Goal: Task Accomplishment & Management: Complete application form

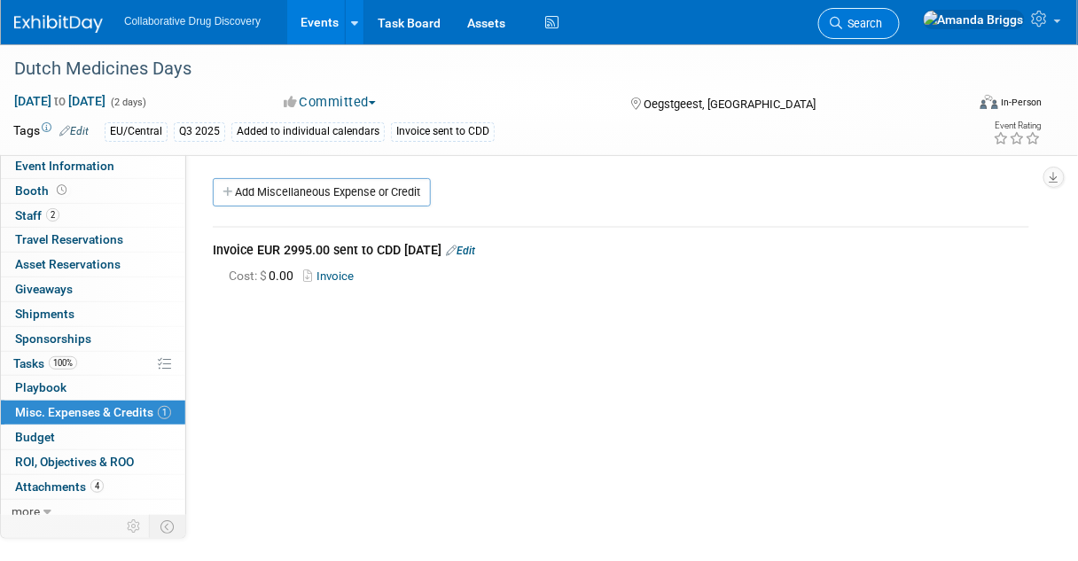
click at [883, 20] on span "Search" at bounding box center [863, 23] width 41 height 13
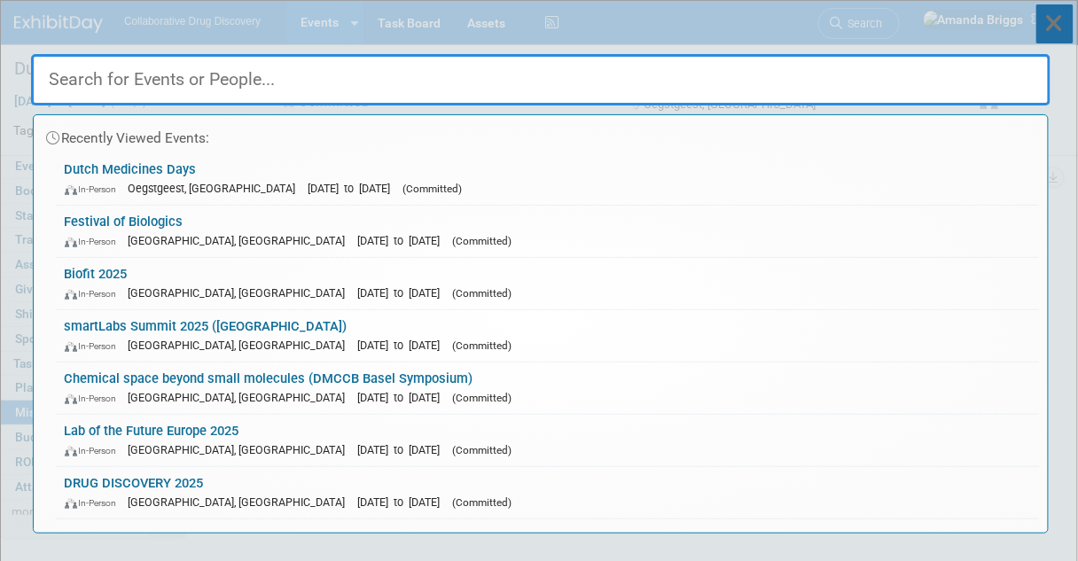
click at [1053, 17] on icon at bounding box center [1055, 23] width 37 height 39
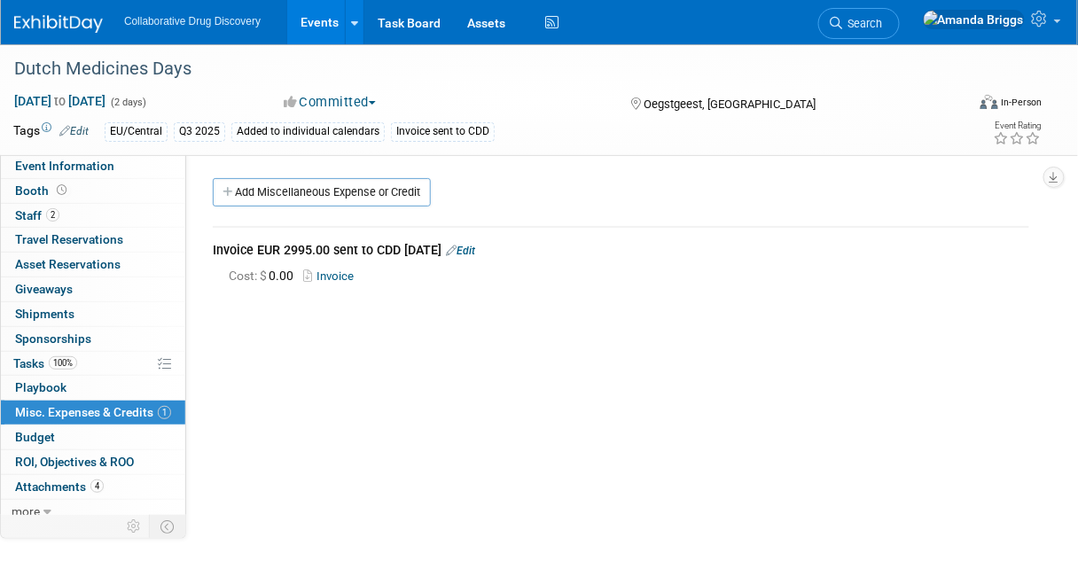
click at [302, 20] on link "Events" at bounding box center [319, 22] width 65 height 44
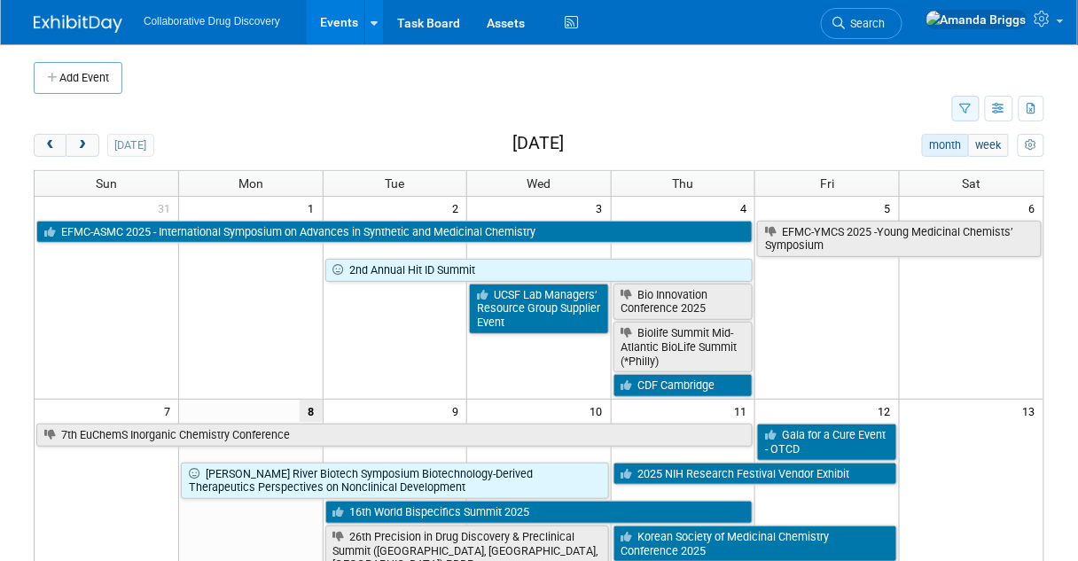
click at [970, 108] on icon "button" at bounding box center [967, 110] width 12 height 12
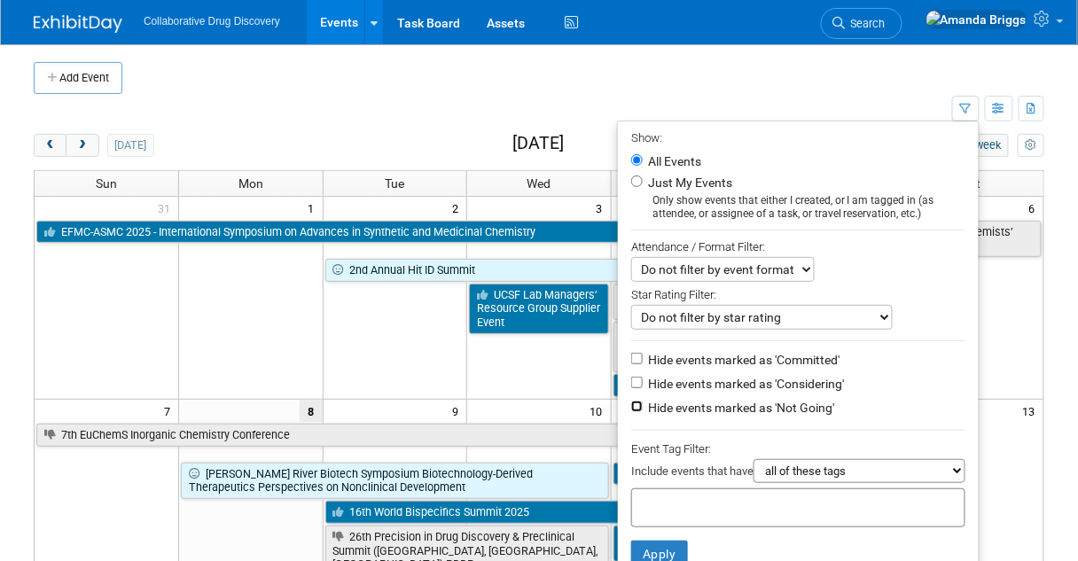
click at [631, 406] on input "Hide events marked as 'Not Going'" at bounding box center [637, 407] width 12 height 12
checkbox input "true"
click at [639, 498] on input "text" at bounding box center [710, 506] width 142 height 18
type input "eu"
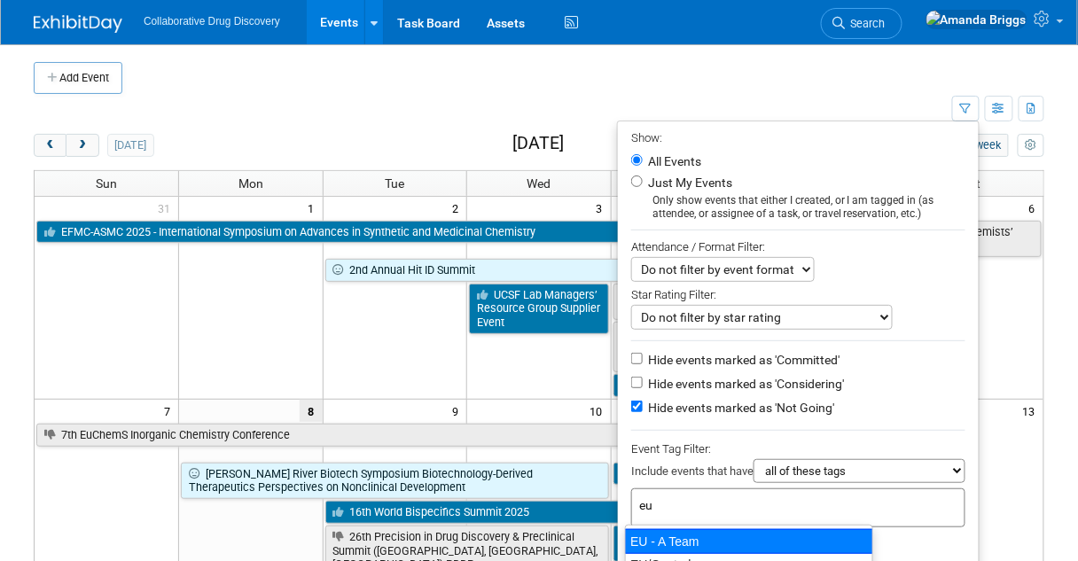
scroll to position [71, 0]
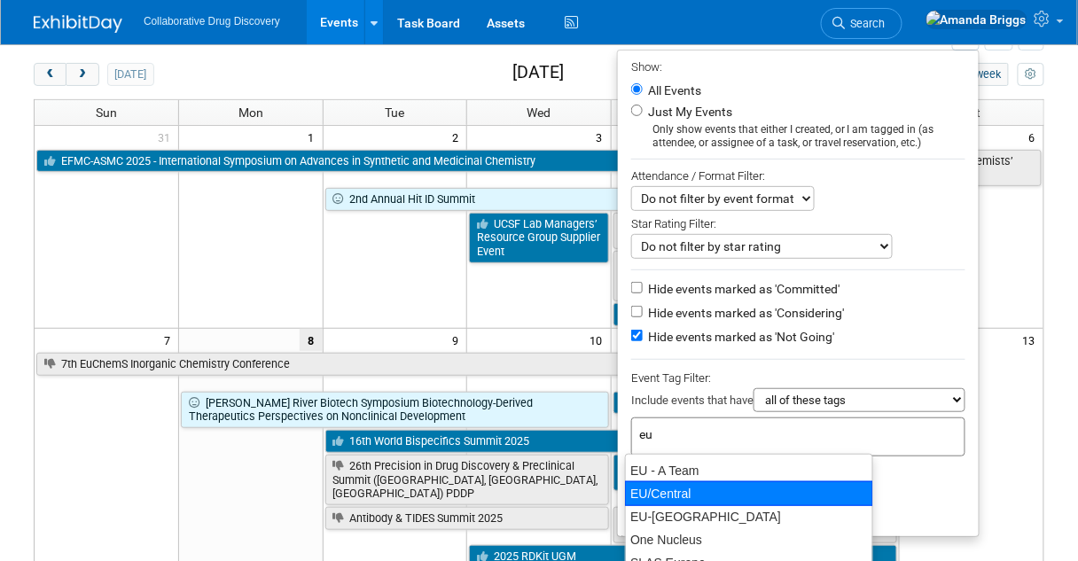
click at [693, 490] on div "EU/Central" at bounding box center [749, 494] width 248 height 25
type input "EU/Central"
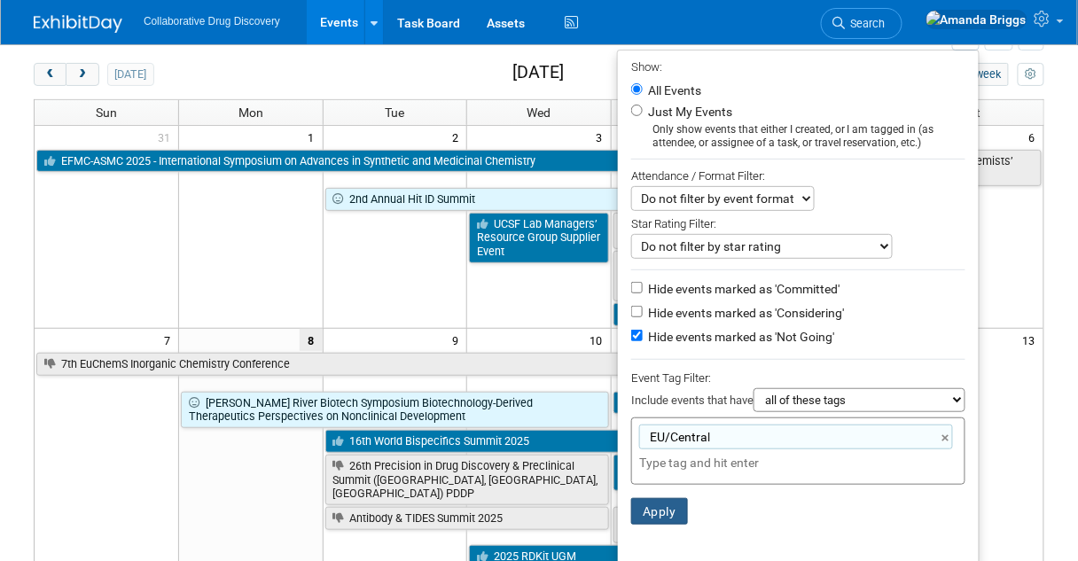
click at [661, 506] on button "Apply" at bounding box center [659, 511] width 57 height 27
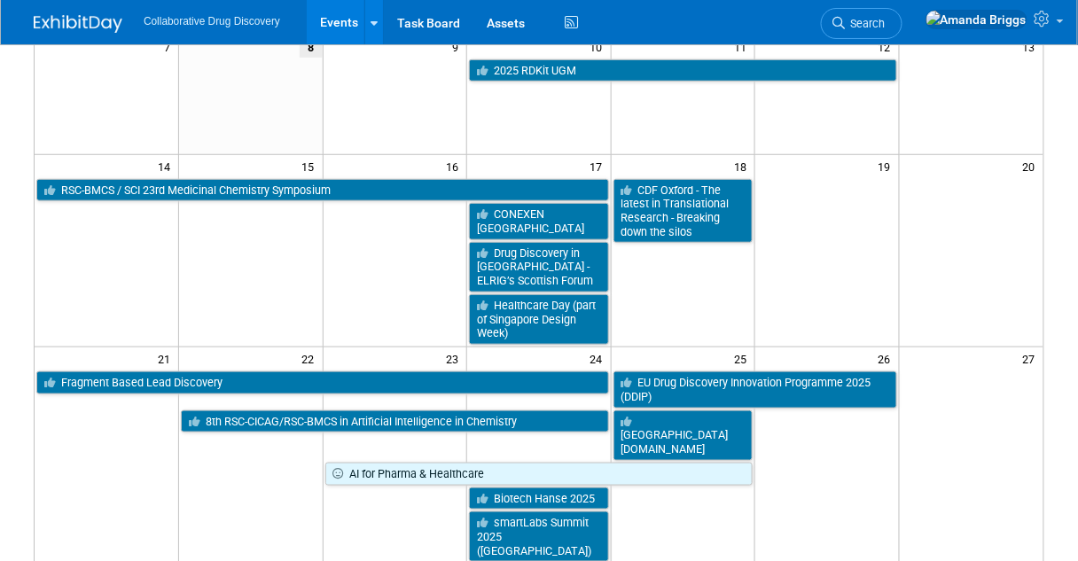
scroll to position [284, 0]
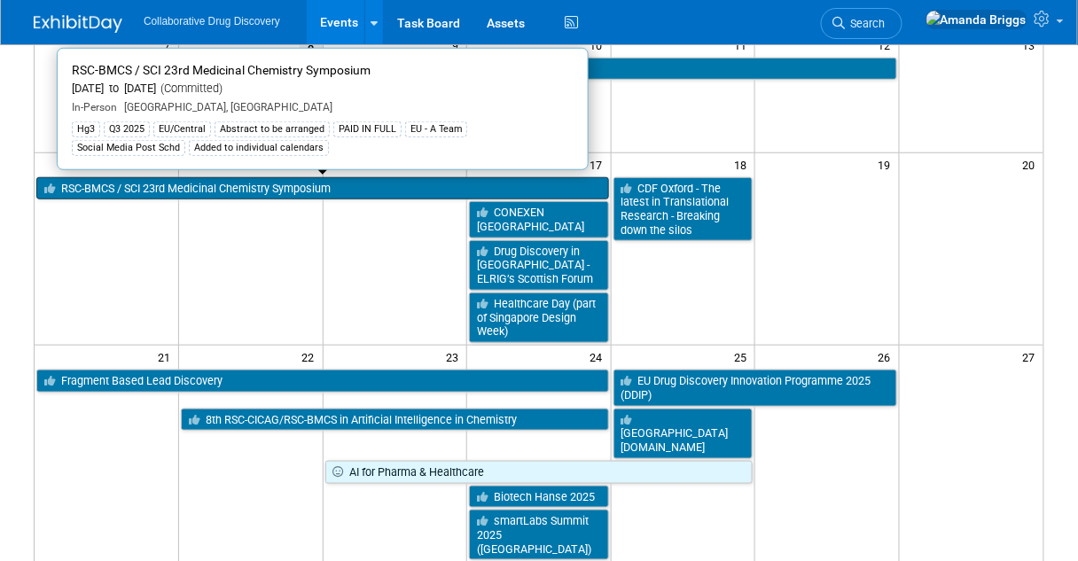
click at [239, 189] on link "RSC-BMCS / SCI 23rd Medicinal Chemistry Symposium" at bounding box center [322, 188] width 573 height 23
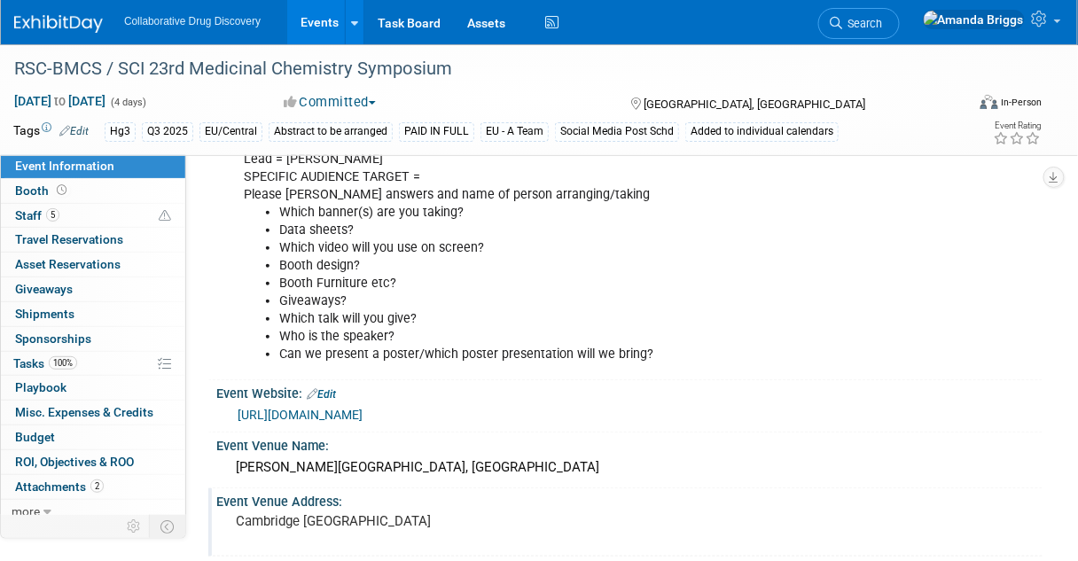
scroll to position [71, 0]
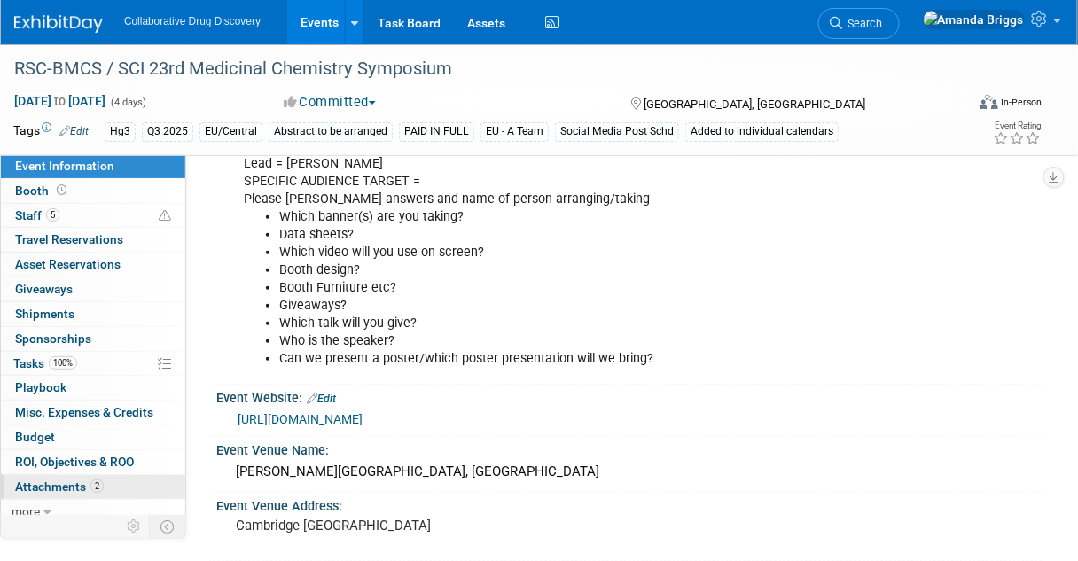
click at [51, 480] on span "Attachments 2" at bounding box center [59, 487] width 89 height 14
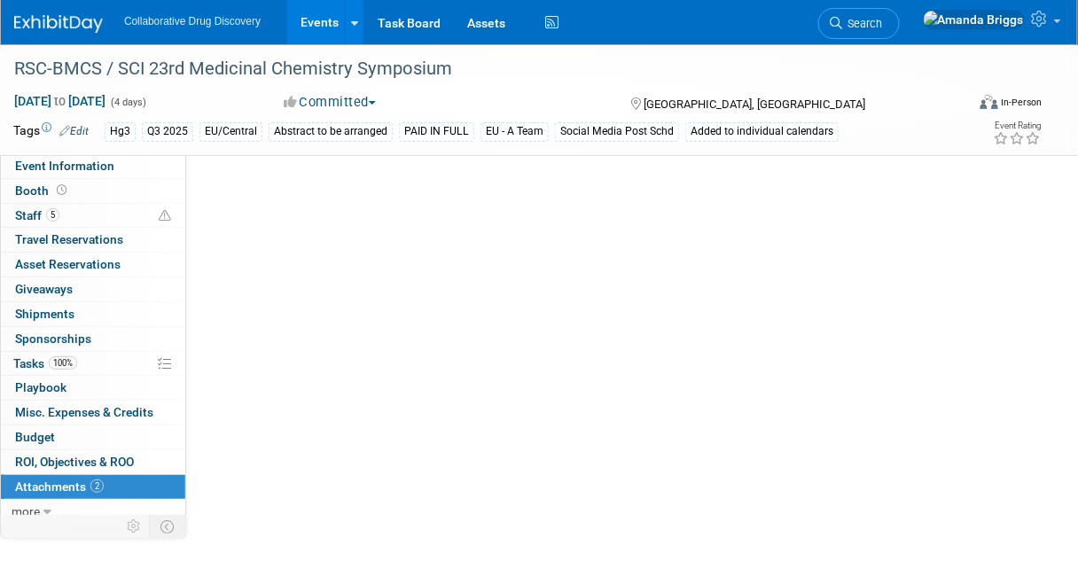
scroll to position [0, 0]
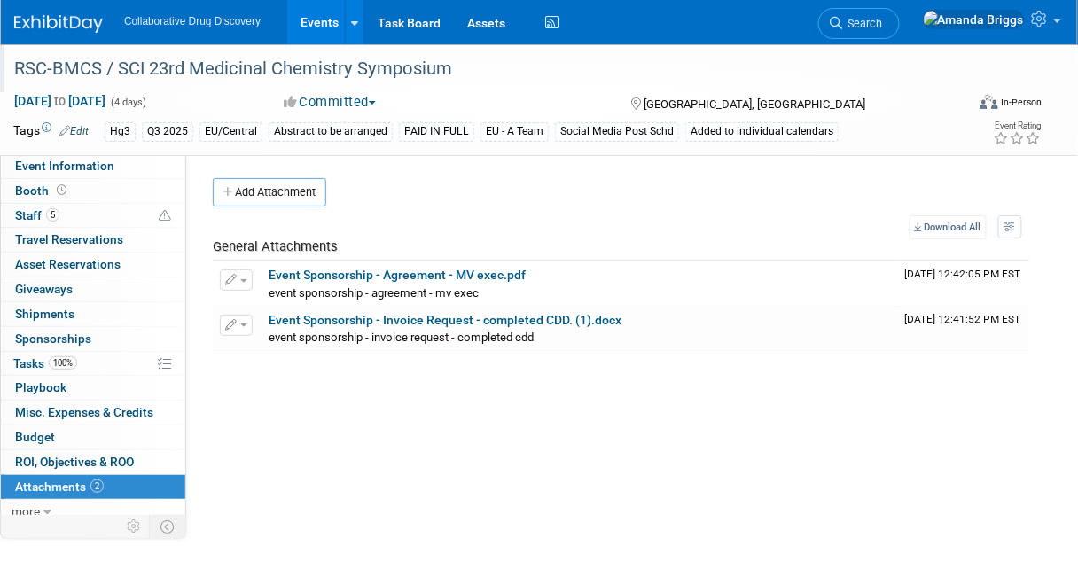
click at [489, 84] on div "RSC-BMCS / SCI 23rd Medicinal Chemistry Symposium" at bounding box center [481, 69] width 947 height 32
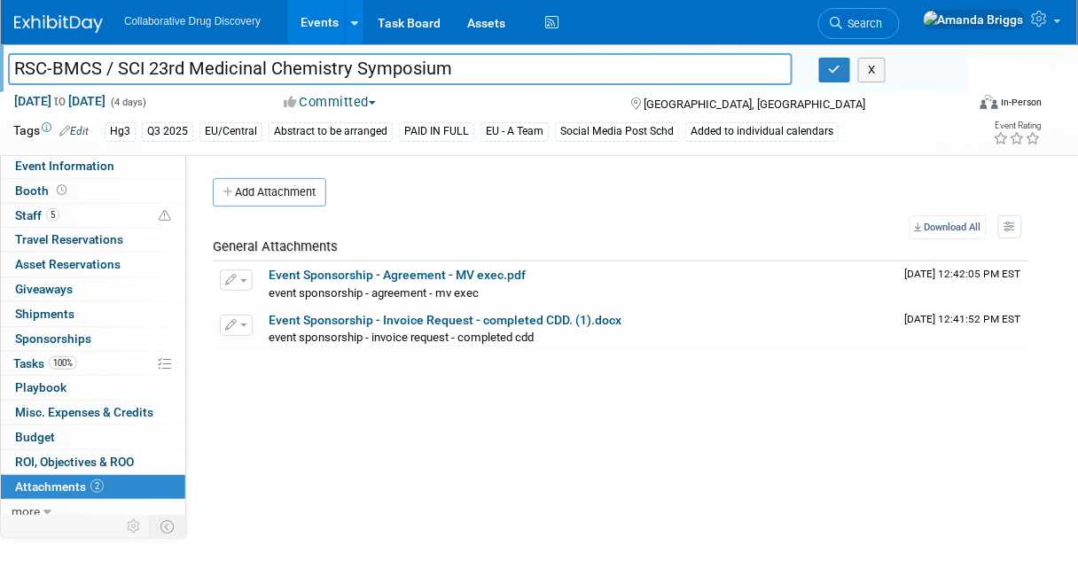
drag, startPoint x: 477, startPoint y: 71, endPoint x: 17, endPoint y: 74, distance: 460.3
click at [17, 74] on input "RSC-BMCS / SCI 23rd Medicinal Chemistry Symposium" at bounding box center [400, 68] width 785 height 31
click at [608, 196] on div "Add Attachment" at bounding box center [621, 192] width 817 height 28
click at [75, 167] on span "Event Information" at bounding box center [64, 166] width 99 height 14
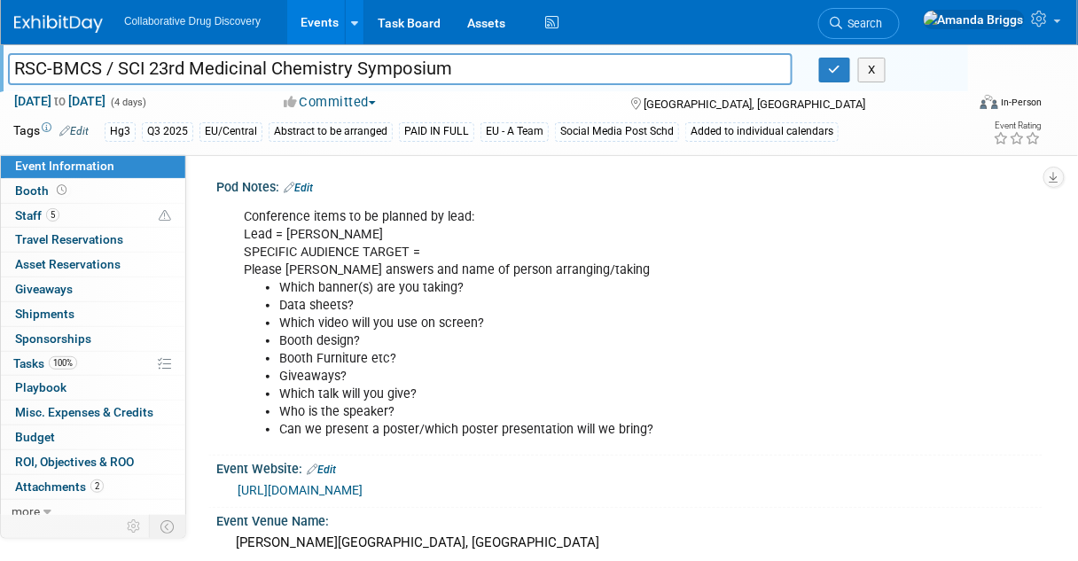
click at [353, 485] on link "https://www.rscbmcs.org/events/cammedchem25/" at bounding box center [300, 490] width 125 height 14
click at [38, 193] on span "Booth" at bounding box center [42, 191] width 55 height 14
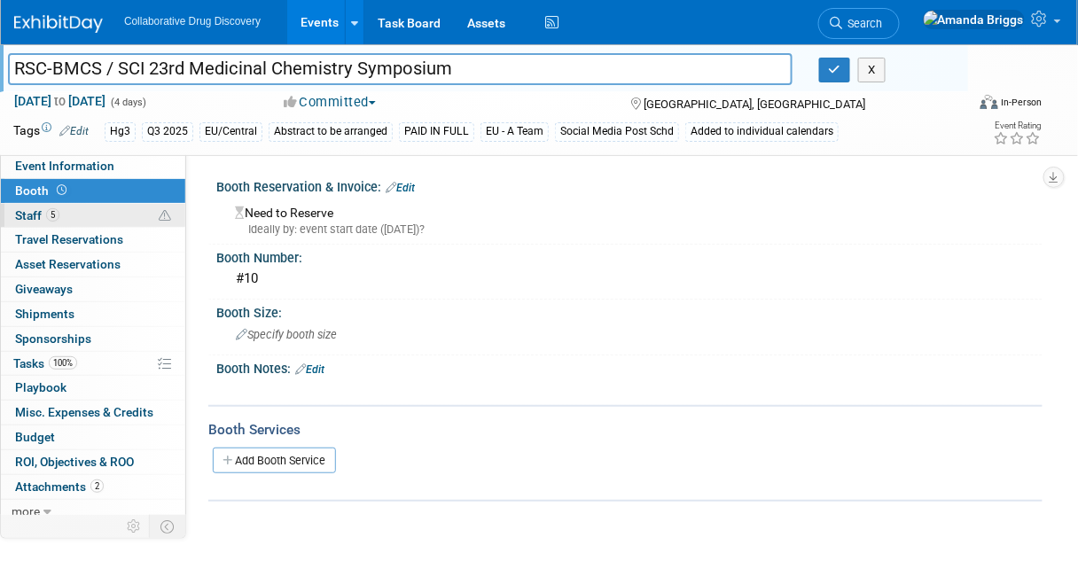
click at [21, 213] on span "Staff 5" at bounding box center [37, 215] width 44 height 14
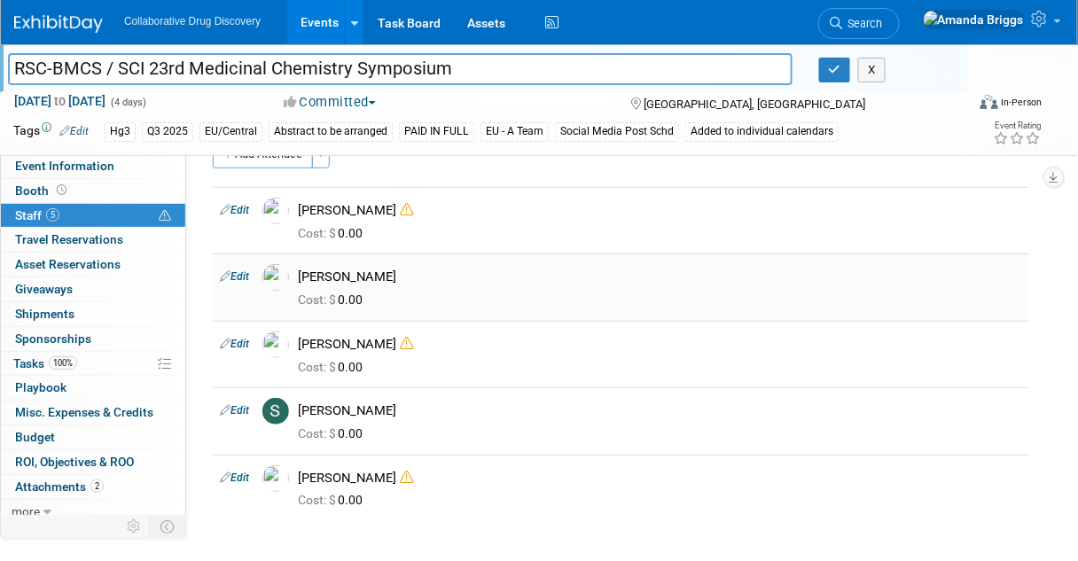
scroll to position [71, 0]
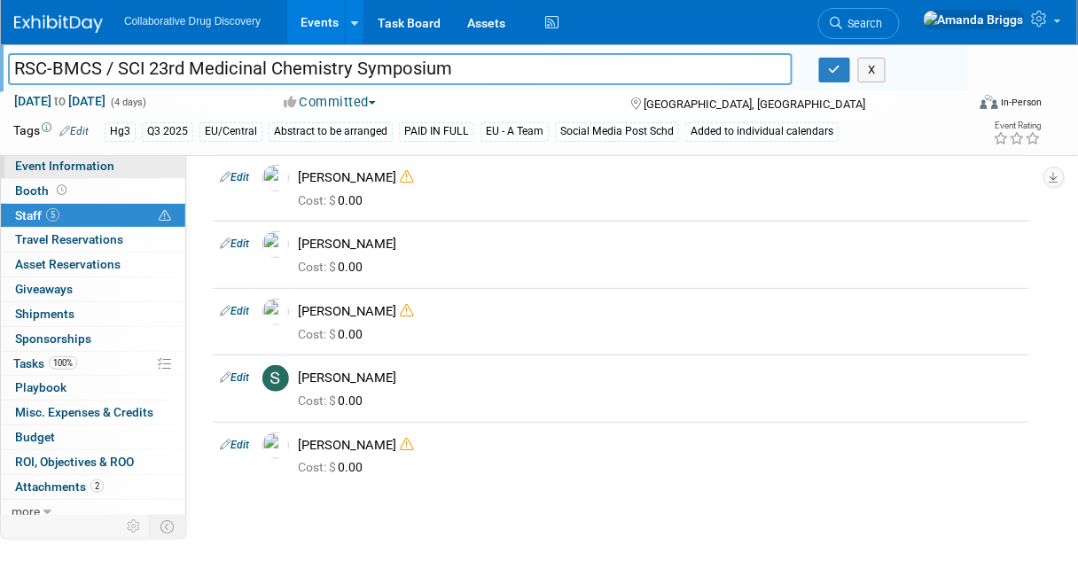
drag, startPoint x: 85, startPoint y: 163, endPoint x: 121, endPoint y: 168, distance: 35.8
click at [85, 163] on span "Event Information" at bounding box center [64, 166] width 99 height 14
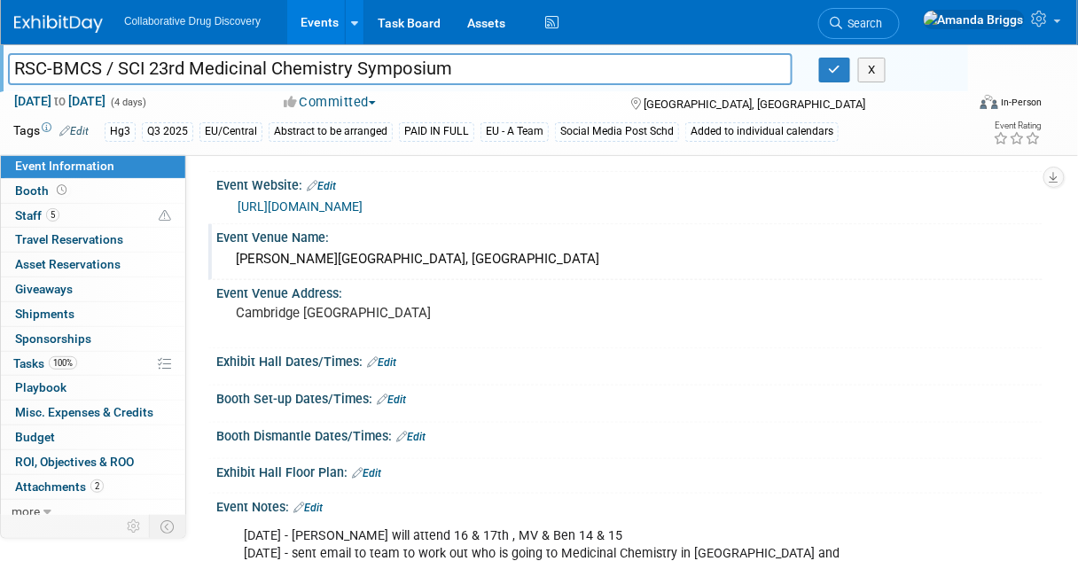
scroll to position [568, 0]
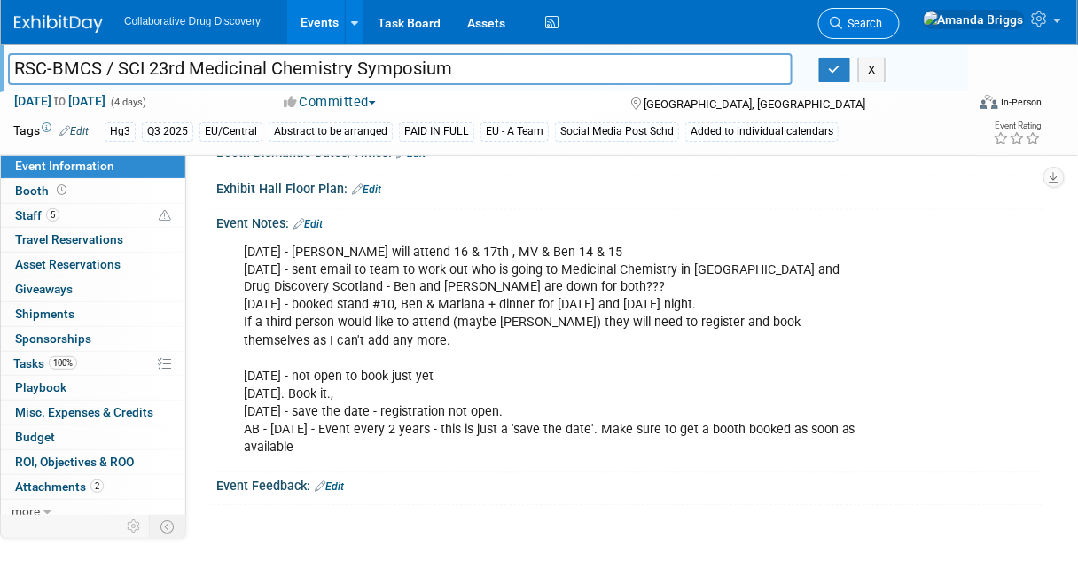
click at [883, 19] on span "Search" at bounding box center [863, 23] width 41 height 13
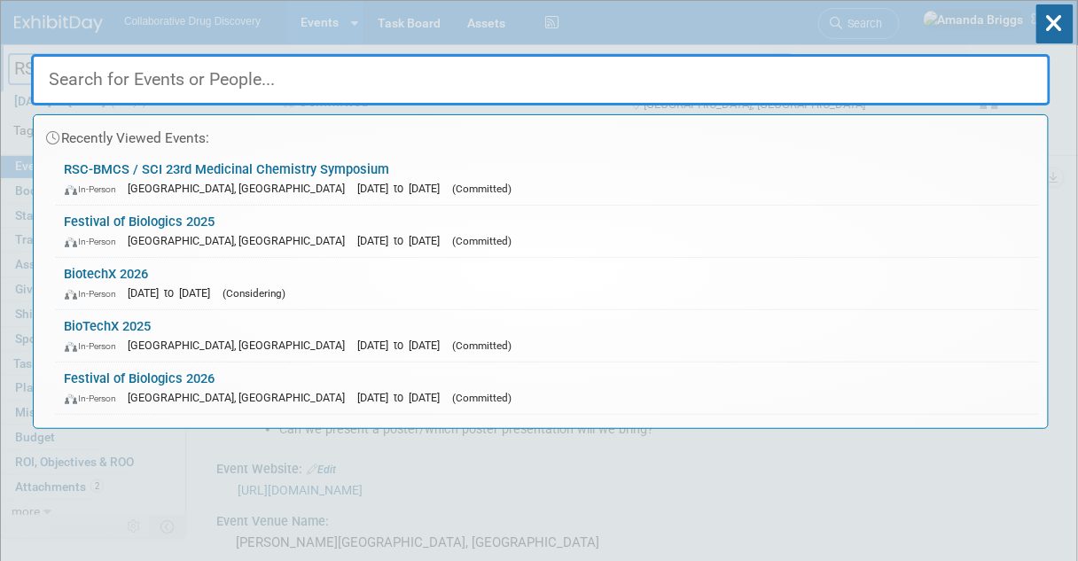
click at [349, 80] on input "text" at bounding box center [541, 79] width 1020 height 51
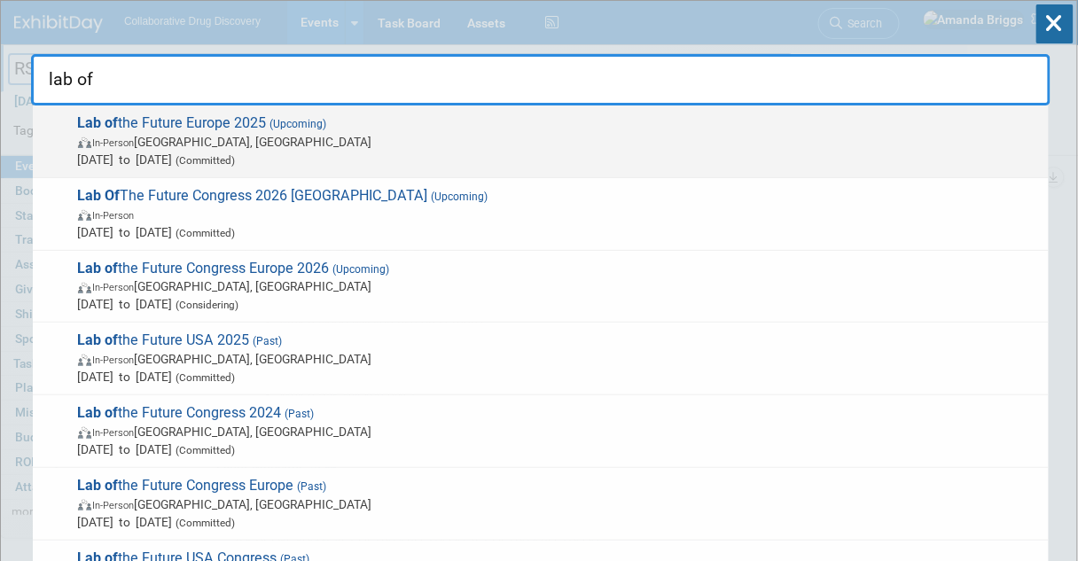
type input "lab of"
click at [119, 120] on span "Lab of the Future Europe 2025 (Upcoming) In-Person Amsterdam, Netherlands Sep 3…" at bounding box center [557, 141] width 968 height 54
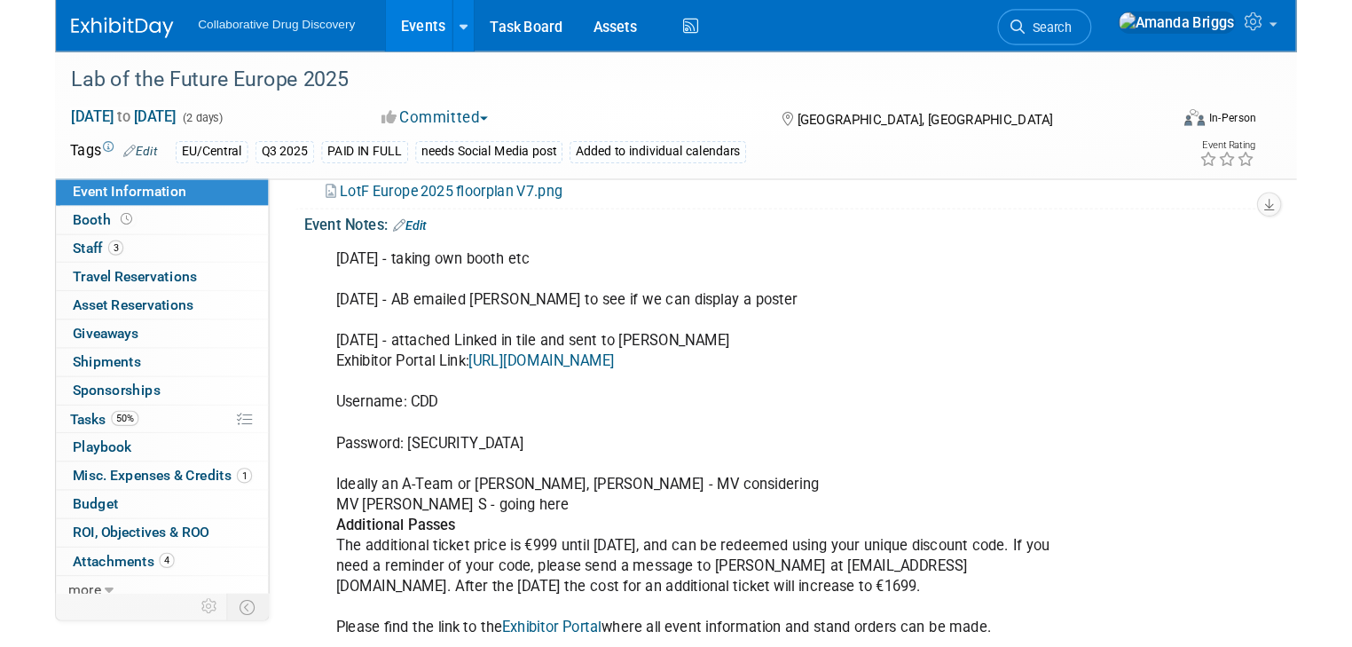
scroll to position [780, 0]
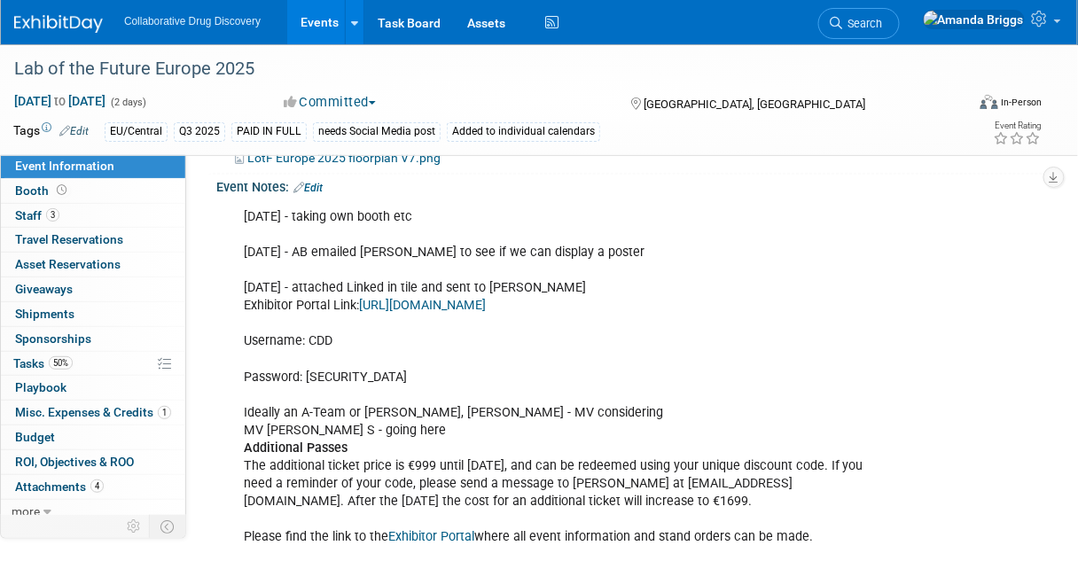
click at [460, 301] on link "https://easup.nl/exhibitor/authenticate" at bounding box center [422, 306] width 127 height 15
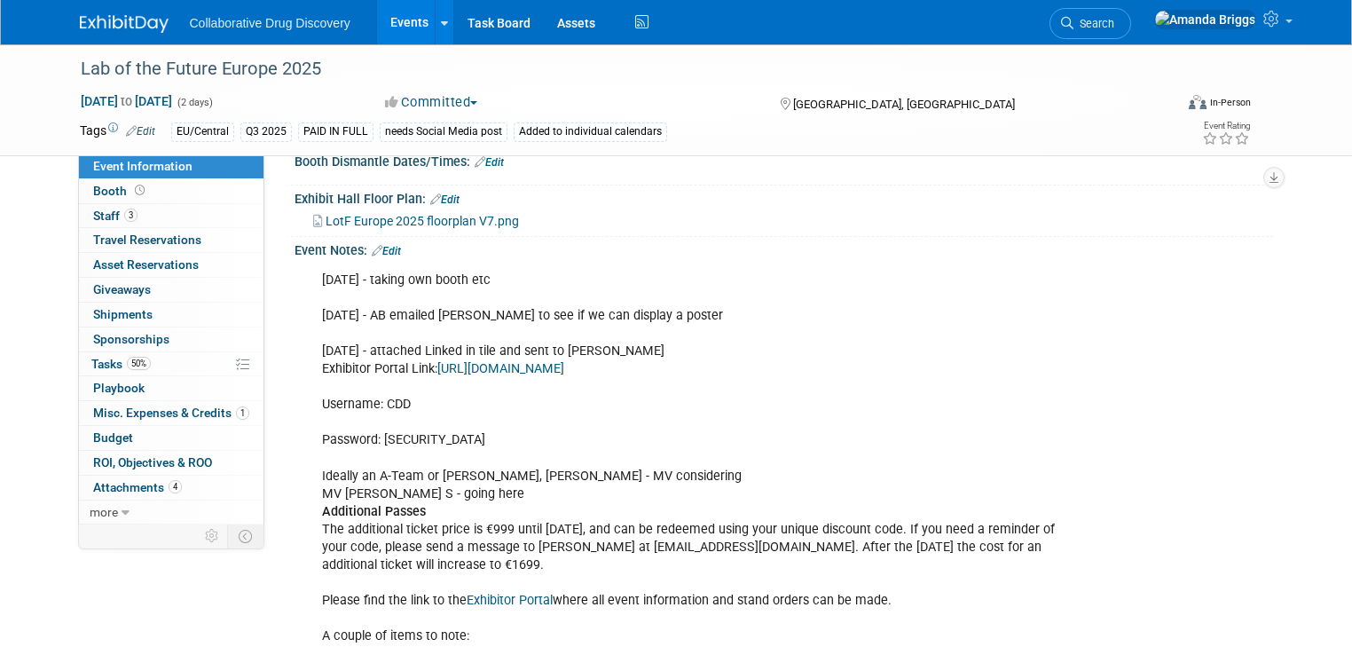
scroll to position [710, 0]
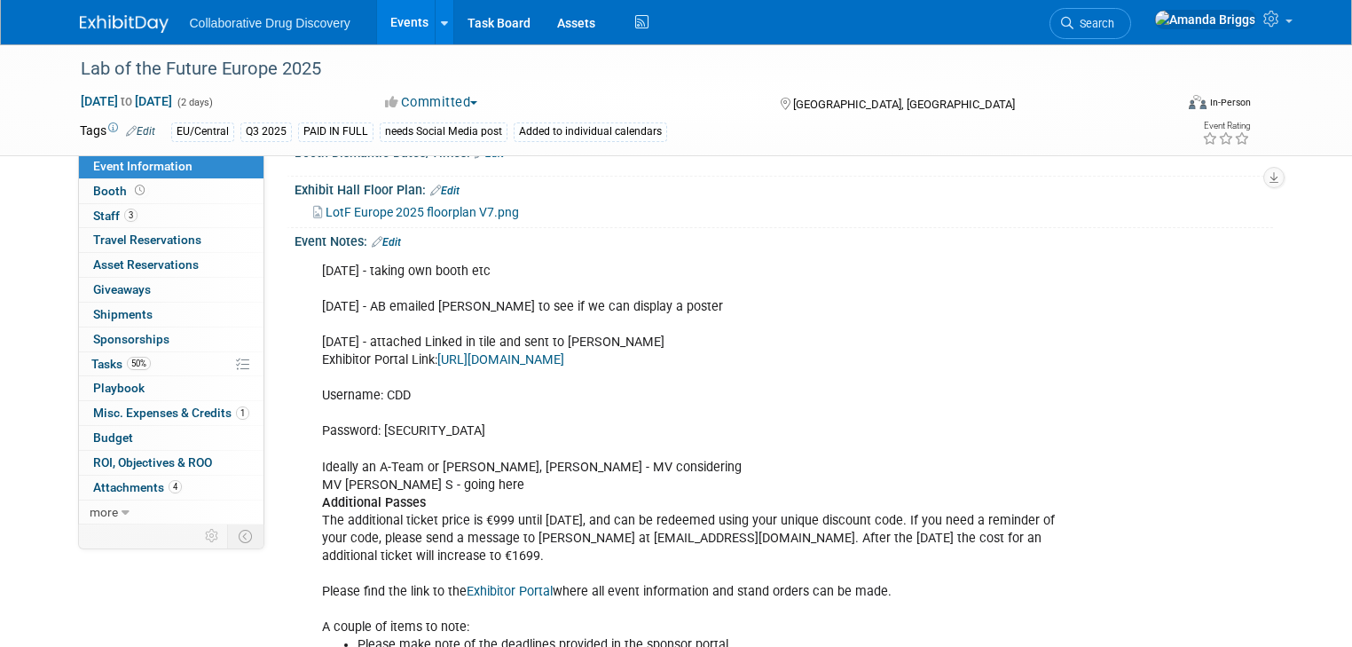
click at [374, 238] on link "Edit" at bounding box center [386, 242] width 29 height 12
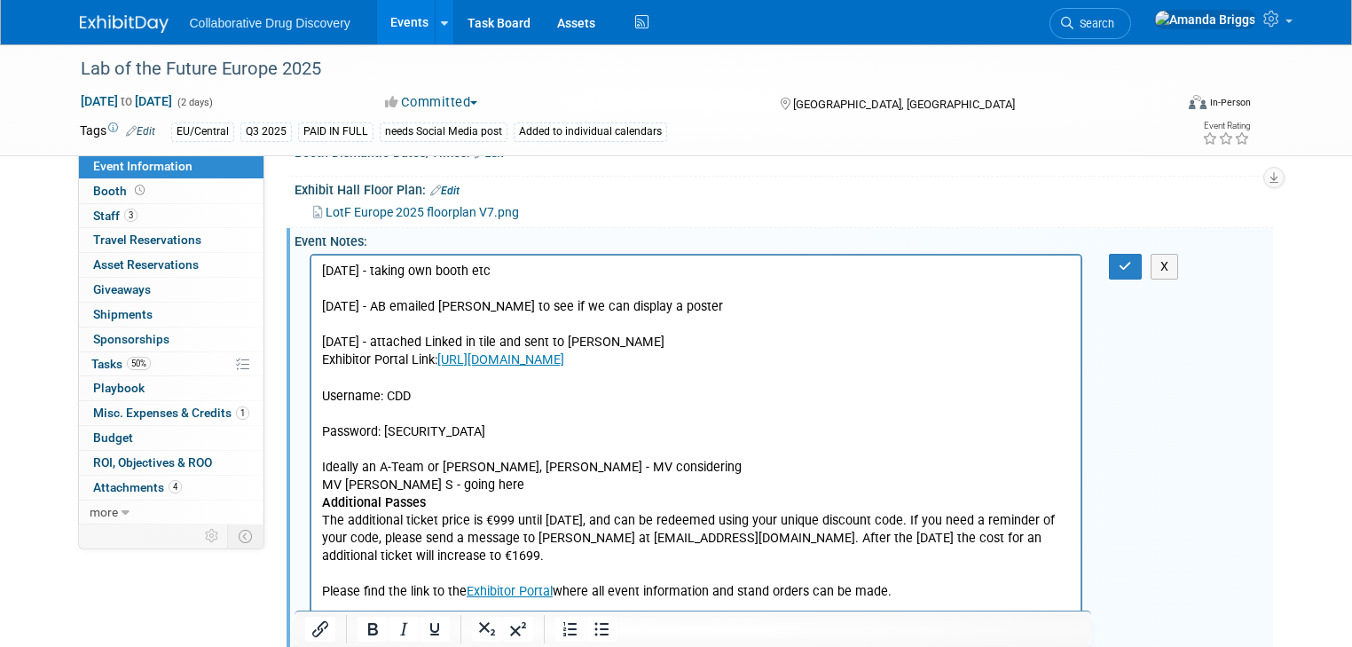
scroll to position [0, 0]
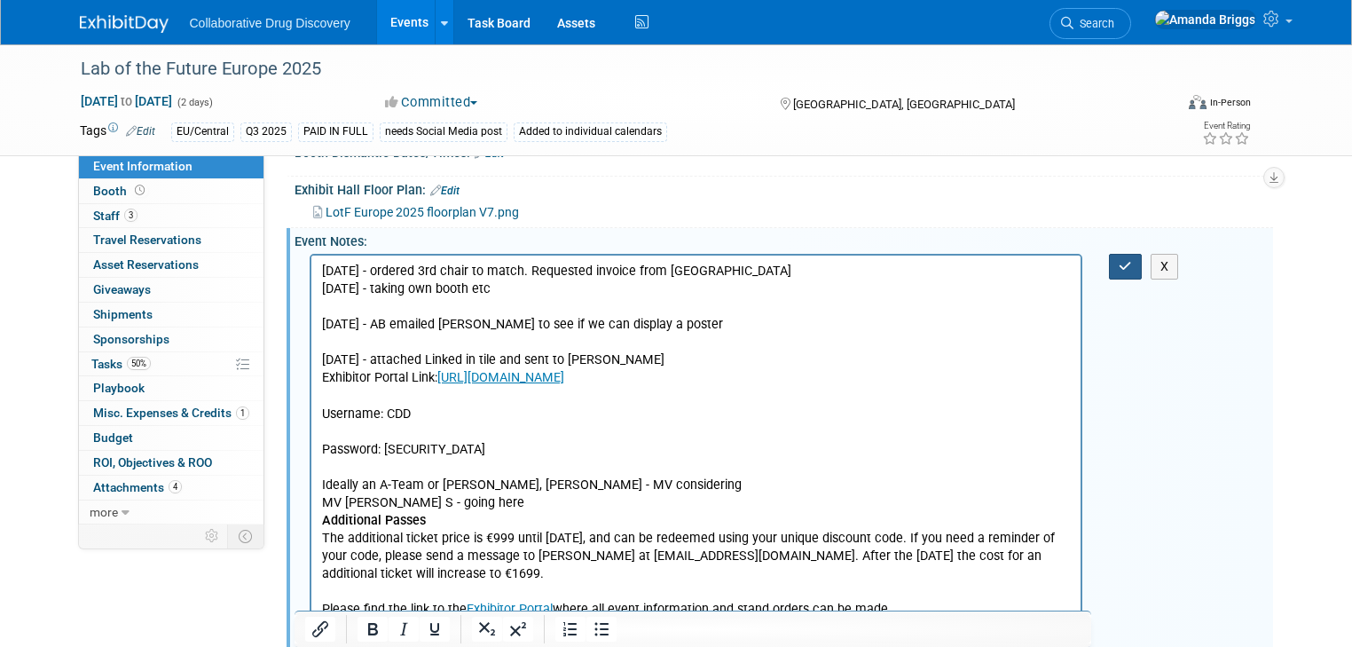
click at [1078, 267] on button "button" at bounding box center [1125, 267] width 33 height 26
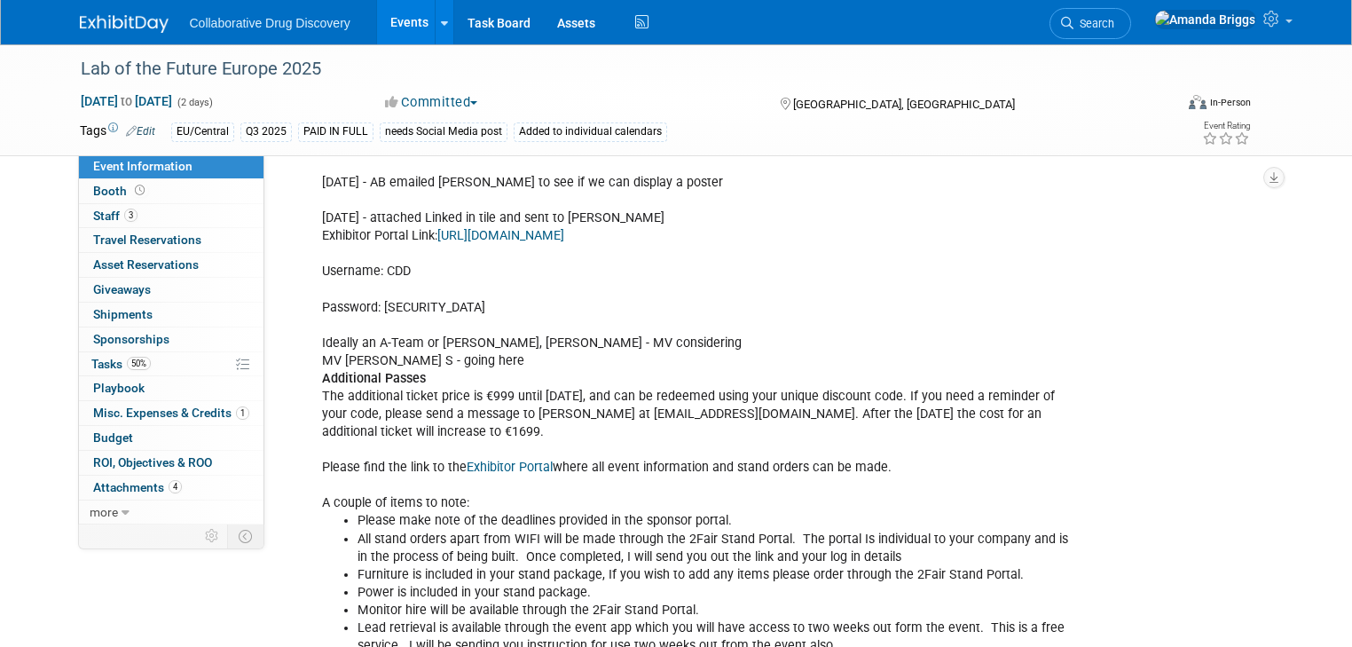
scroll to position [497, 0]
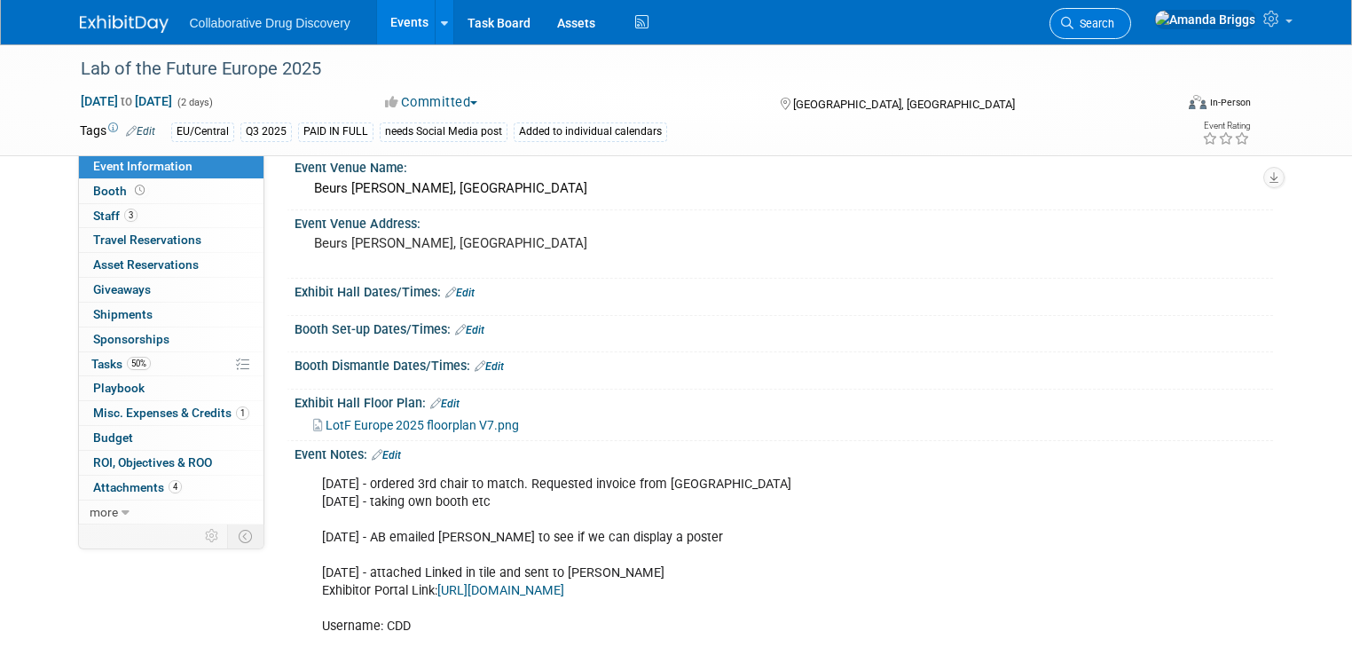
click at [1078, 28] on span "Search" at bounding box center [1093, 23] width 41 height 13
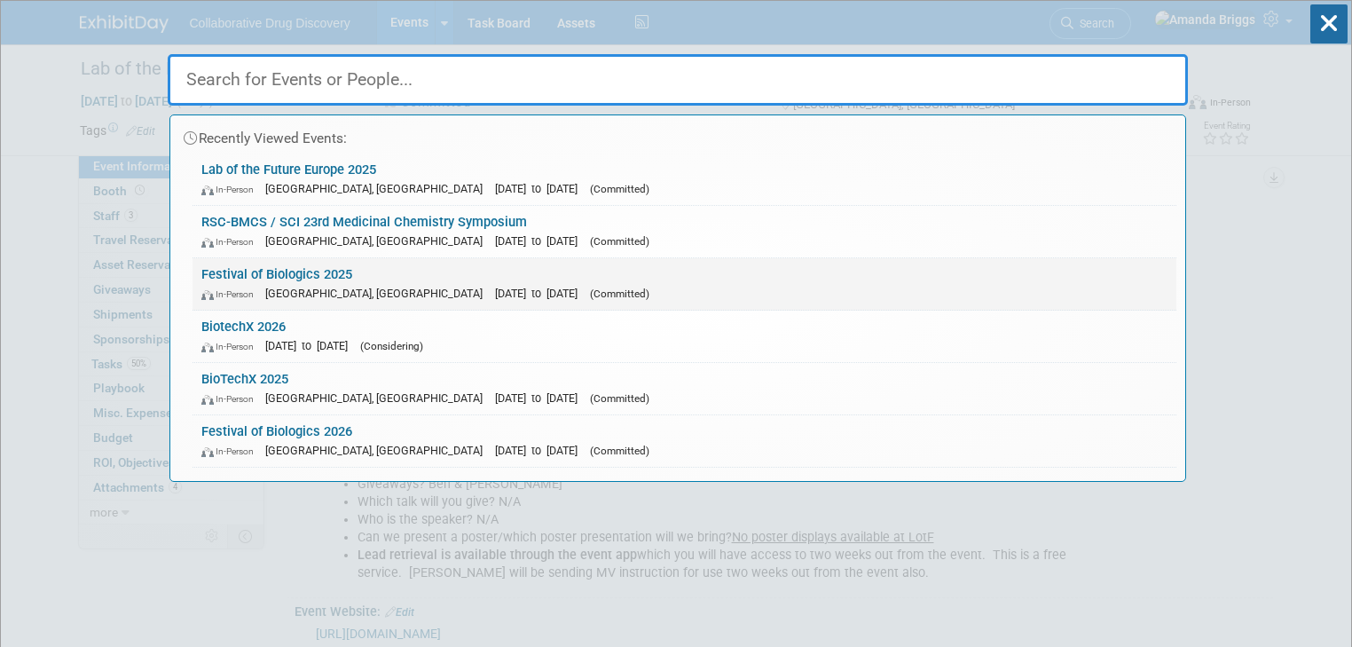
click at [277, 275] on link "Festival of Biologics 2025 In-Person Basel, Switzerland Sep 30, 2025 to Oct 2, …" at bounding box center [684, 283] width 984 height 51
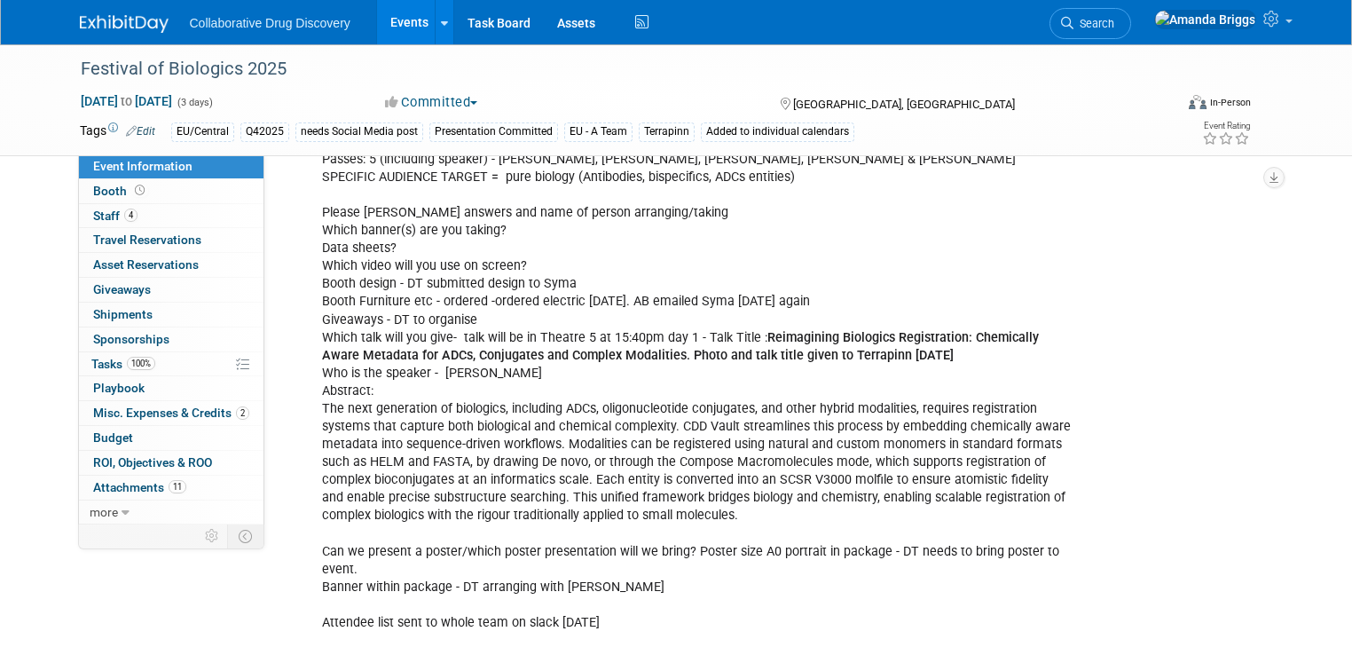
scroll to position [142, 0]
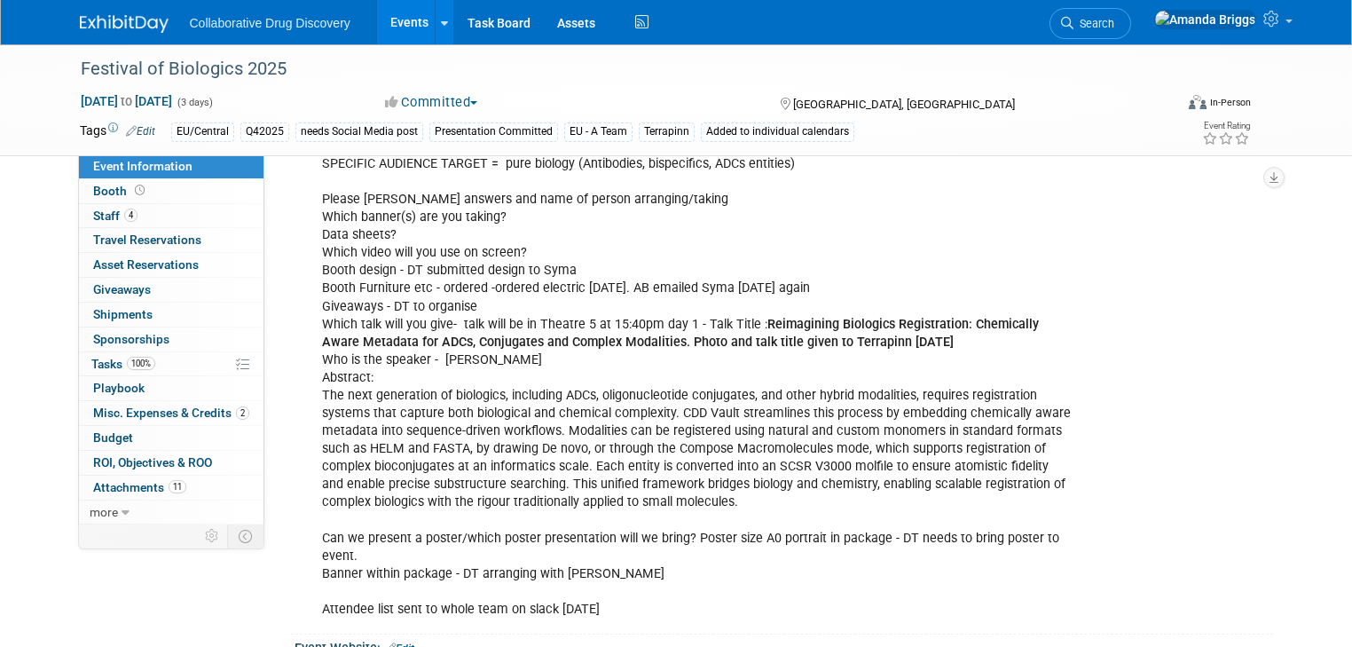
click at [1114, 19] on span "Search" at bounding box center [1093, 23] width 41 height 13
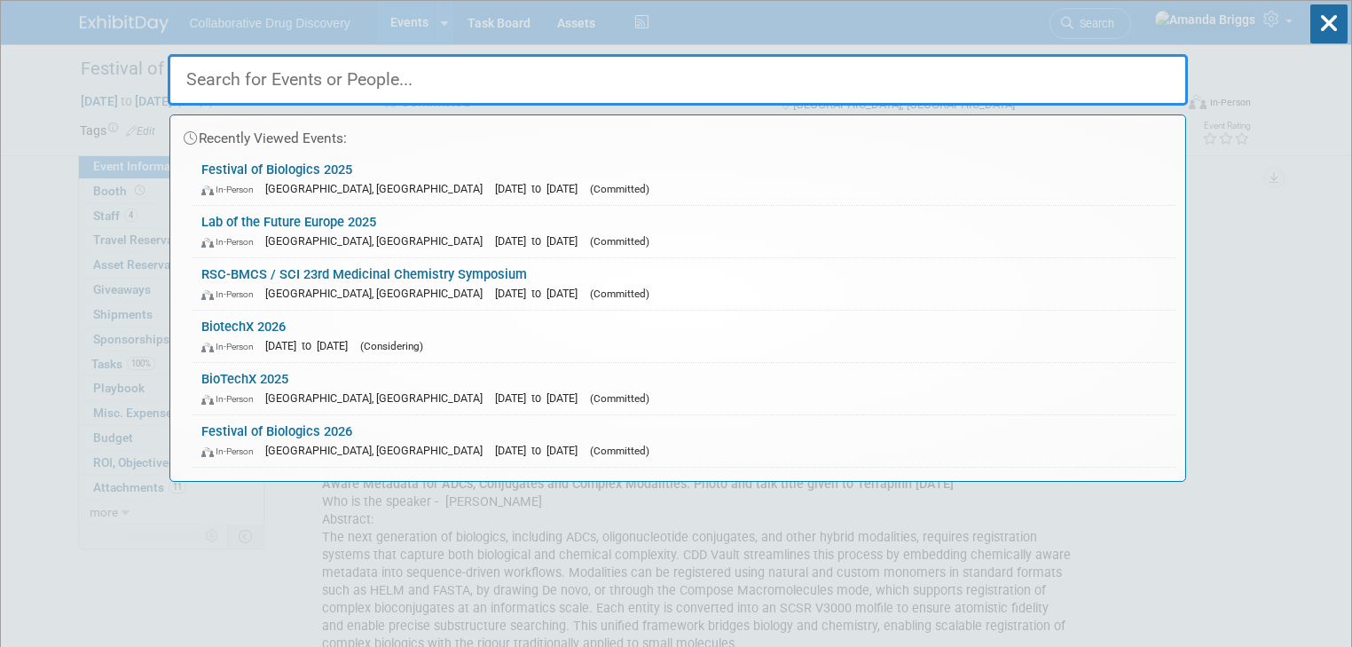
click at [472, 89] on input "text" at bounding box center [678, 79] width 1020 height 51
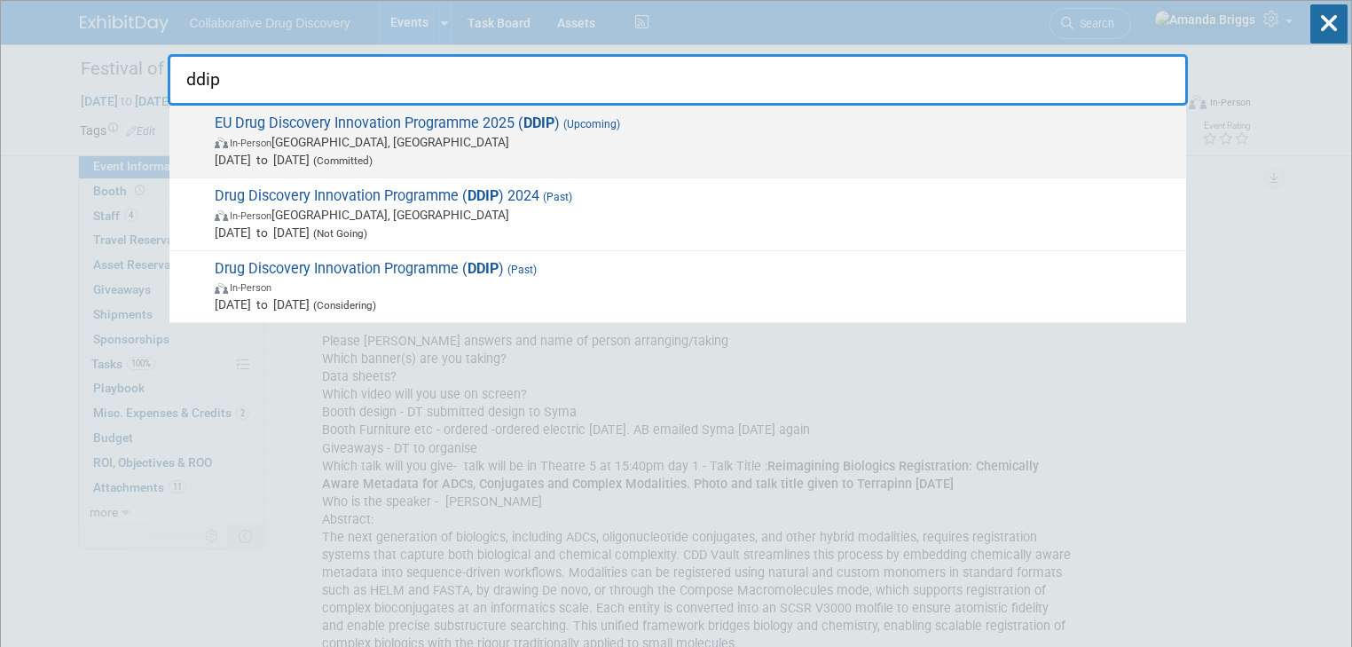
type input "ddip"
click at [451, 125] on span "EU Drug Discovery Innovation Programme 2025 ( DDIP ) (Upcoming) In-Person Barce…" at bounding box center [693, 141] width 968 height 54
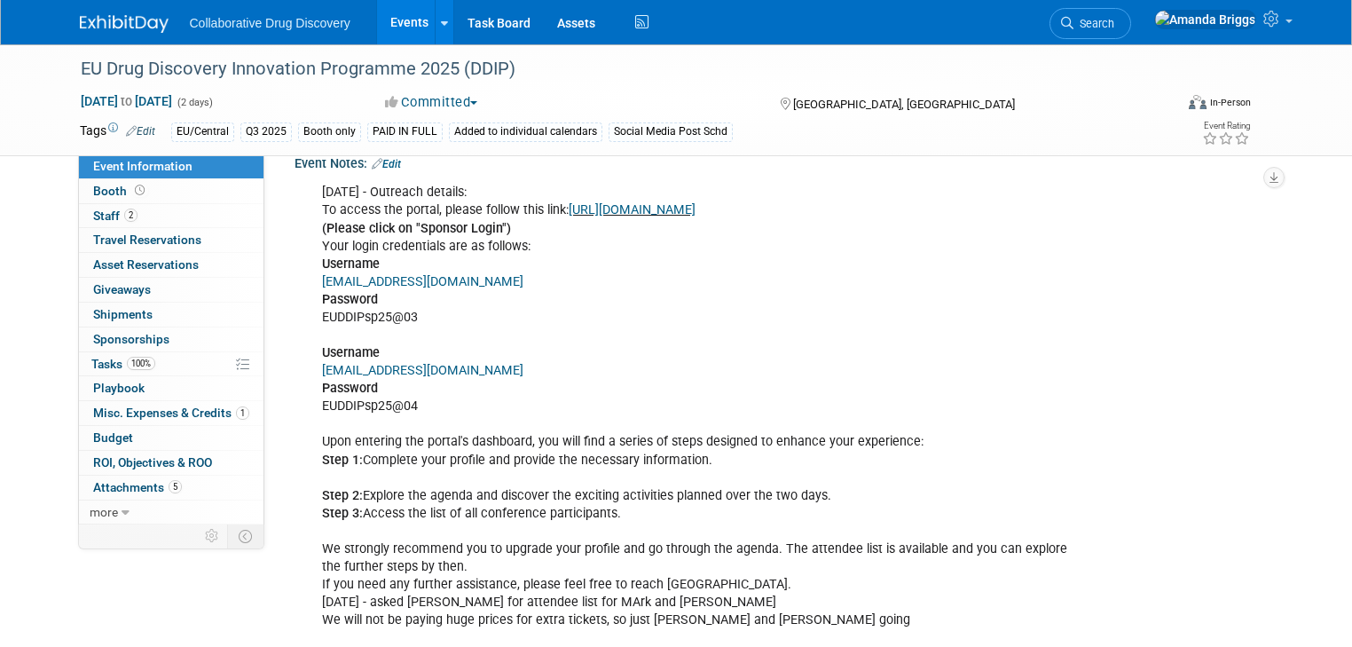
scroll to position [922, 0]
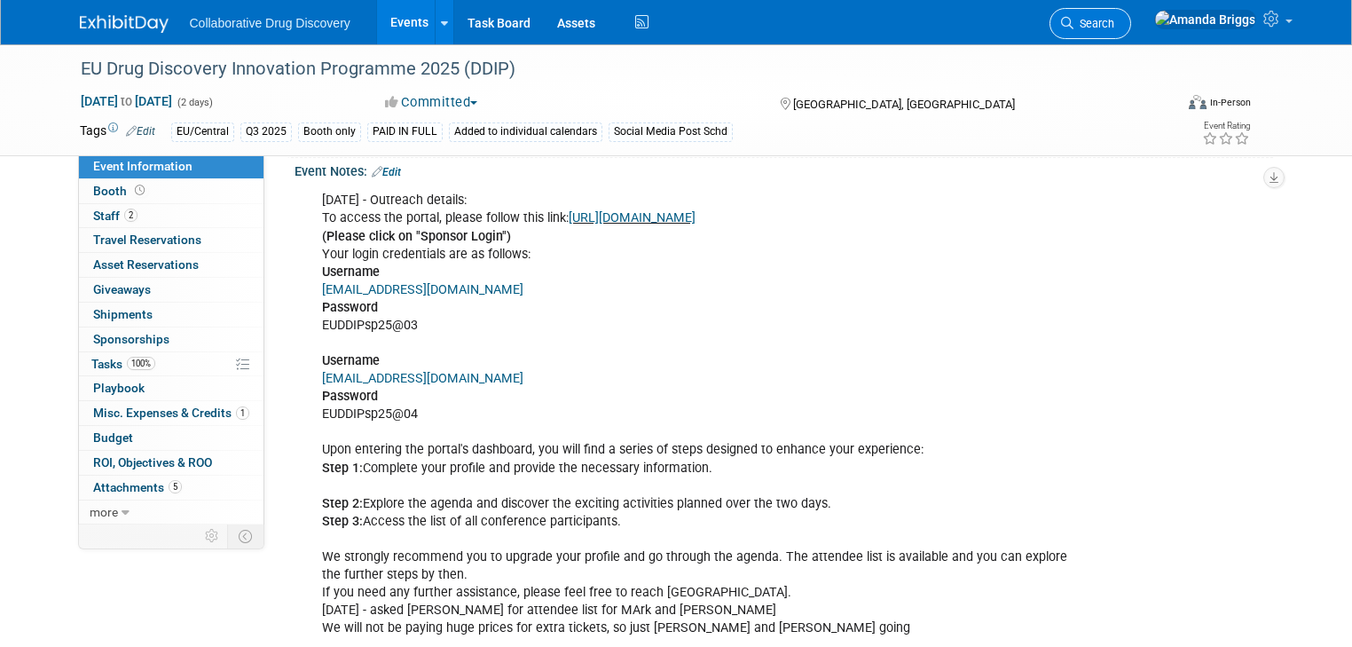
click at [1114, 21] on span "Search" at bounding box center [1093, 23] width 41 height 13
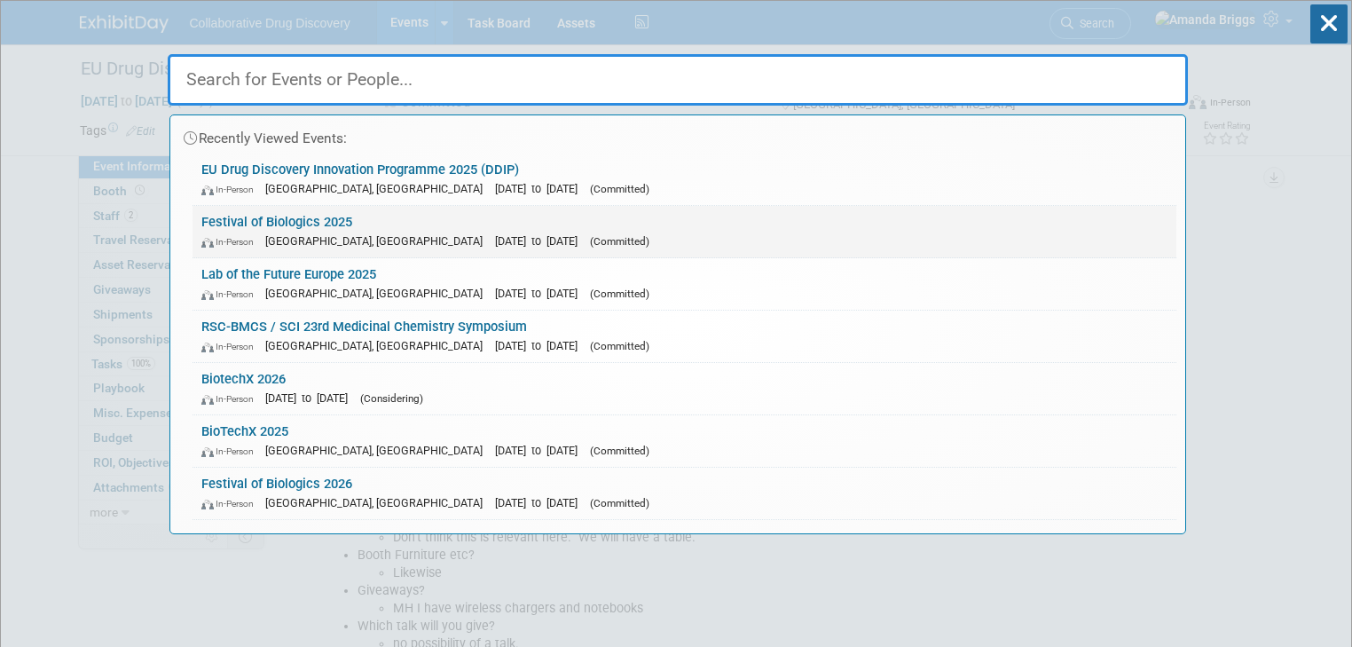
click at [280, 223] on link "Festival of Biologics 2025 In-Person Basel, Switzerland Sep 30, 2025 to Oct 2, …" at bounding box center [684, 231] width 984 height 51
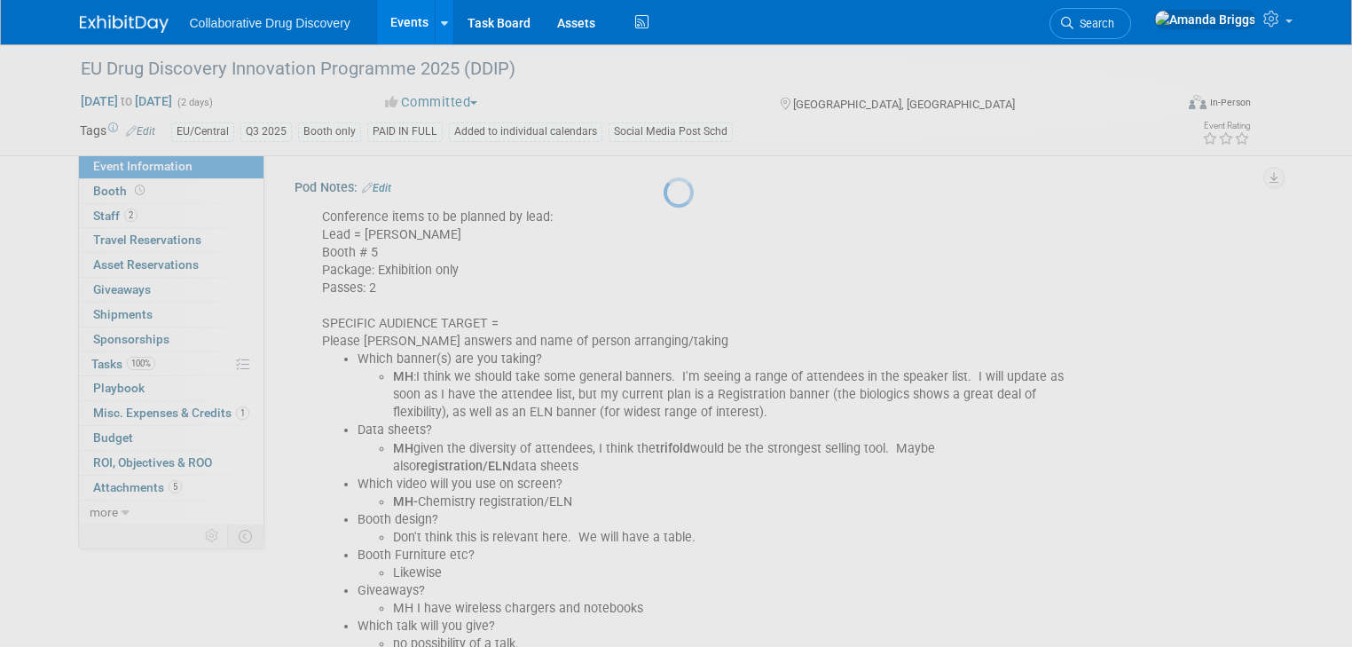
click at [663, 223] on div at bounding box center [675, 323] width 25 height 647
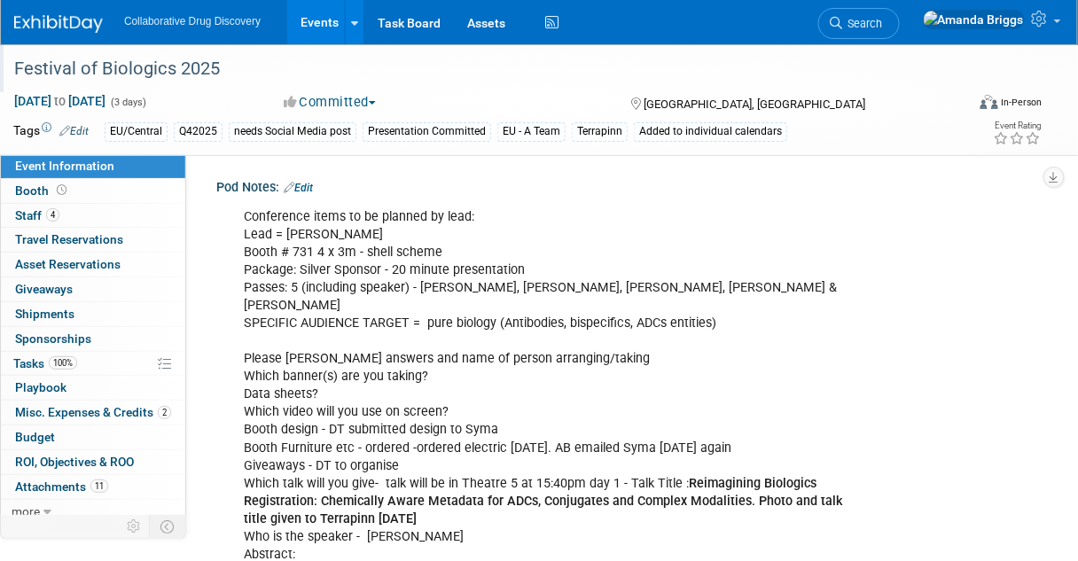
click at [184, 66] on div "Festival of Biologics 2025" at bounding box center [481, 69] width 947 height 32
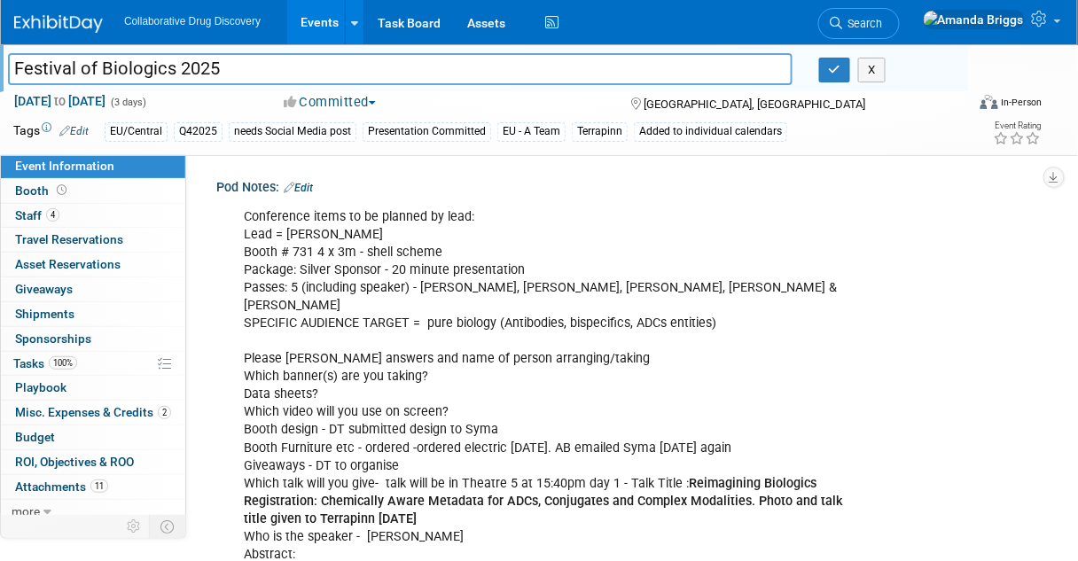
drag, startPoint x: 246, startPoint y: 67, endPoint x: 4, endPoint y: 74, distance: 241.3
click at [4, 74] on div "Festival of Biologics 2025" at bounding box center [401, 71] width 812 height 27
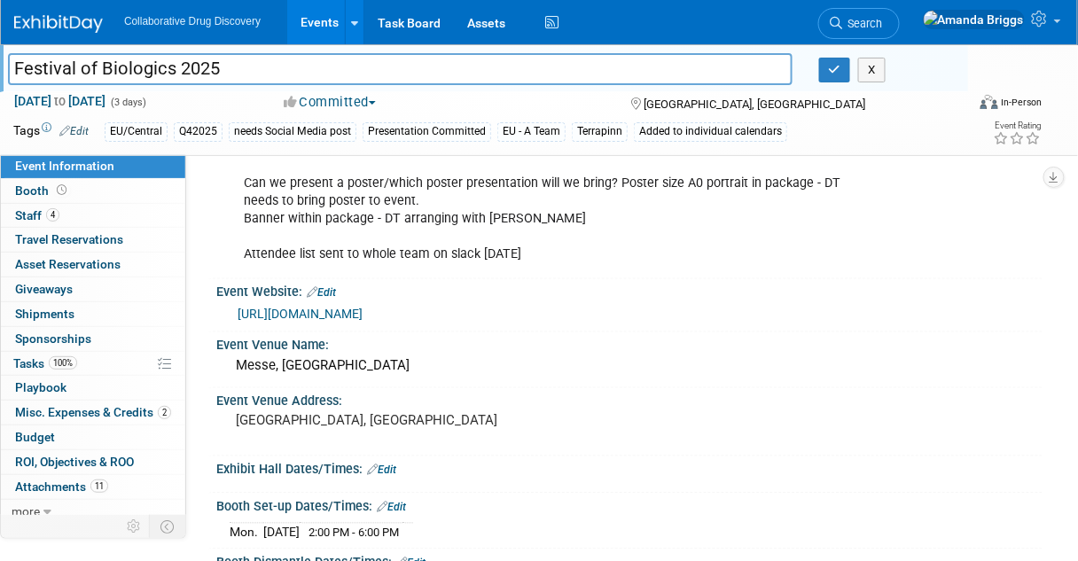
scroll to position [639, 0]
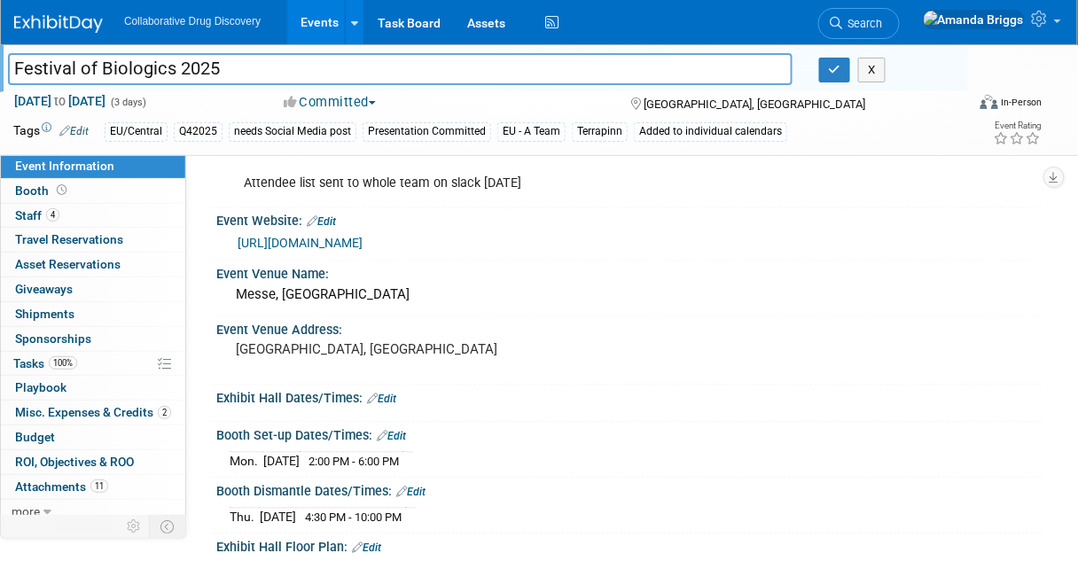
click at [349, 237] on link "https://www.terrapinn.com/conference/festival-of-biologics/2025-Sales-Catalogue…" at bounding box center [300, 244] width 125 height 14
drag, startPoint x: 553, startPoint y: 377, endPoint x: 537, endPoint y: 368, distance: 19.0
click at [552, 386] on div "Exhibit Hall Dates/Times: Edit" at bounding box center [629, 397] width 827 height 23
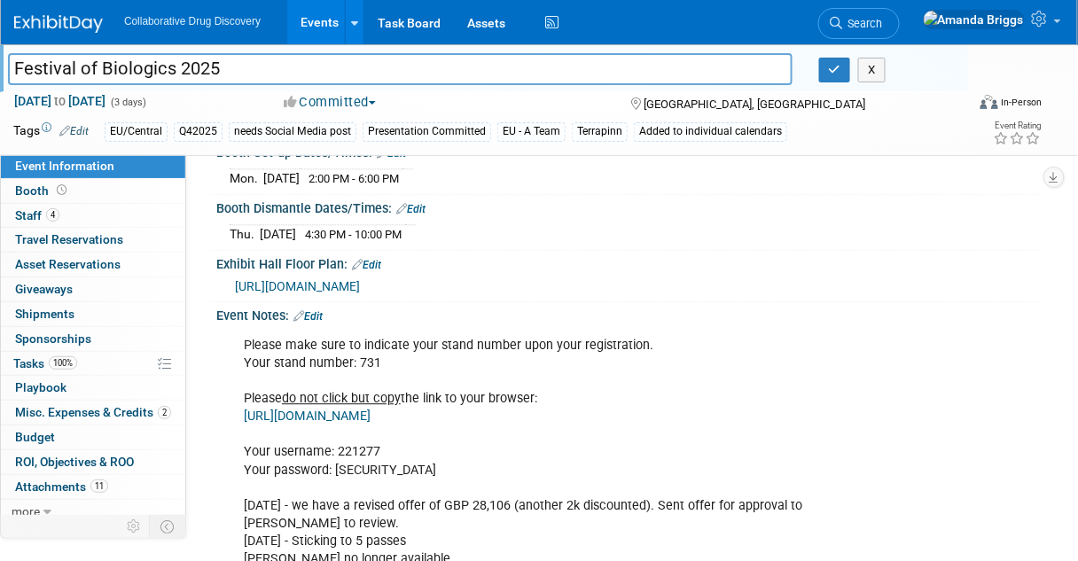
scroll to position [993, 0]
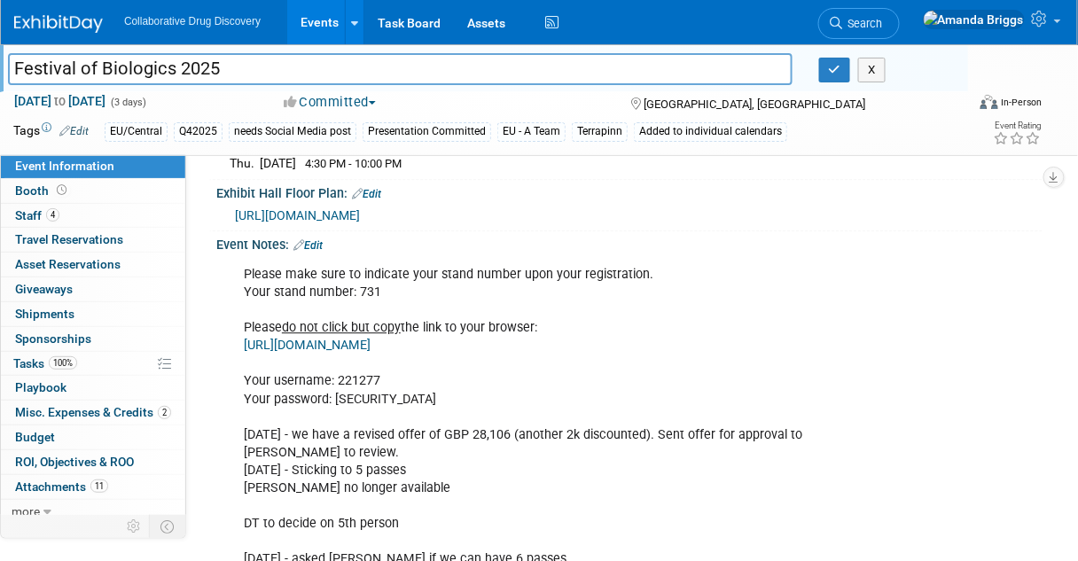
click at [316, 239] on link "Edit" at bounding box center [308, 245] width 29 height 12
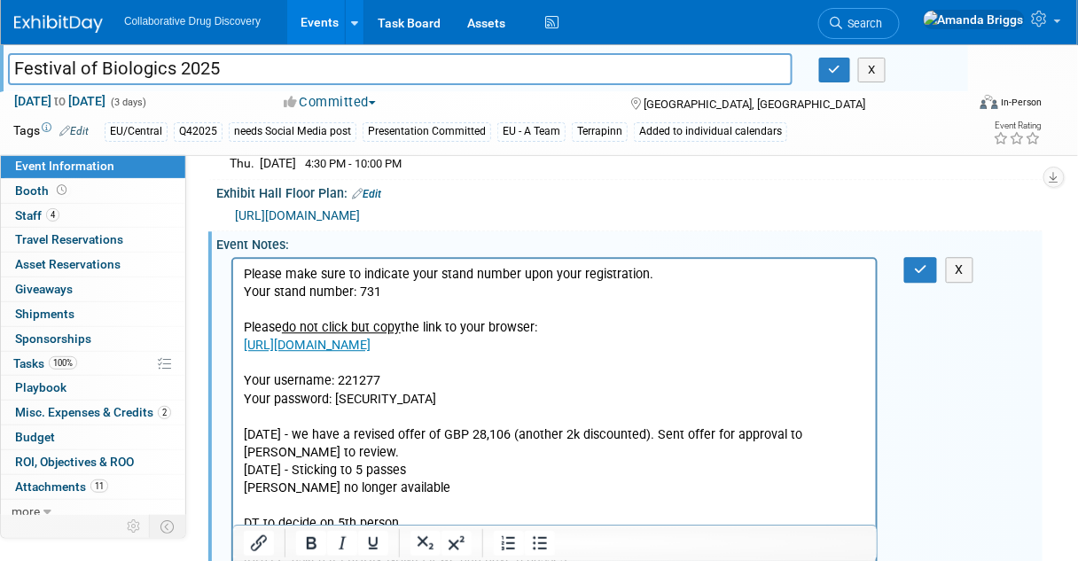
scroll to position [0, 0]
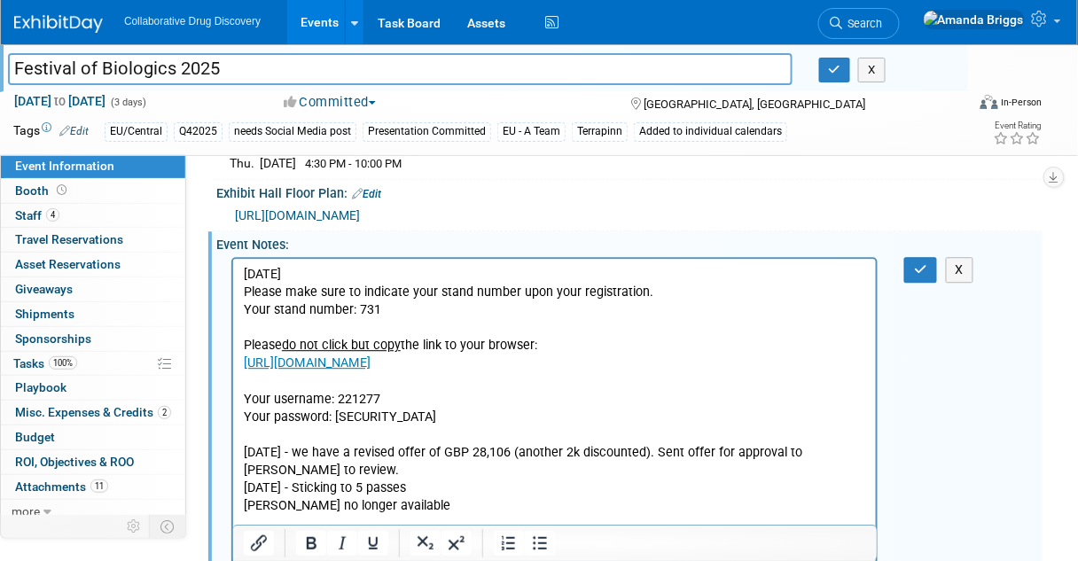
click at [257, 276] on p "05SEP2025" at bounding box center [554, 274] width 623 height 18
click at [311, 269] on p "08SEP2025" at bounding box center [554, 274] width 623 height 18
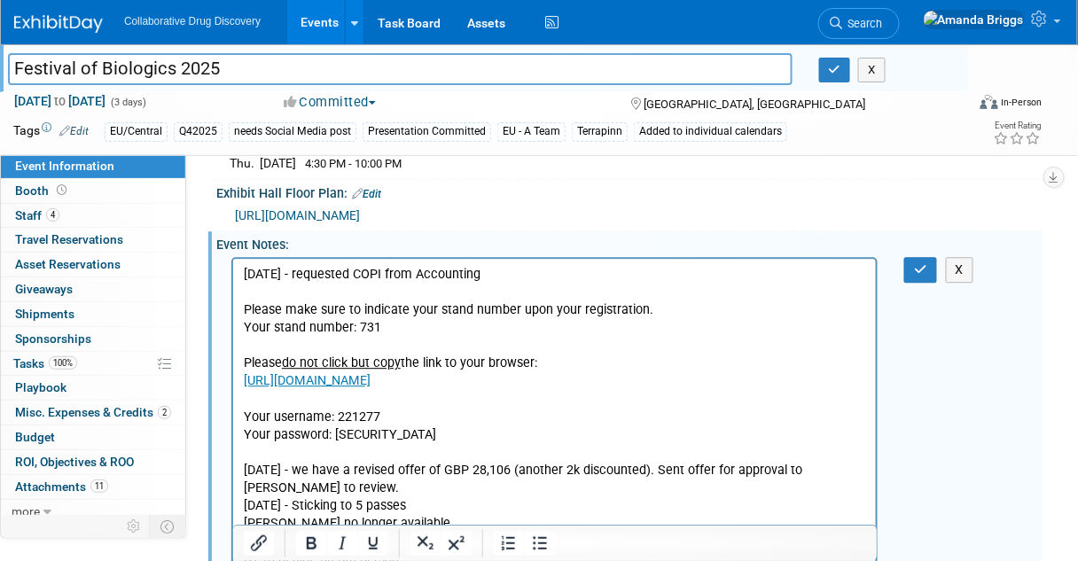
click at [400, 273] on p "08SEP2025 - requested COPI from Accounting" at bounding box center [554, 274] width 623 height 18
click at [923, 272] on button "button" at bounding box center [921, 270] width 33 height 26
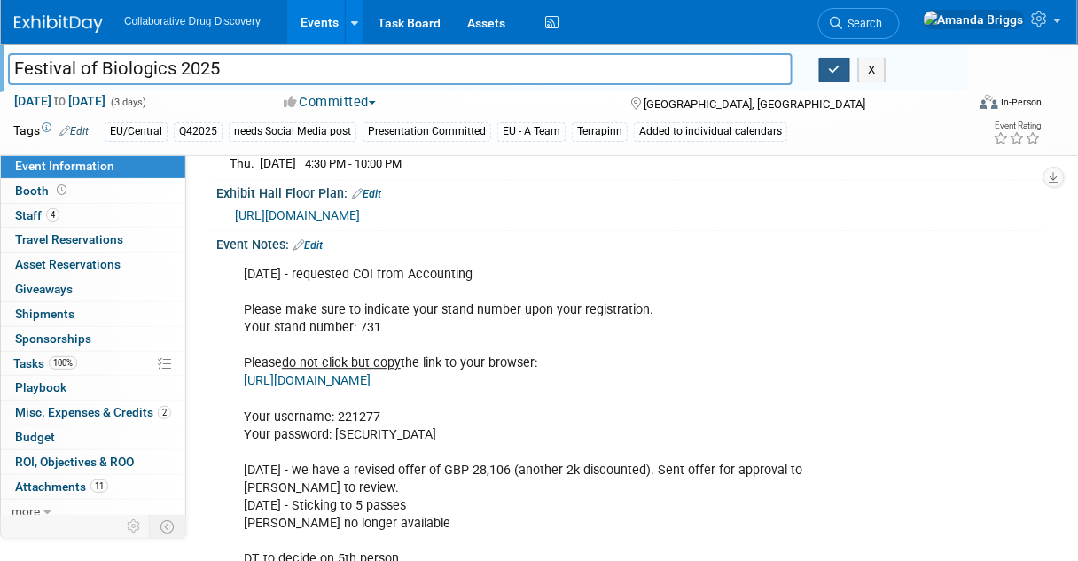
click at [831, 70] on icon "button" at bounding box center [835, 70] width 12 height 12
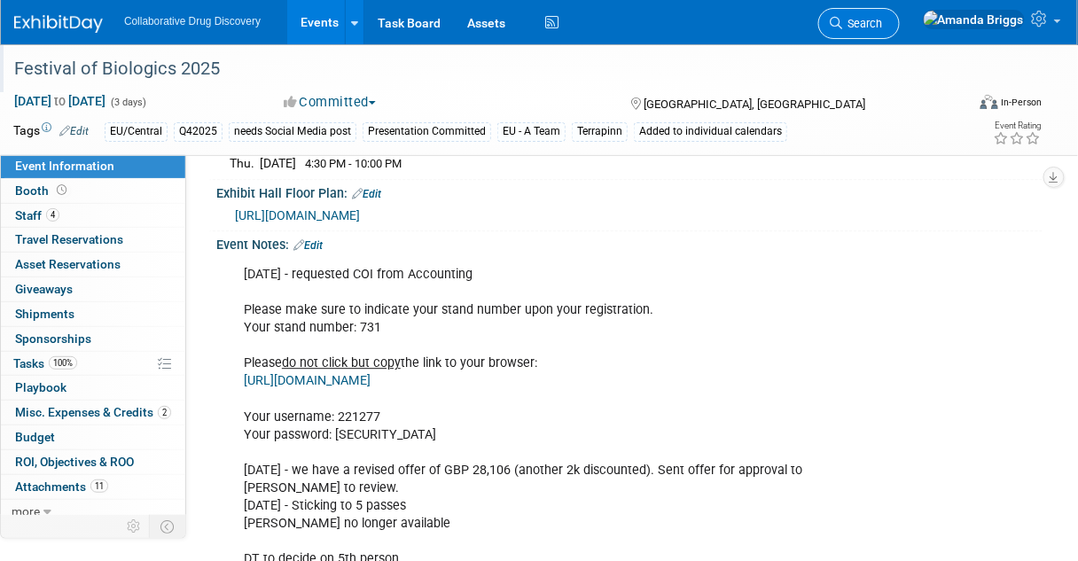
click at [883, 25] on span "Search" at bounding box center [863, 23] width 41 height 13
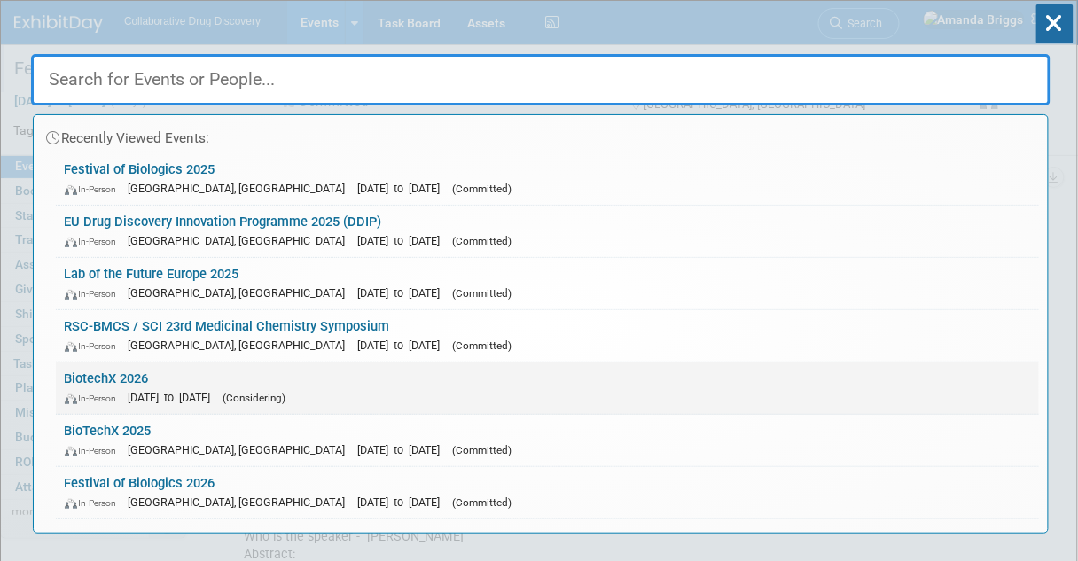
click at [115, 378] on link "BiotechX 2026 In-Person Oct 6, 2026 to Oct 8, 2026 (Considering)" at bounding box center [548, 388] width 984 height 51
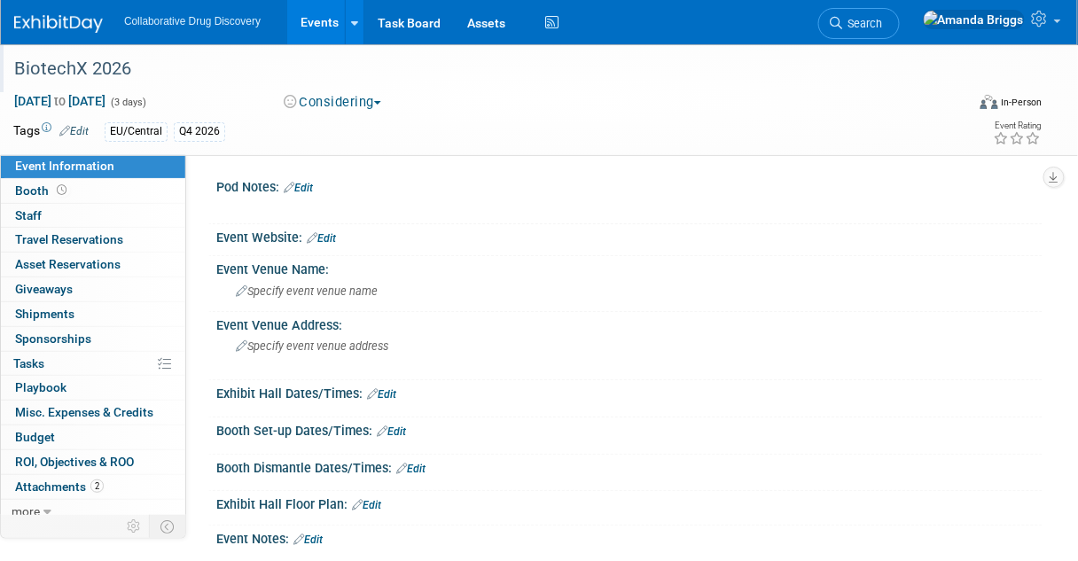
drag, startPoint x: 165, startPoint y: 74, endPoint x: 25, endPoint y: 69, distance: 140.2
click at [25, 69] on div "BiotechX 2026" at bounding box center [481, 69] width 947 height 32
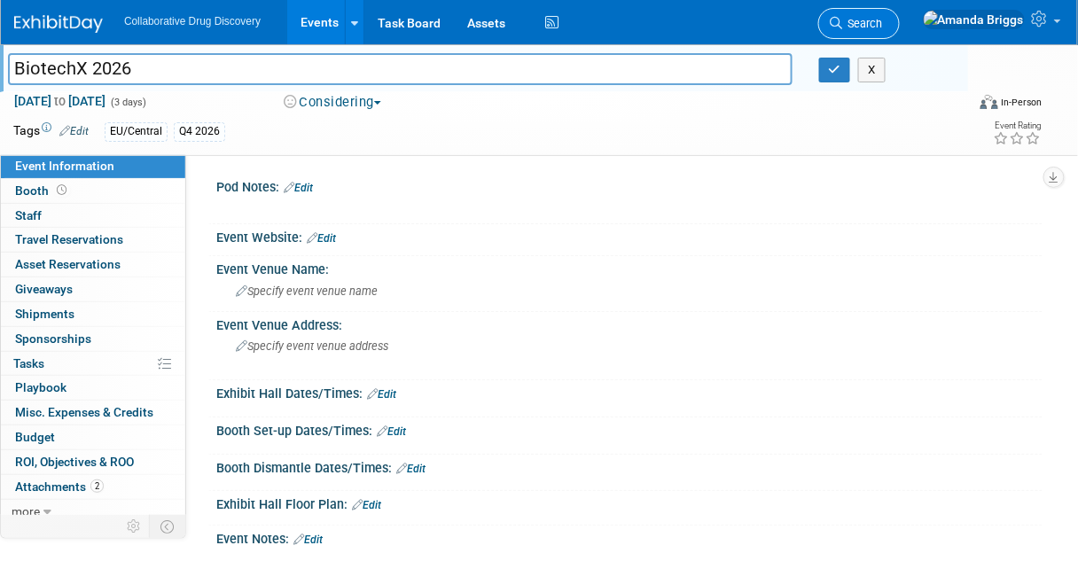
click at [883, 25] on span "Search" at bounding box center [863, 23] width 41 height 13
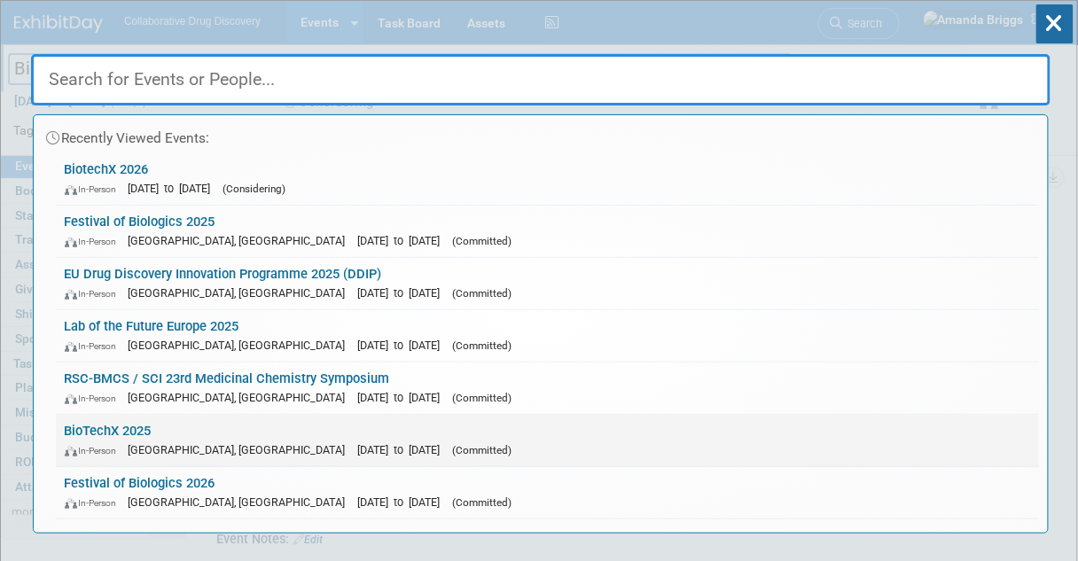
click at [81, 429] on link "BioTechX 2025 In-Person Basel, Switzerland Oct 6, 2025 to Oct 8, 2025 (Committe…" at bounding box center [548, 440] width 984 height 51
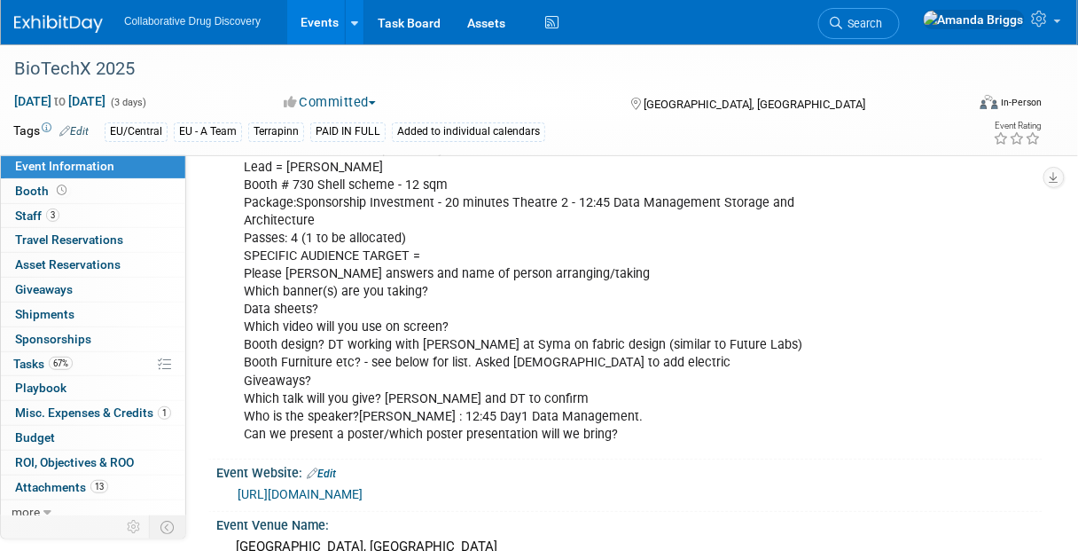
scroll to position [213, 0]
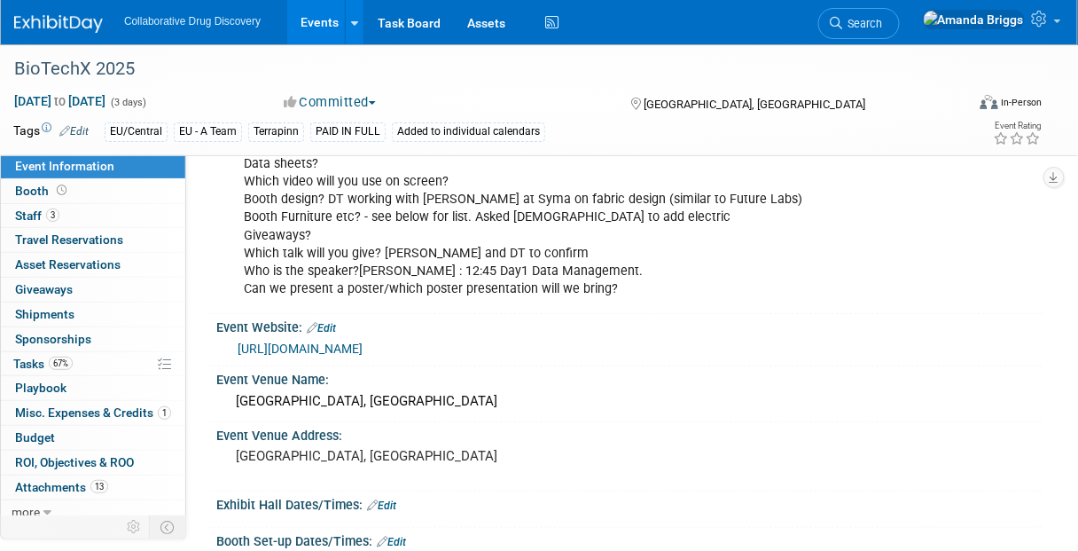
click at [343, 341] on link "https://www.terrapinn.com/conference/biotechx/index.stm?trc=sfmc&j=262125&sfmc_…" at bounding box center [300, 348] width 125 height 14
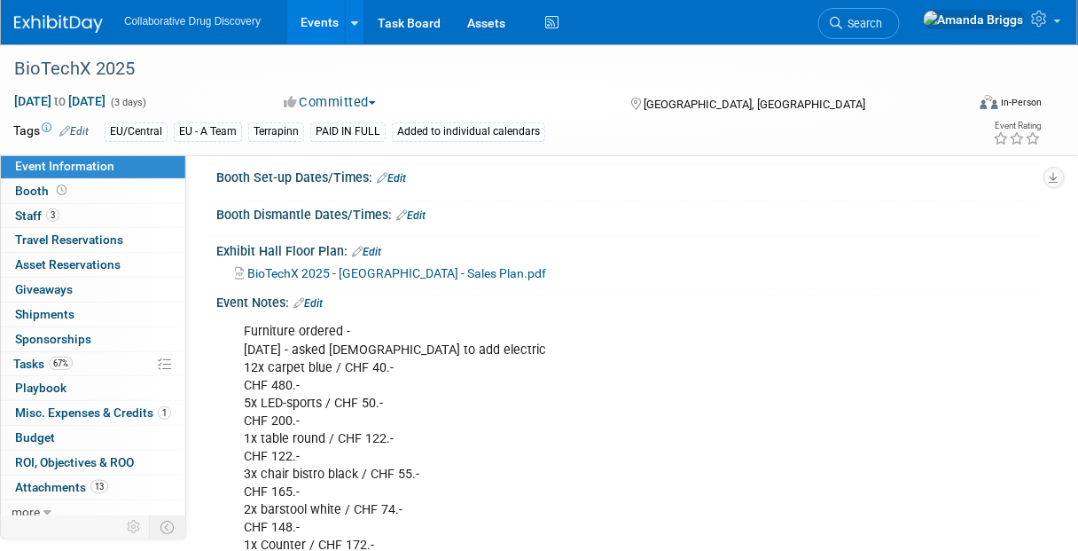
scroll to position [568, 0]
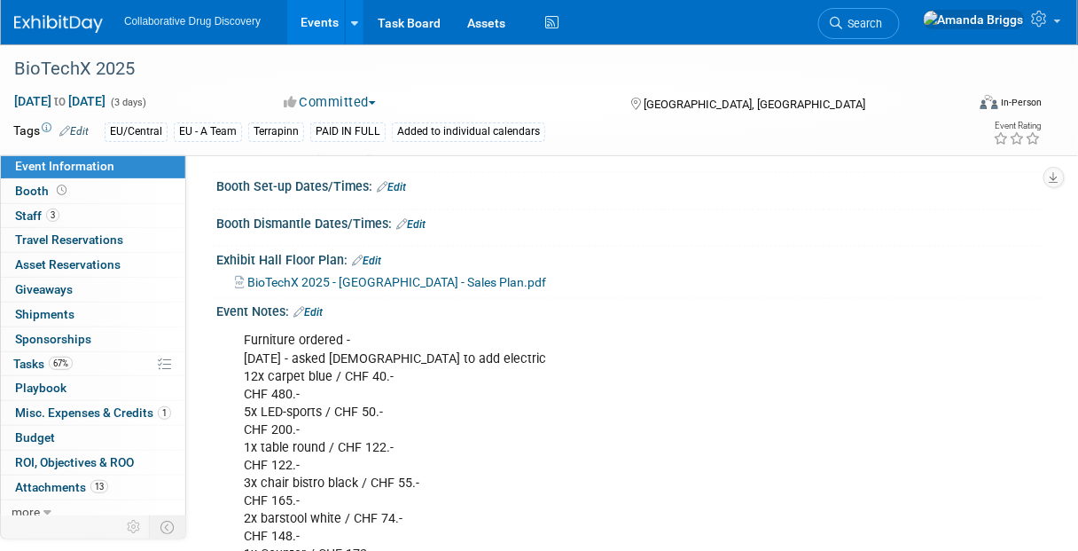
click at [311, 310] on link "Edit" at bounding box center [308, 313] width 29 height 12
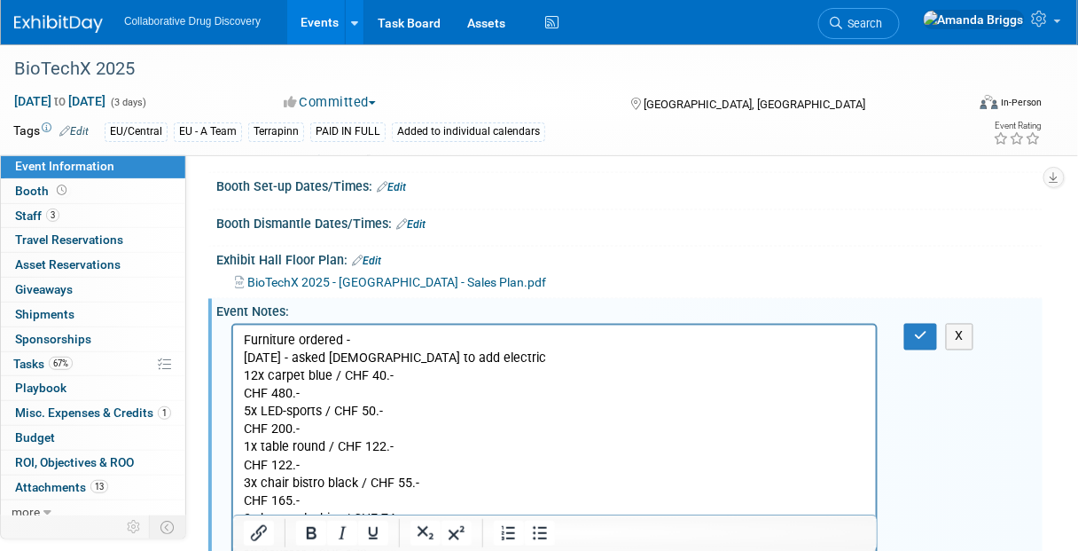
scroll to position [0, 0]
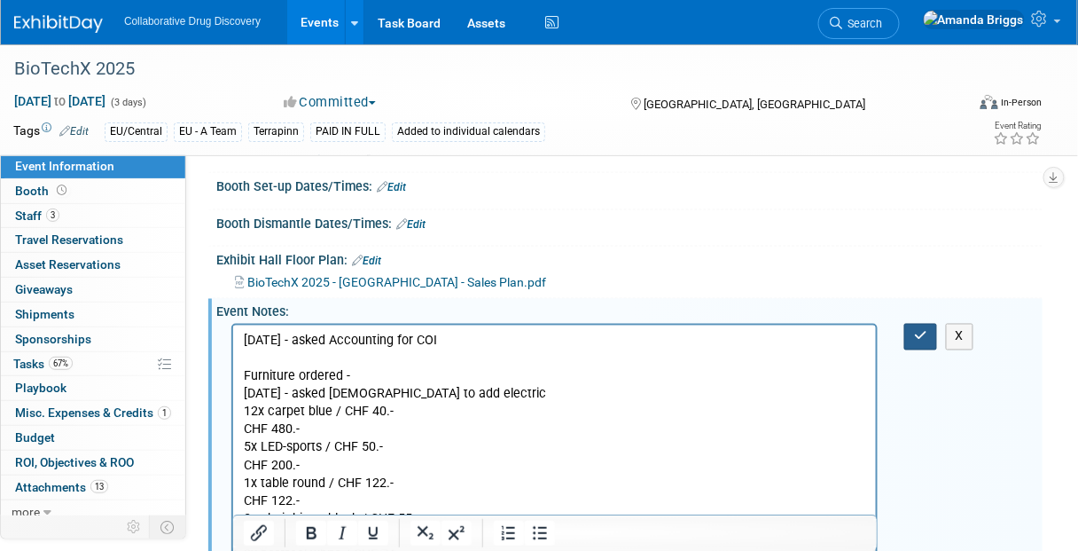
click at [913, 338] on button "button" at bounding box center [921, 337] width 33 height 26
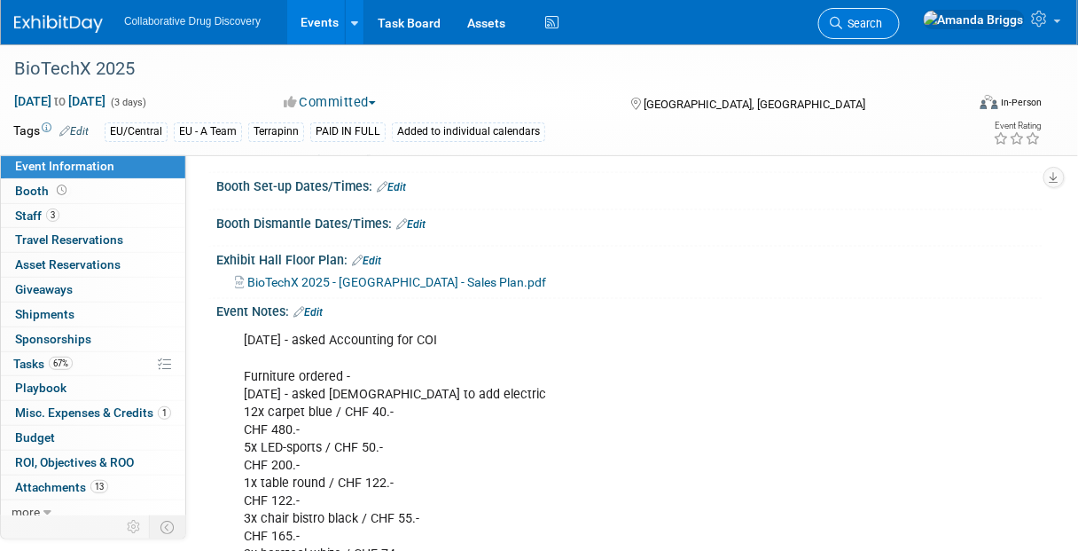
click at [883, 25] on span "Search" at bounding box center [863, 23] width 41 height 13
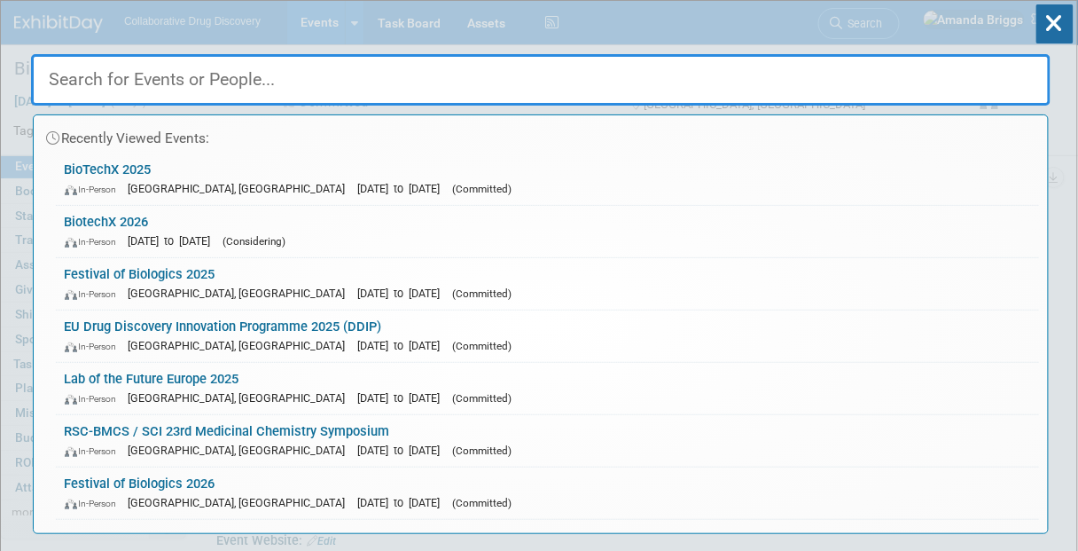
click at [399, 78] on input "text" at bounding box center [541, 79] width 1020 height 51
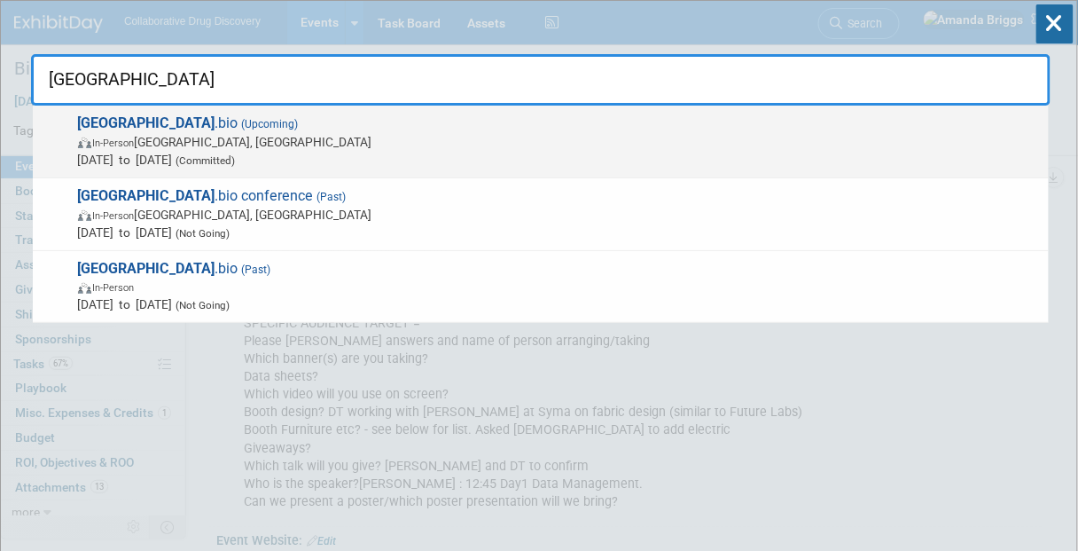
type input "prague"
click at [106, 125] on strong "Prague" at bounding box center [146, 122] width 137 height 17
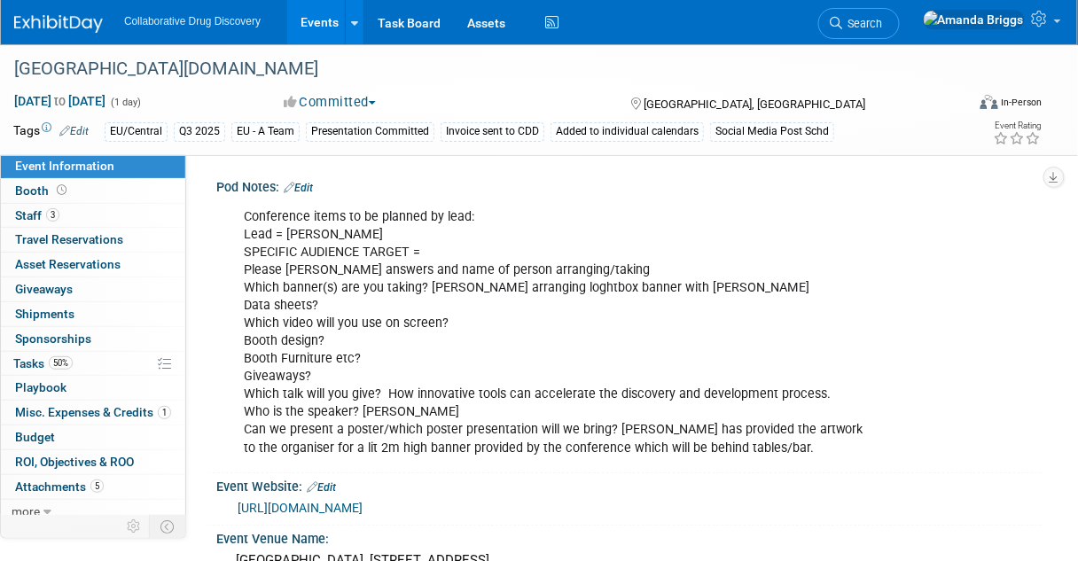
click at [306, 189] on link "Edit" at bounding box center [298, 188] width 29 height 12
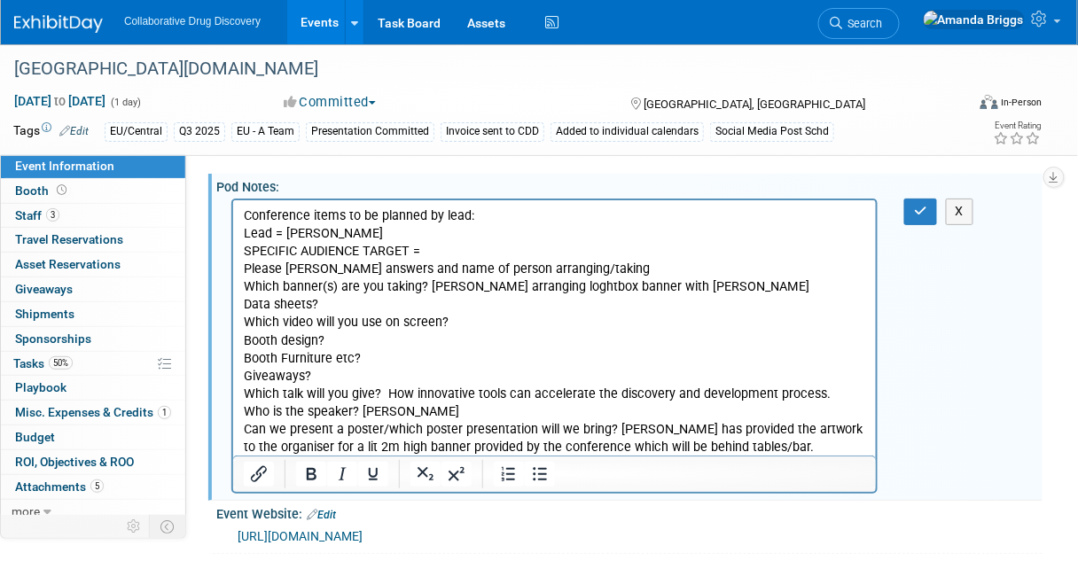
click at [341, 302] on p "Conference items to be planned by lead: Lead = Renate SPECIFIC AUDIENCE TARGET …" at bounding box center [554, 332] width 623 height 249
click at [449, 321] on p "Conference items to be planned by lead: Lead = Renate SPECIFIC AUDIENCE TARGET …" at bounding box center [554, 332] width 623 height 249
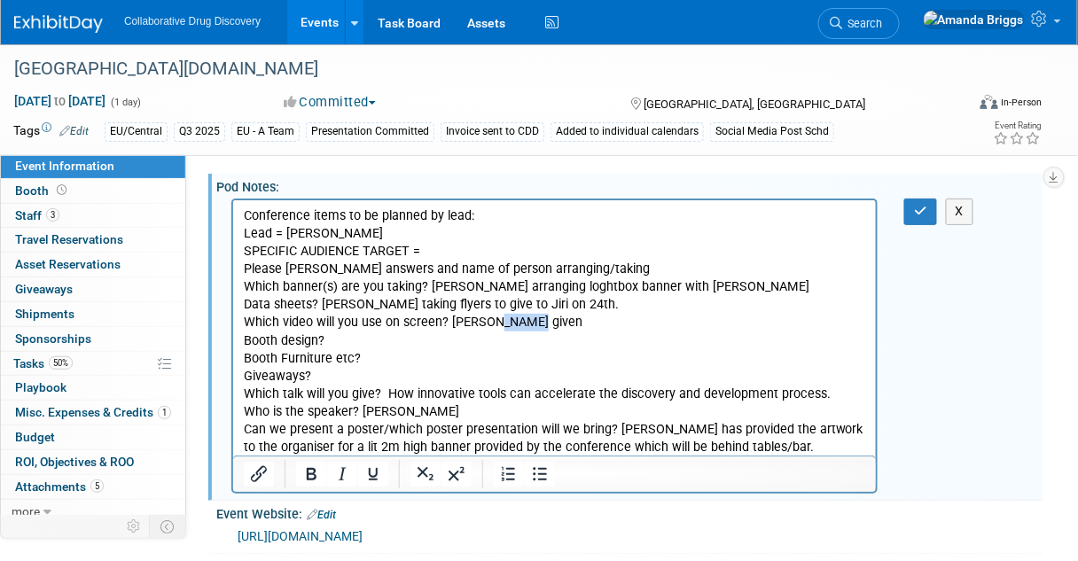
drag, startPoint x: 528, startPoint y: 322, endPoint x: 491, endPoint y: 325, distance: 36.5
click at [491, 325] on p "Conference items to be planned by lead: Lead = Renate SPECIFIC AUDIENCE TARGET …" at bounding box center [554, 332] width 623 height 249
click at [919, 216] on icon "button" at bounding box center [920, 211] width 13 height 12
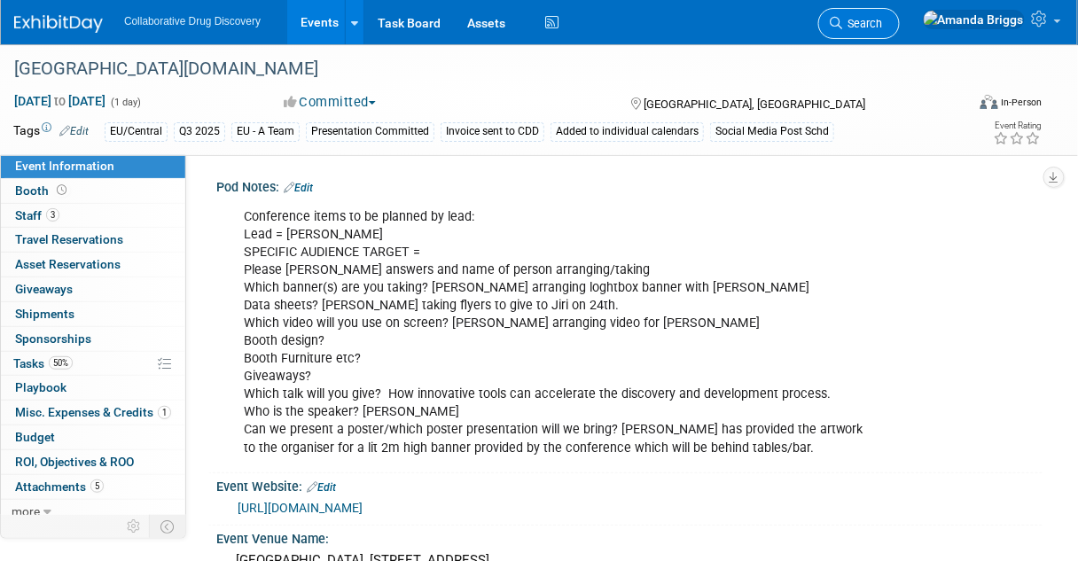
click at [883, 21] on span "Search" at bounding box center [863, 23] width 41 height 13
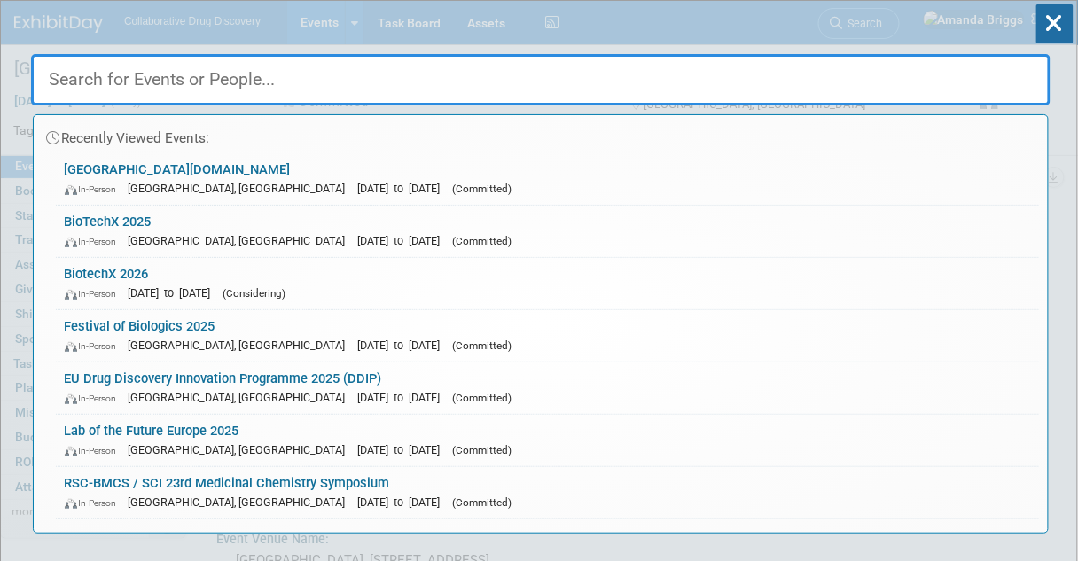
click at [298, 78] on input "text" at bounding box center [541, 79] width 1020 height 51
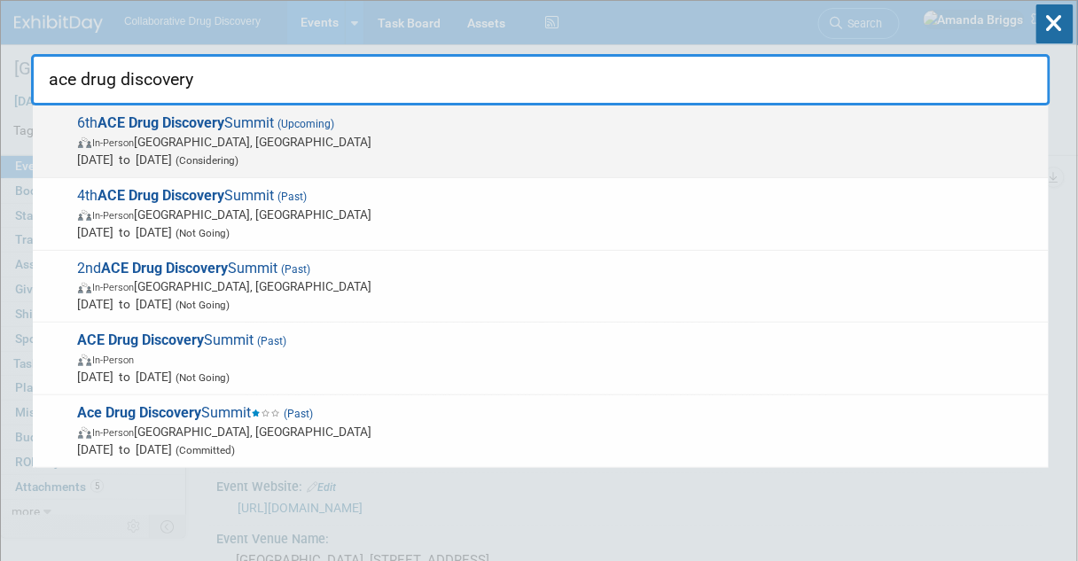
type input "ace drug discovery"
click at [154, 121] on strong "ACE Drug Discovery" at bounding box center [161, 122] width 127 height 17
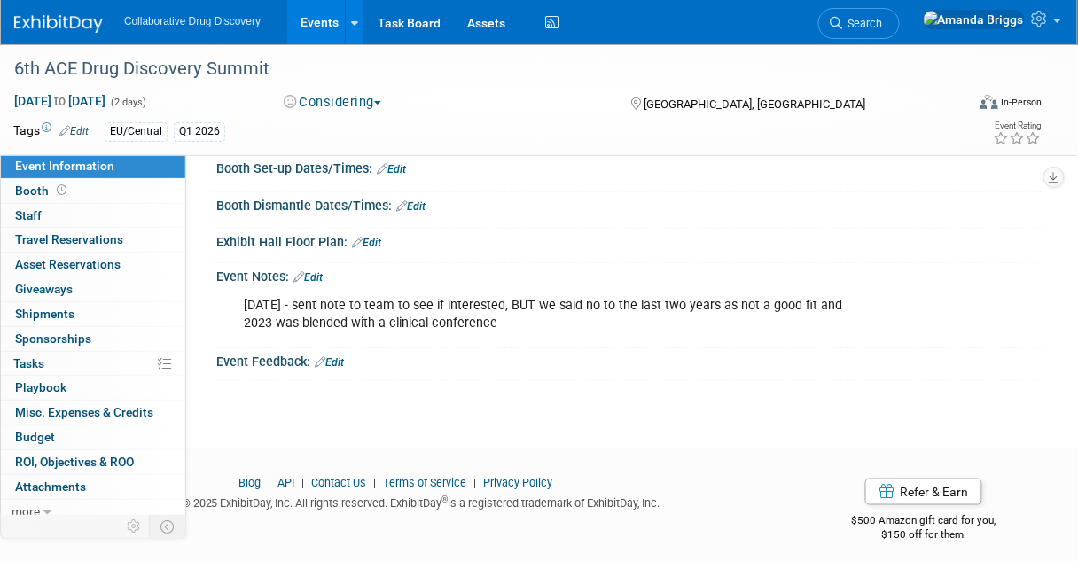
scroll to position [284, 0]
click at [900, 31] on link "Search" at bounding box center [860, 23] width 82 height 31
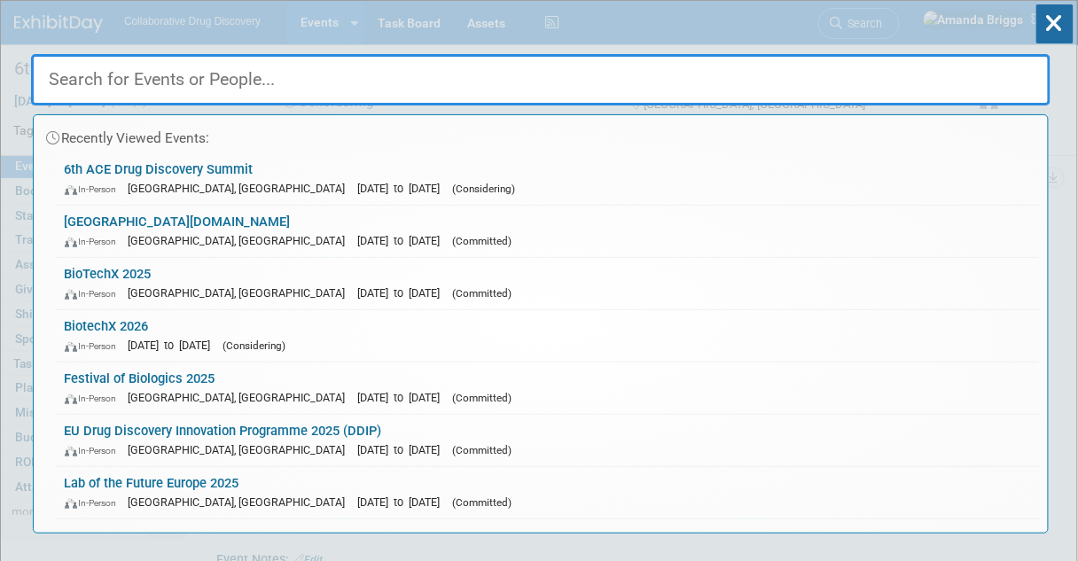
click at [362, 74] on input "text" at bounding box center [541, 79] width 1020 height 51
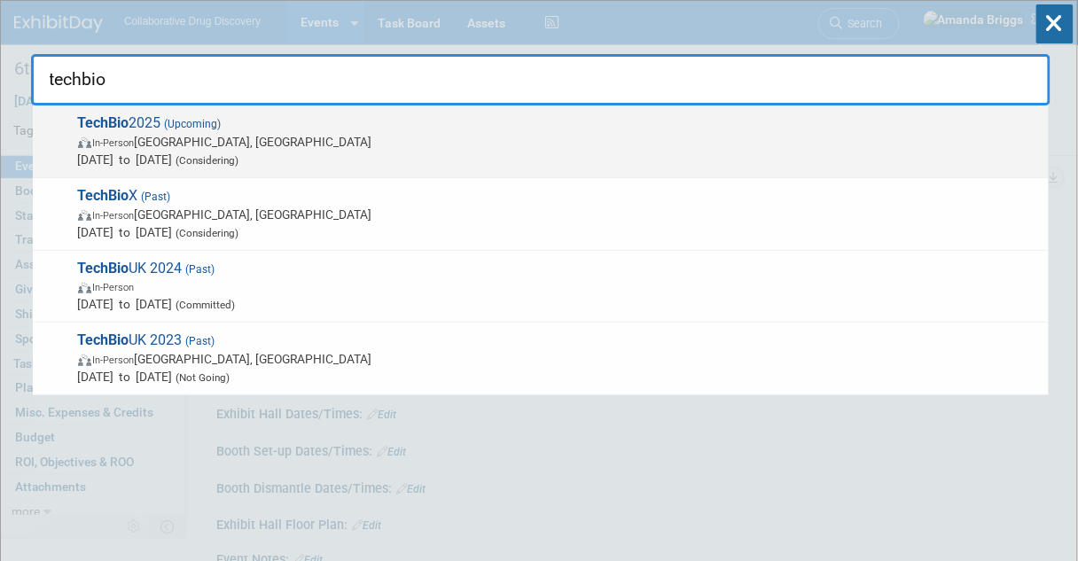
type input "techbio"
click at [116, 122] on strong "TechBio" at bounding box center [103, 122] width 51 height 17
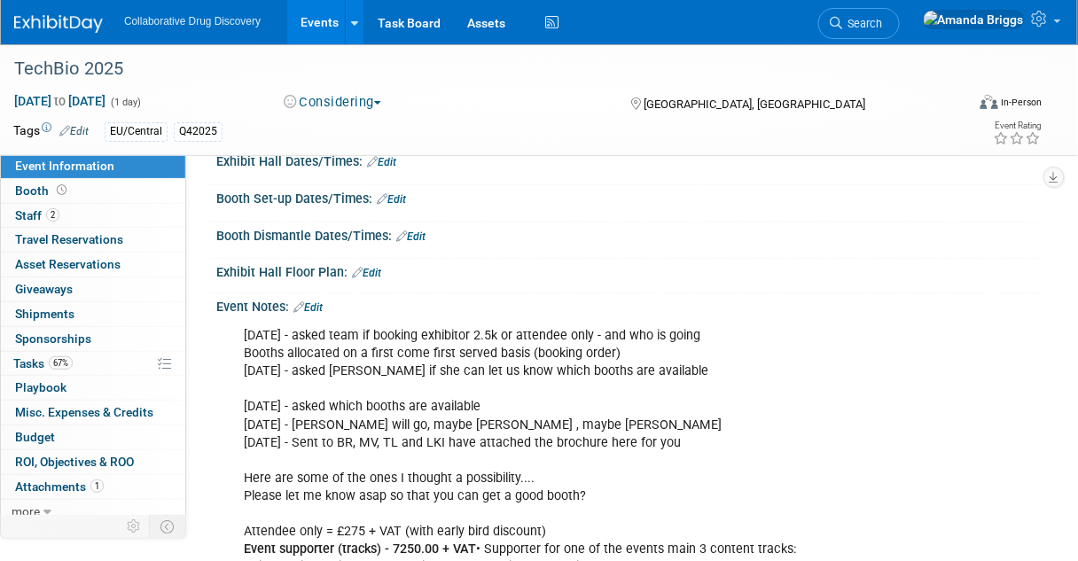
scroll to position [284, 0]
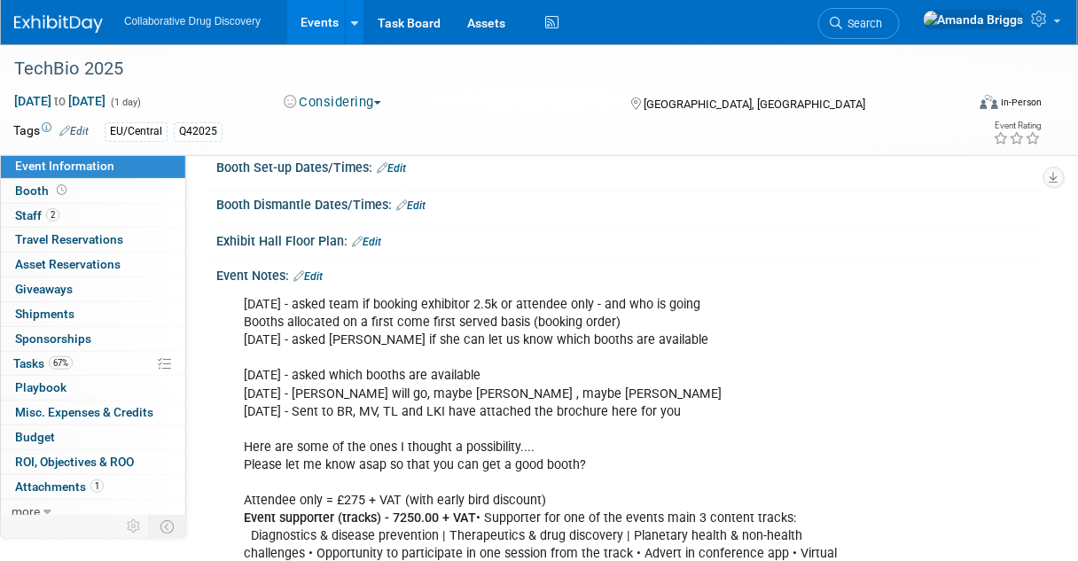
click at [318, 271] on link "Edit" at bounding box center [308, 277] width 29 height 12
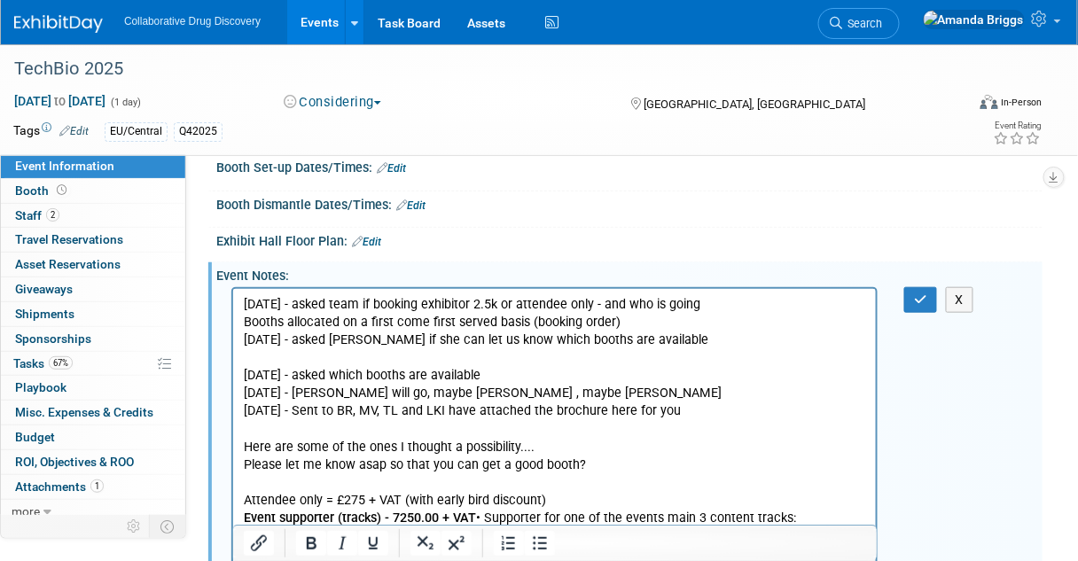
scroll to position [0, 0]
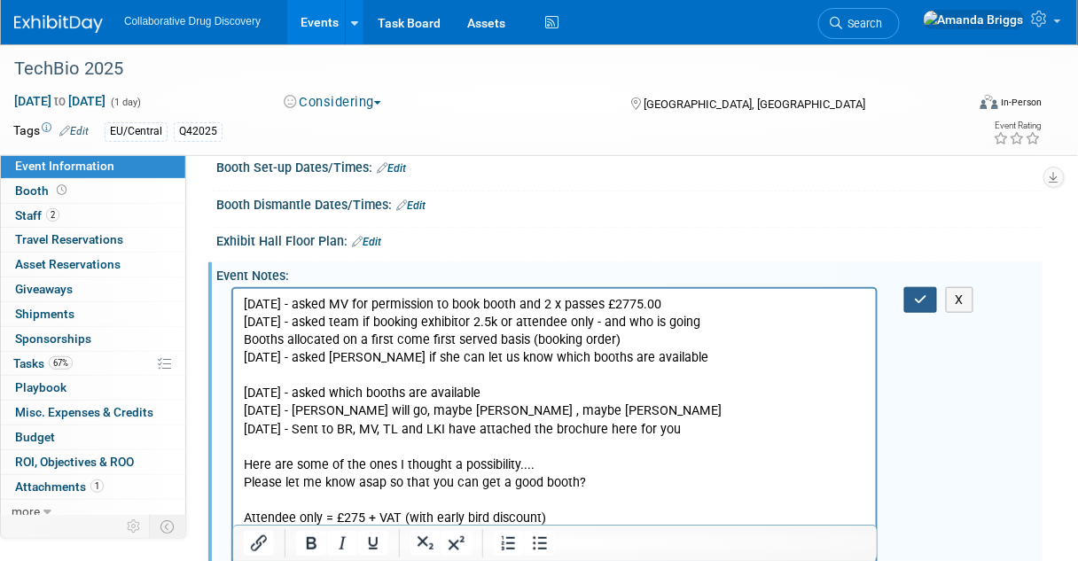
click at [918, 294] on icon "button" at bounding box center [920, 300] width 13 height 12
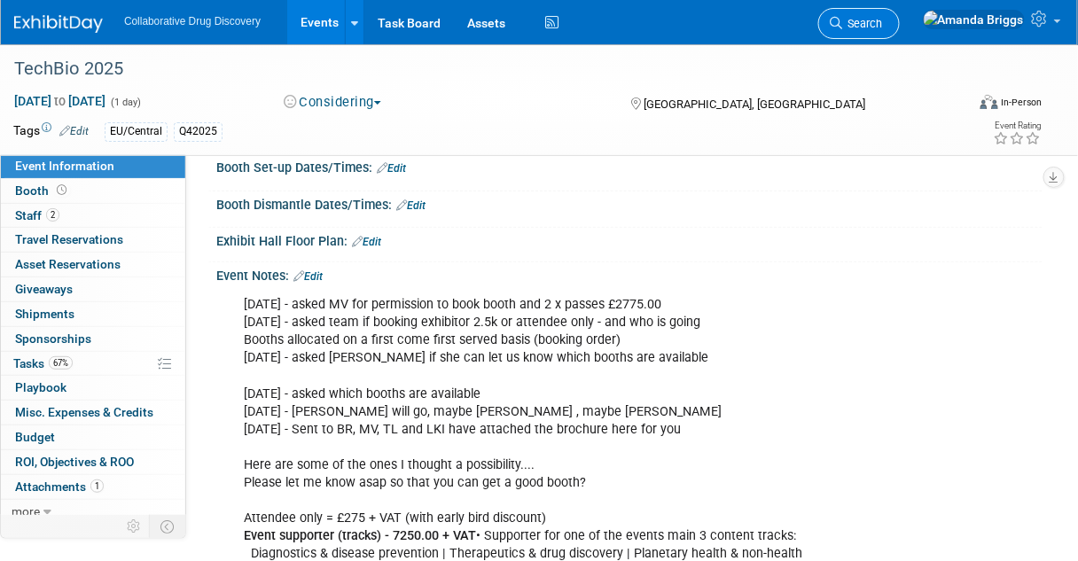
click at [883, 23] on span "Search" at bounding box center [863, 23] width 41 height 13
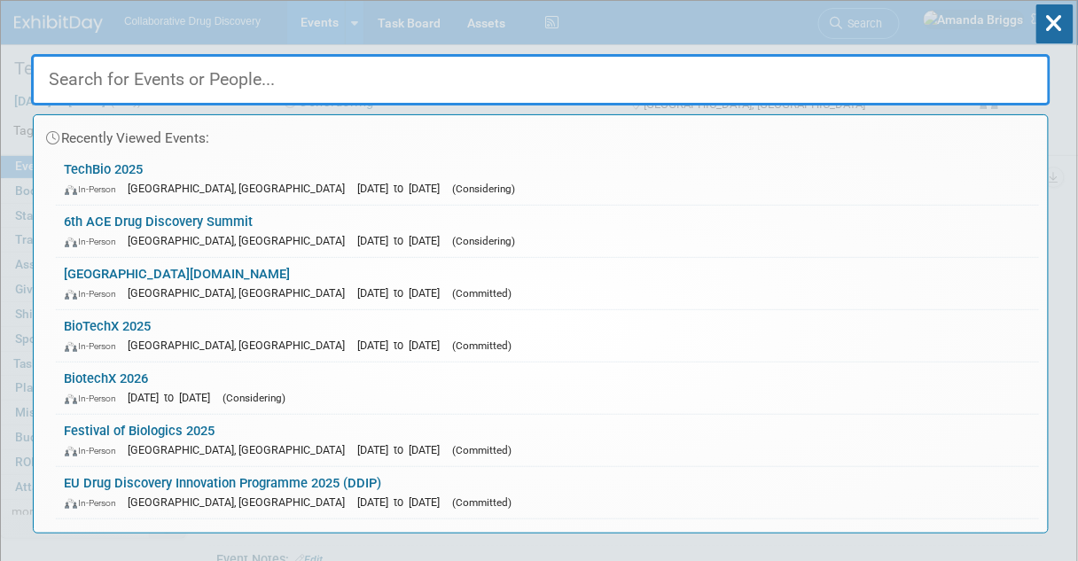
click at [283, 84] on input "text" at bounding box center [541, 79] width 1020 height 51
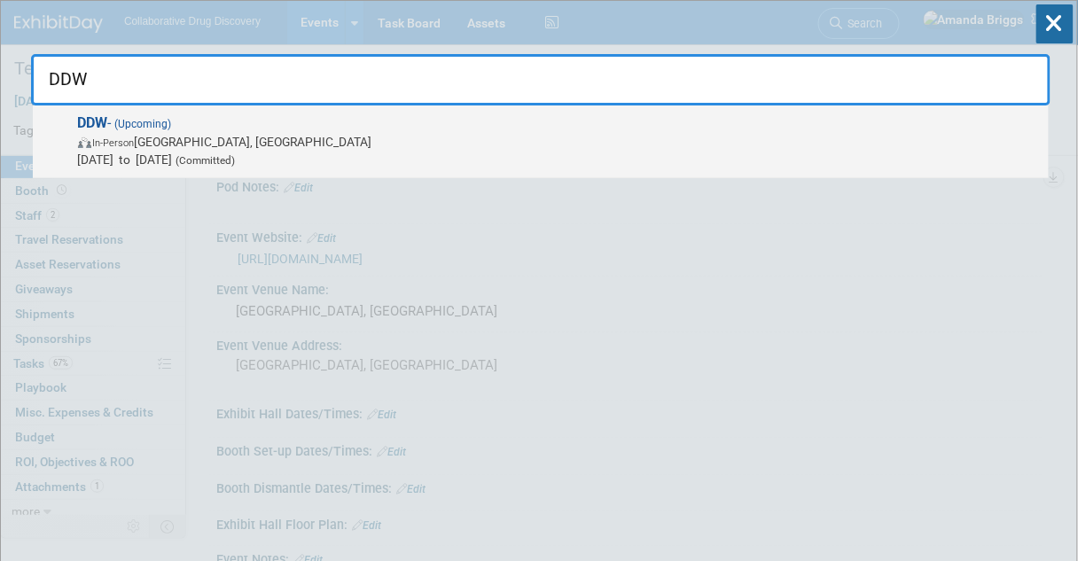
type input "DDW"
click at [98, 121] on strong "DDW" at bounding box center [93, 122] width 30 height 17
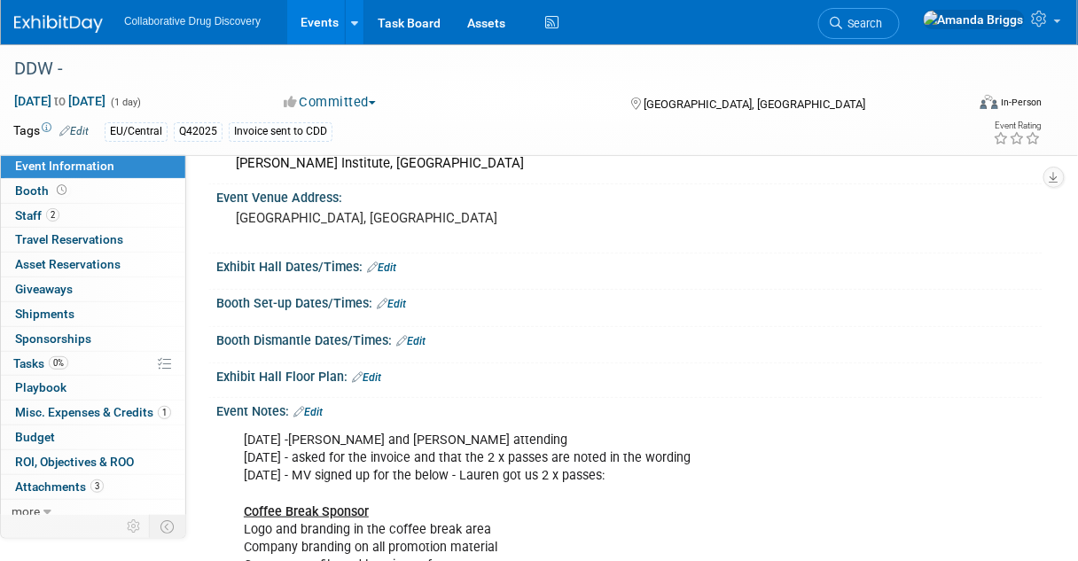
scroll to position [142, 0]
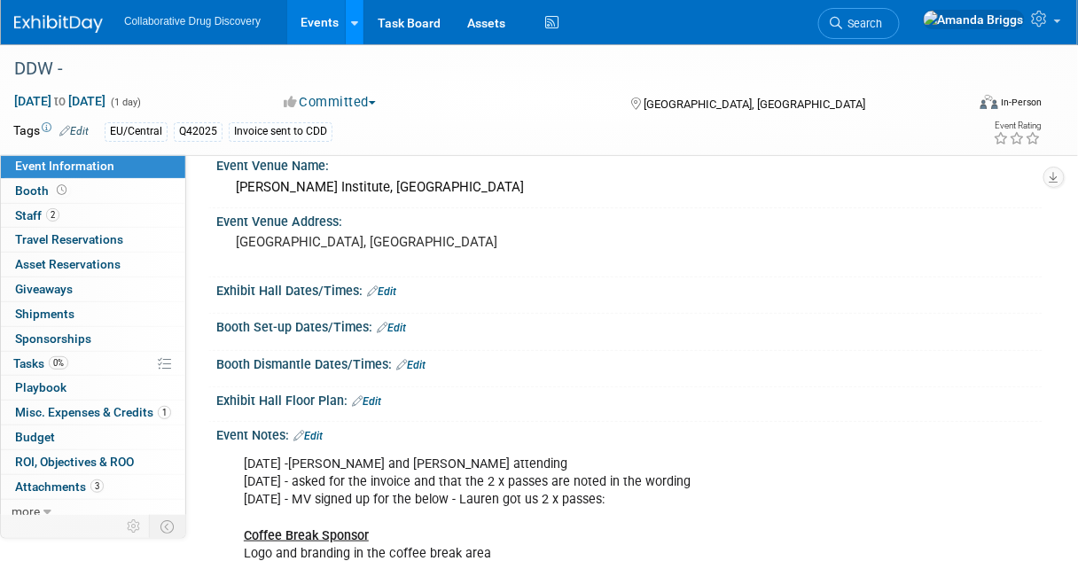
click at [353, 21] on icon at bounding box center [354, 24] width 7 height 12
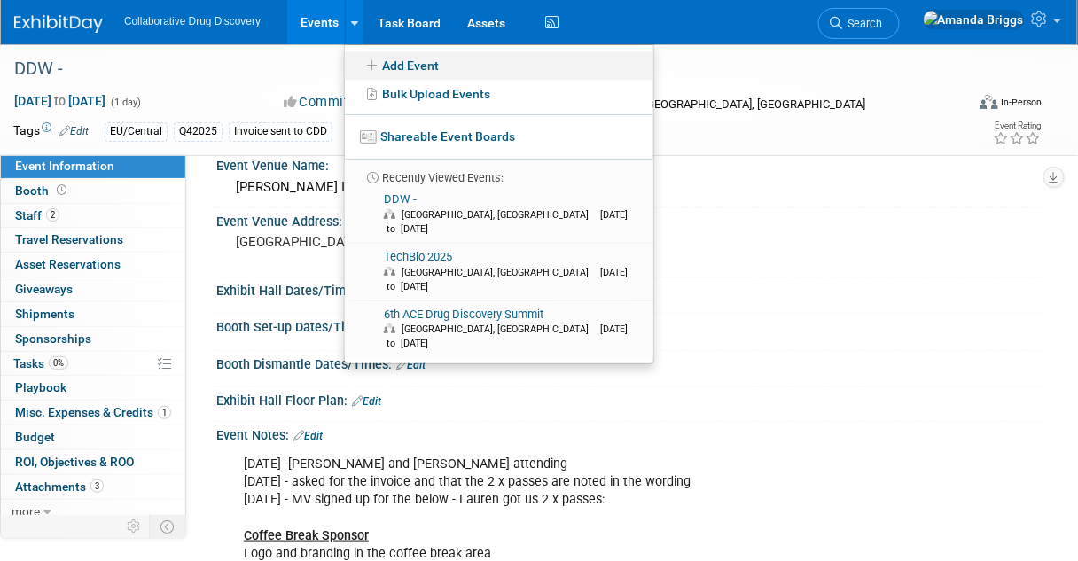
click at [382, 64] on link "Add Event" at bounding box center [499, 65] width 309 height 28
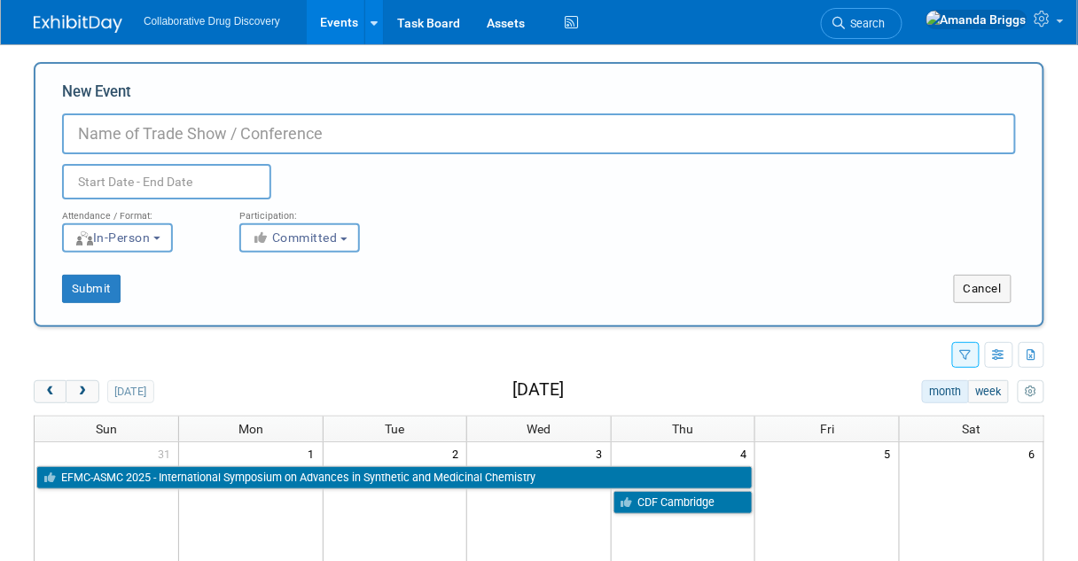
click at [96, 138] on input "New Event" at bounding box center [539, 134] width 954 height 41
type input "60th international Conference on Medicinal Chemistry"
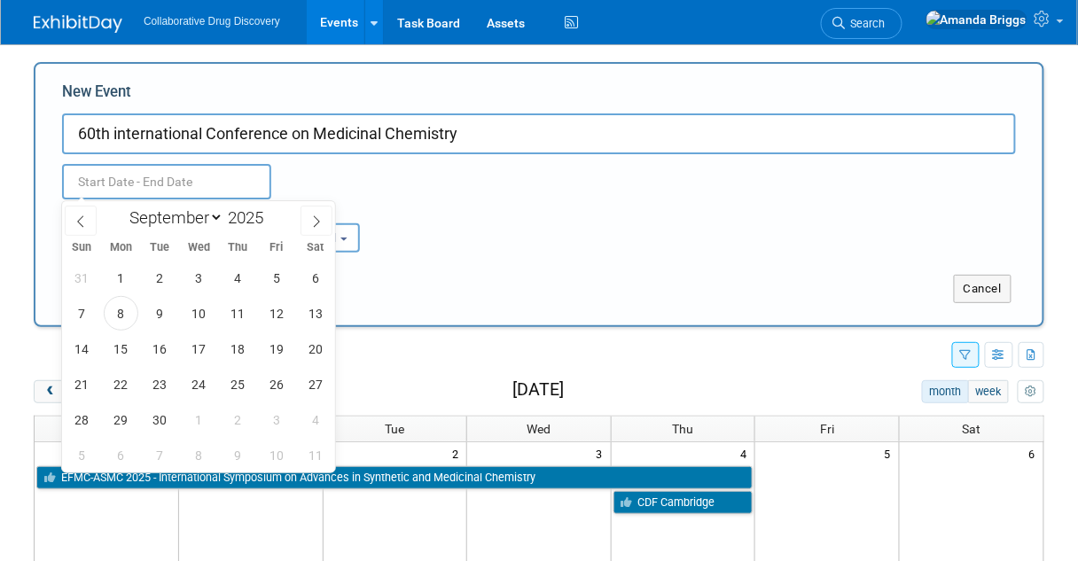
click at [80, 176] on input "text" at bounding box center [166, 181] width 209 height 35
click at [217, 219] on select "January February March April May June July August September October November De…" at bounding box center [173, 218] width 102 height 22
select select "6"
click at [122, 207] on select "January February March April May June July August September October November De…" at bounding box center [173, 218] width 102 height 22
click at [270, 216] on span at bounding box center [270, 213] width 12 height 11
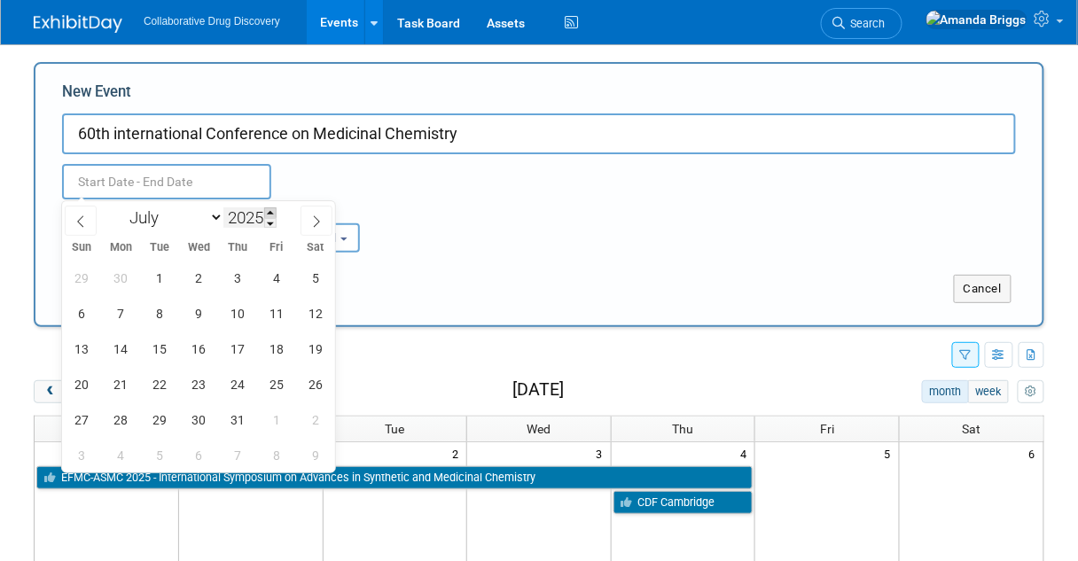
type input "2026"
click at [196, 275] on span "1" at bounding box center [199, 278] width 35 height 35
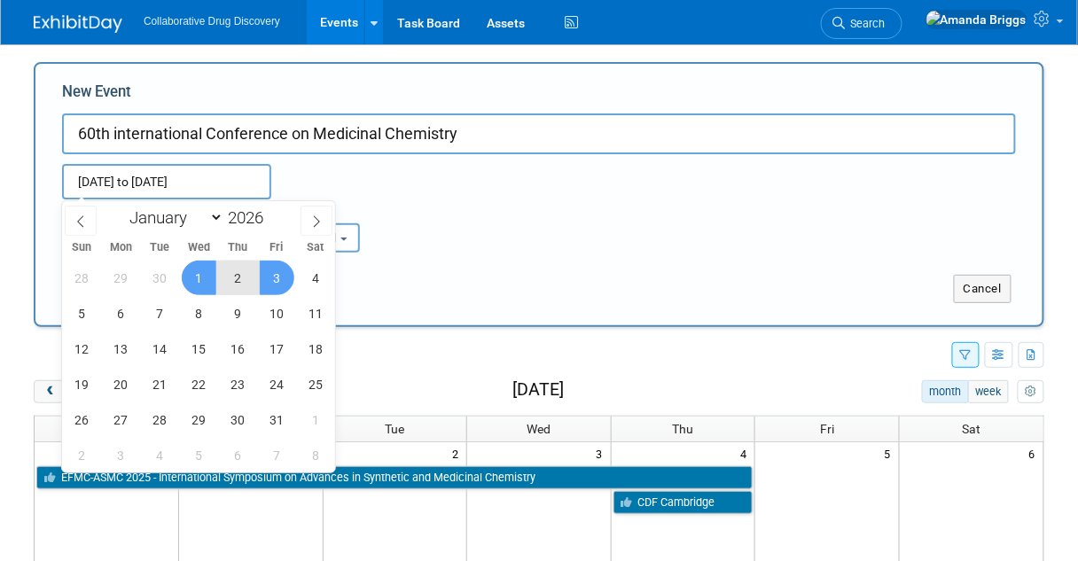
click at [272, 271] on span "3" at bounding box center [277, 278] width 35 height 35
type input "Jul 1, 2026 to Jul 3, 2026"
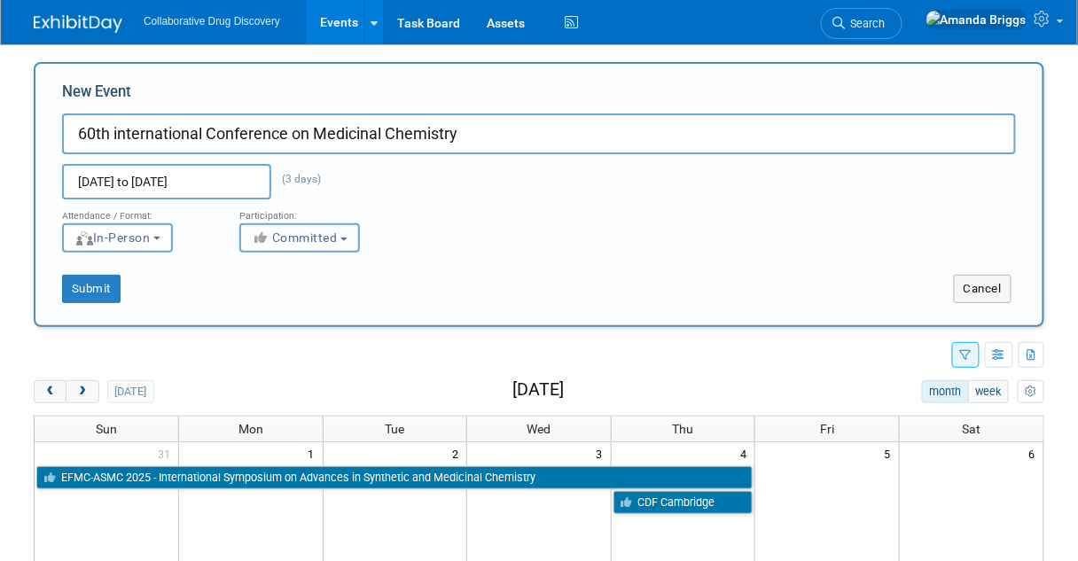
click at [347, 238] on b "button" at bounding box center [344, 240] width 7 height 4
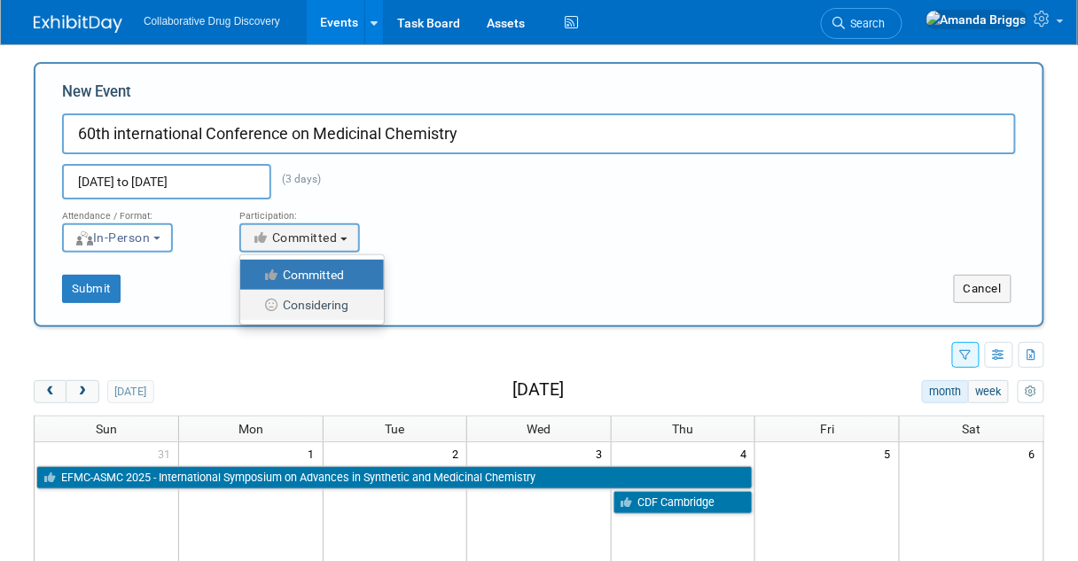
click at [326, 305] on label "Considering" at bounding box center [307, 305] width 117 height 23
click at [256, 305] on input "Considering" at bounding box center [251, 306] width 12 height 12
select select "2"
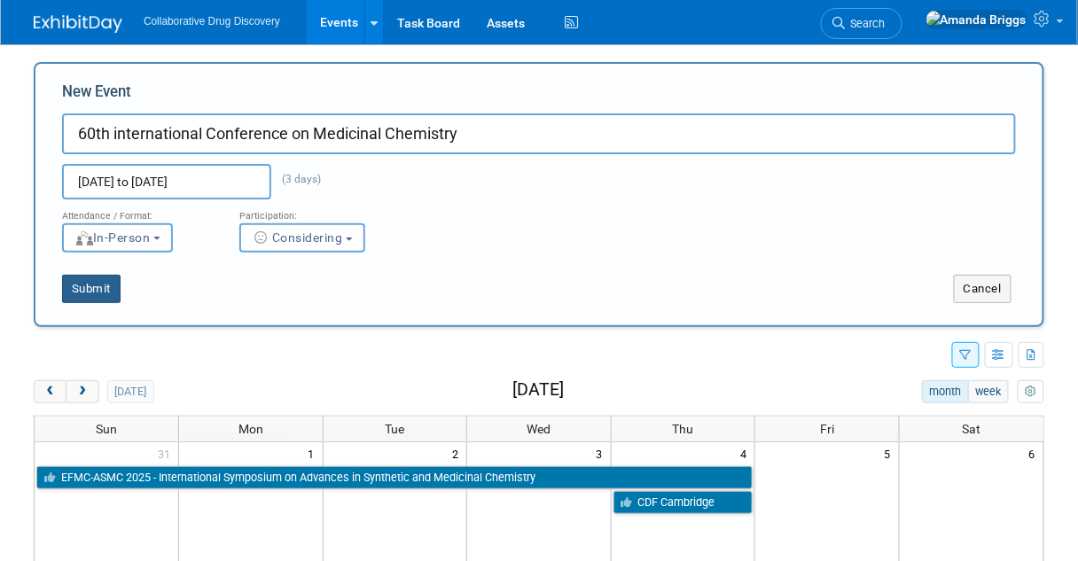
click at [87, 289] on button "Submit" at bounding box center [91, 289] width 59 height 28
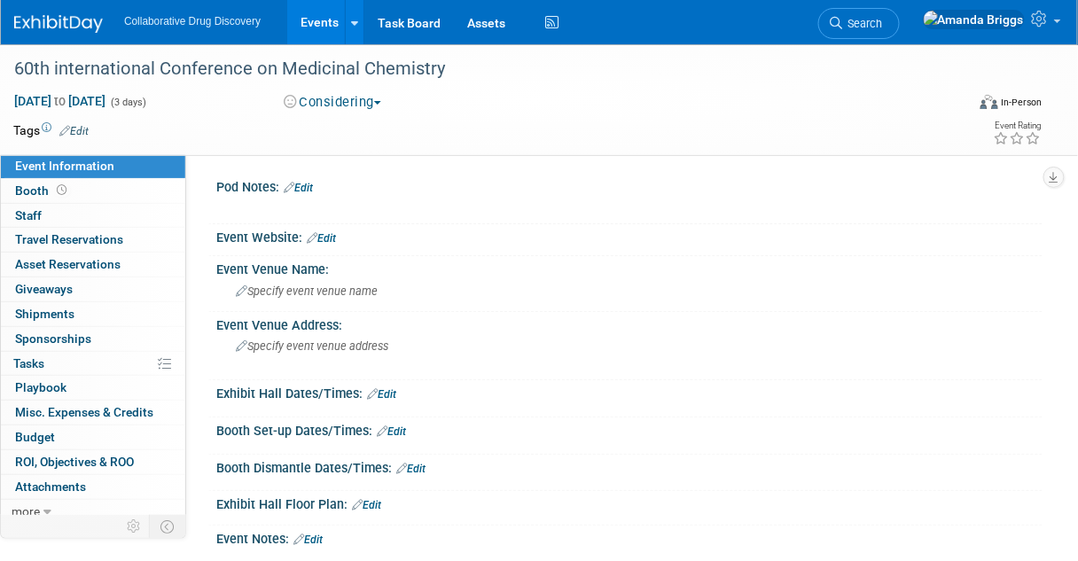
click at [88, 131] on link "Edit" at bounding box center [73, 131] width 29 height 12
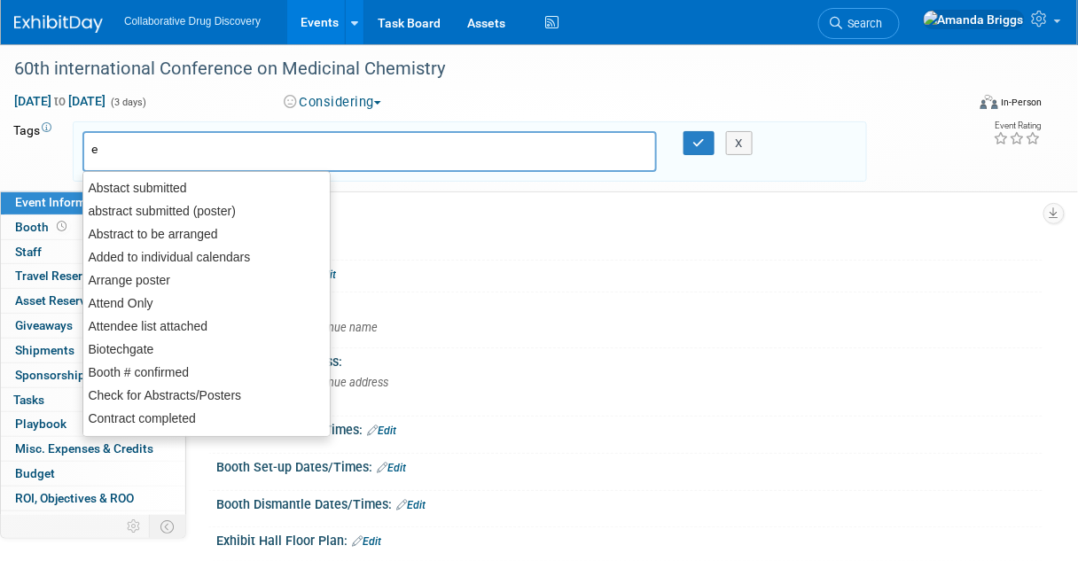
type input "eu"
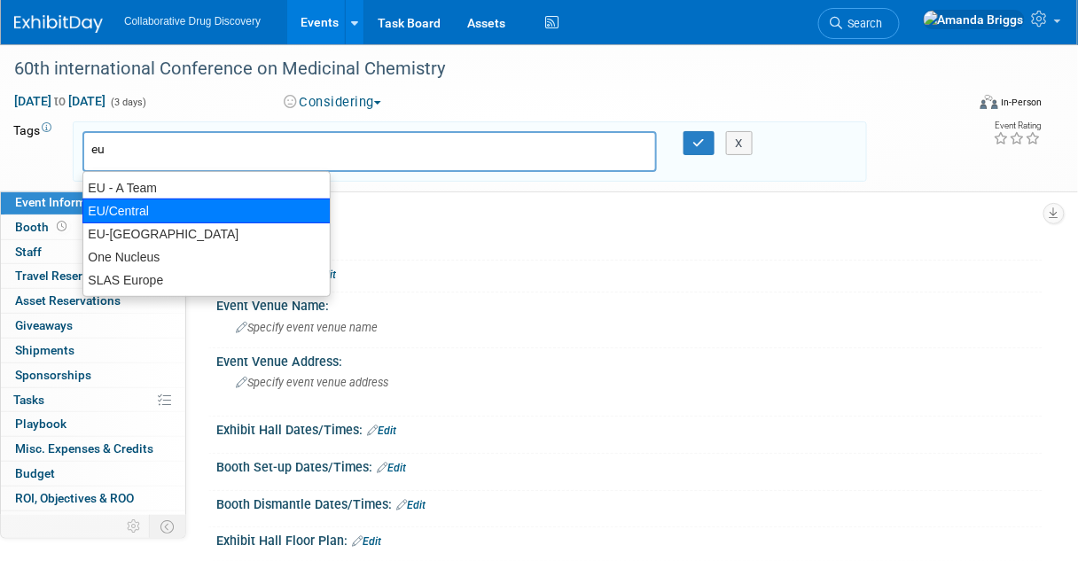
click at [106, 210] on div "EU/Central" at bounding box center [206, 211] width 248 height 25
type input "EU/Central"
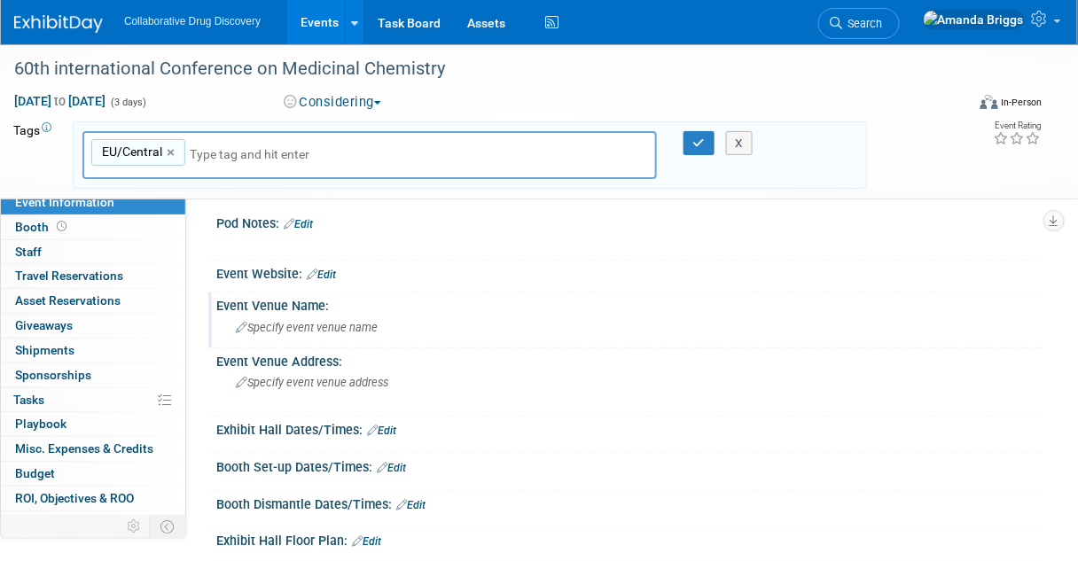
type input "EU/Central, Arrange poster"
click at [258, 323] on span "Specify event venue name" at bounding box center [307, 327] width 142 height 13
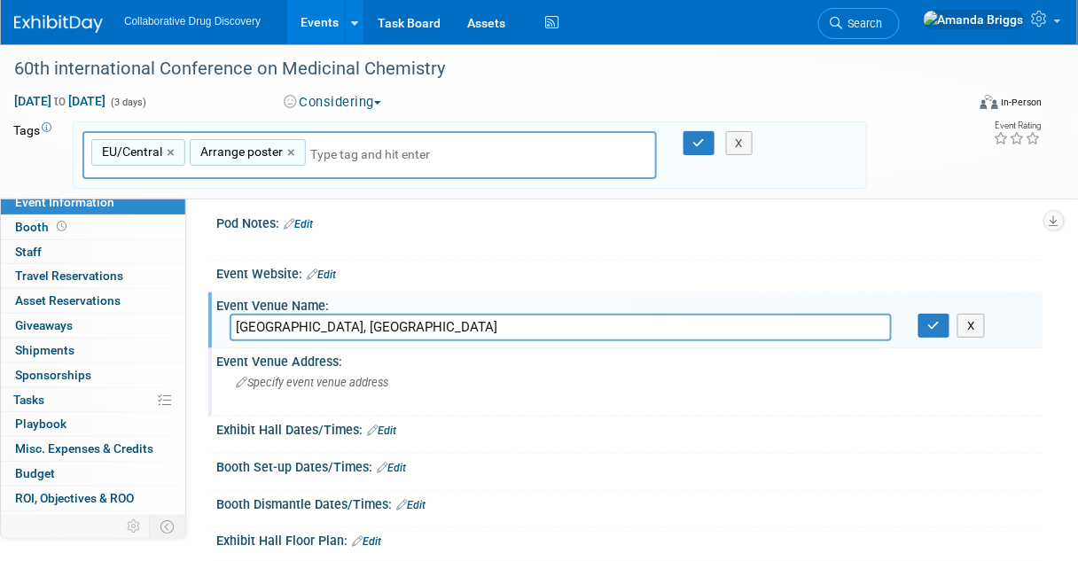
type input "[GEOGRAPHIC_DATA], [GEOGRAPHIC_DATA]"
click at [271, 383] on span "Specify event venue address" at bounding box center [312, 382] width 153 height 13
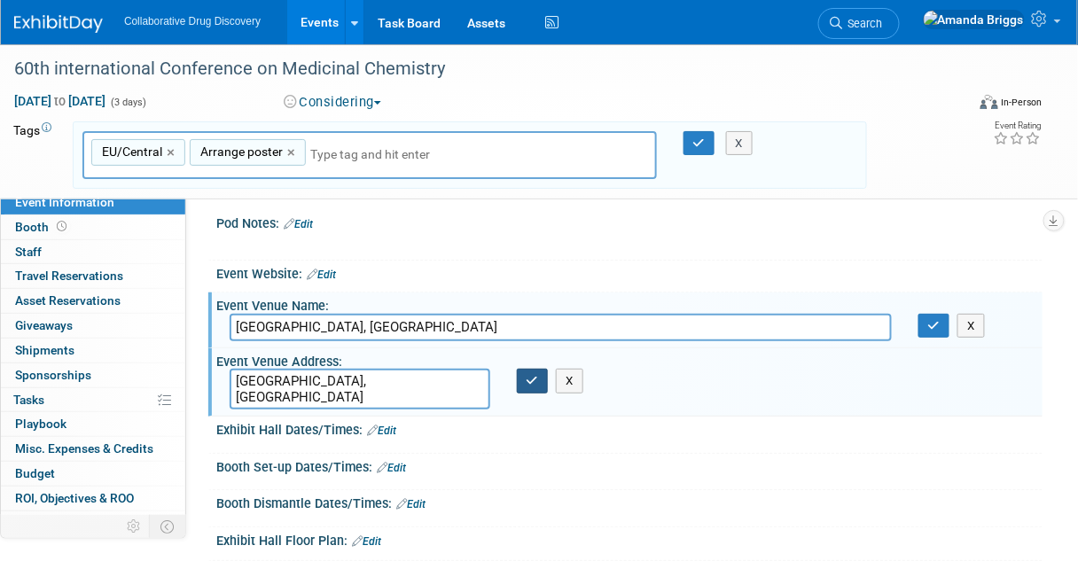
type textarea "[GEOGRAPHIC_DATA], [GEOGRAPHIC_DATA]"
click at [542, 378] on button "button" at bounding box center [533, 381] width 32 height 25
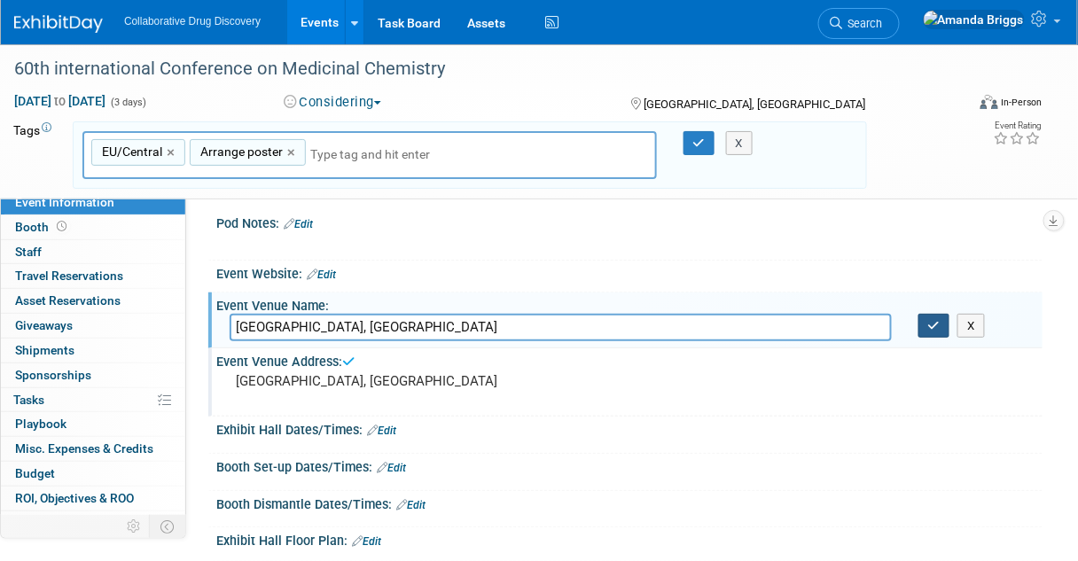
click at [933, 330] on icon "button" at bounding box center [935, 326] width 12 height 12
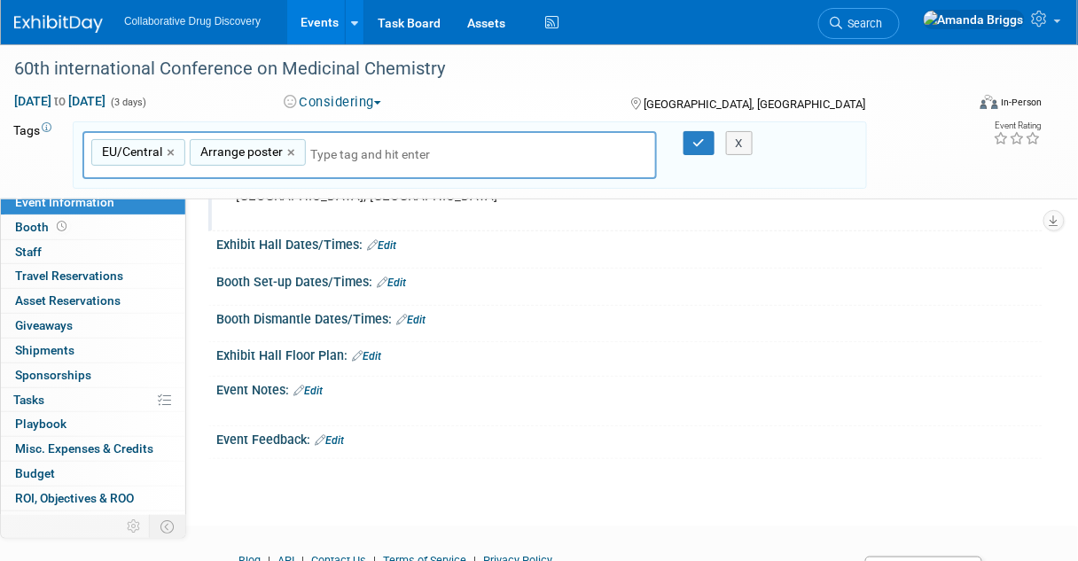
scroll to position [213, 0]
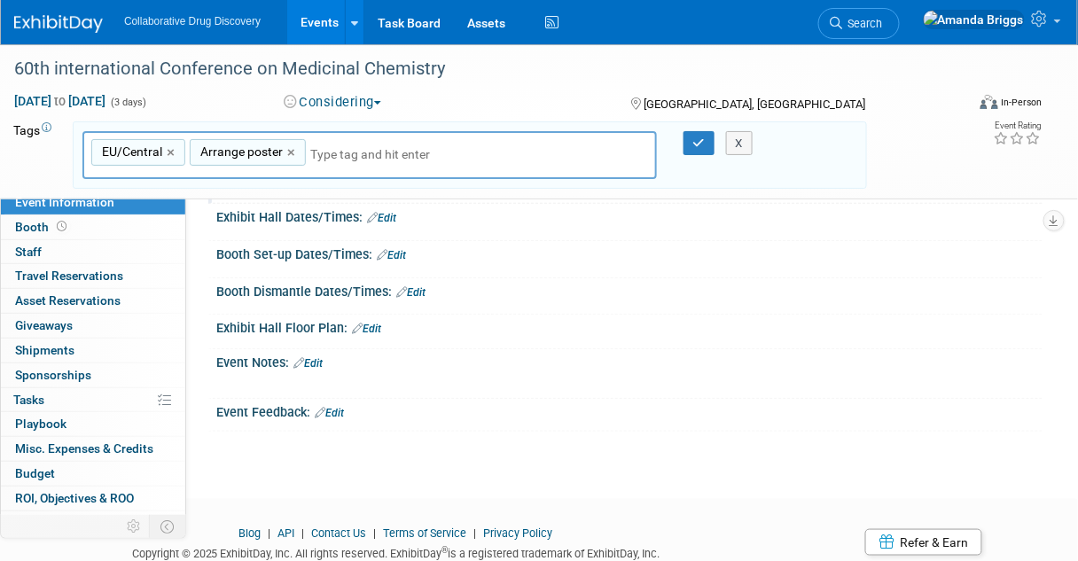
click at [312, 360] on link "Edit" at bounding box center [308, 363] width 29 height 12
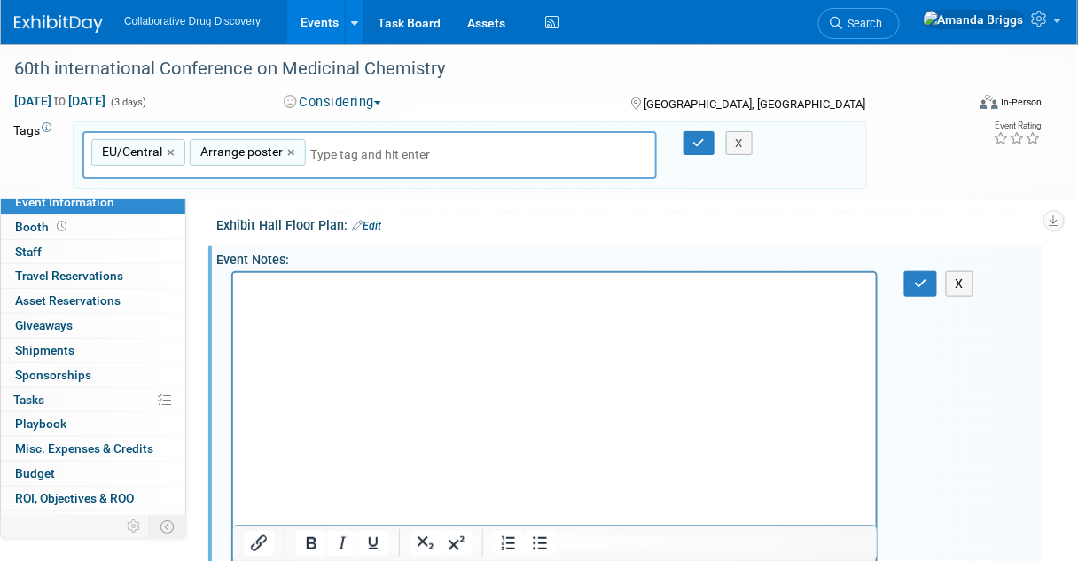
scroll to position [0, 0]
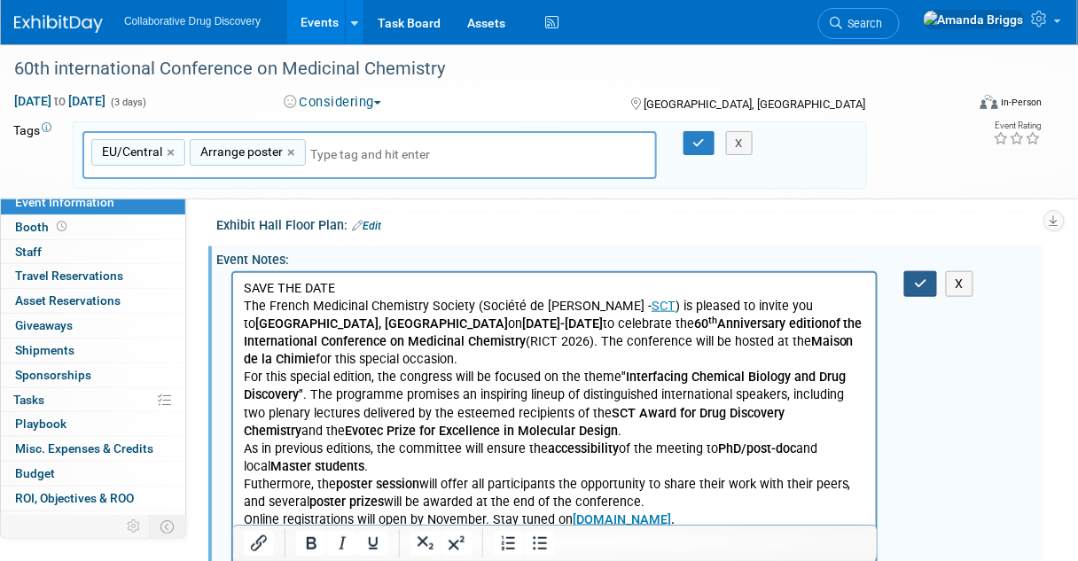
click at [921, 281] on icon "button" at bounding box center [920, 284] width 13 height 12
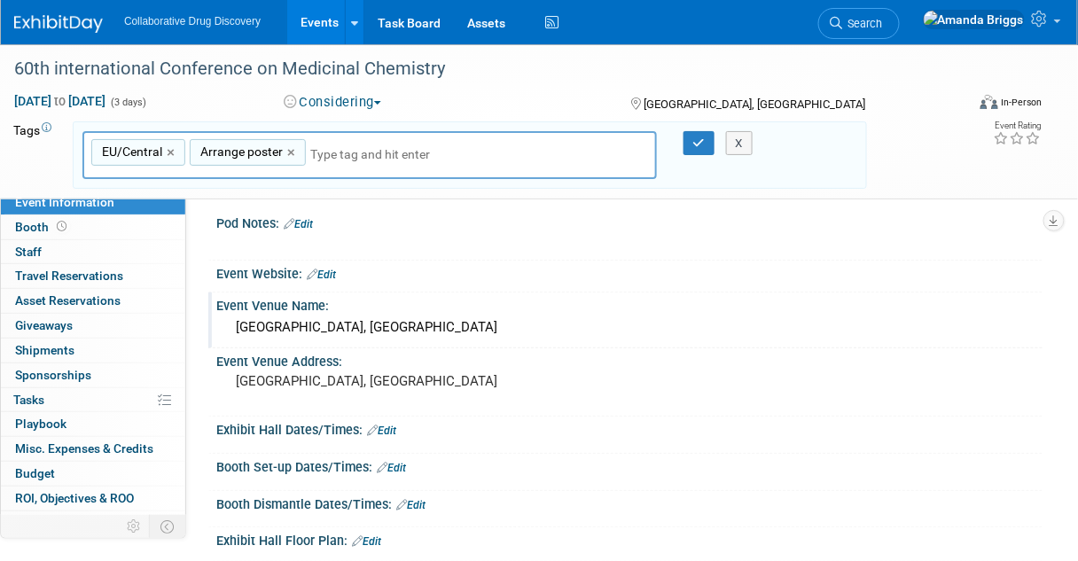
click at [327, 272] on link "Edit" at bounding box center [321, 275] width 29 height 12
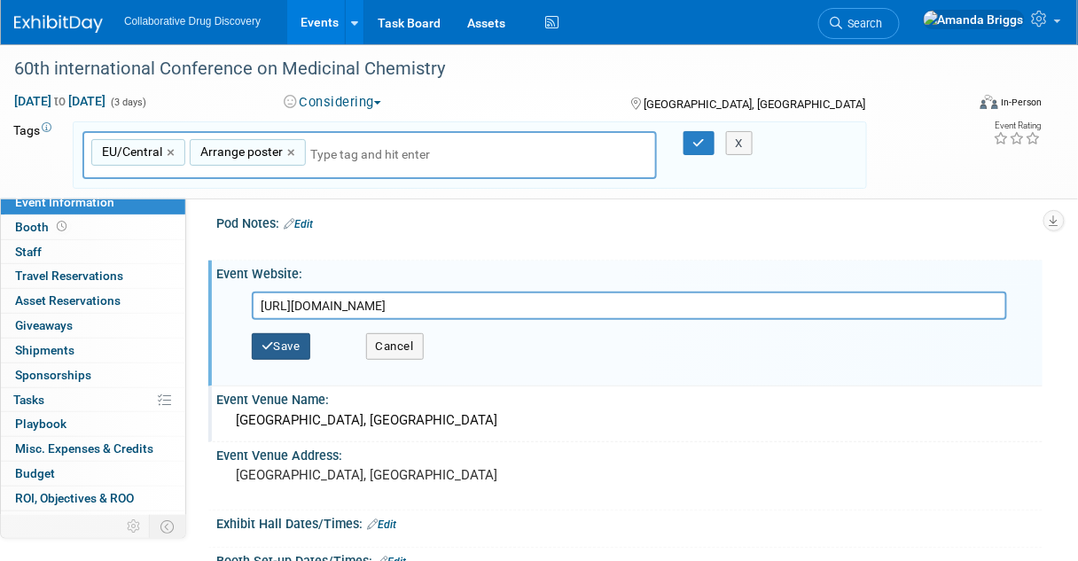
type input "https://www.rict2026.org/"
click at [291, 343] on button "Save" at bounding box center [281, 346] width 59 height 27
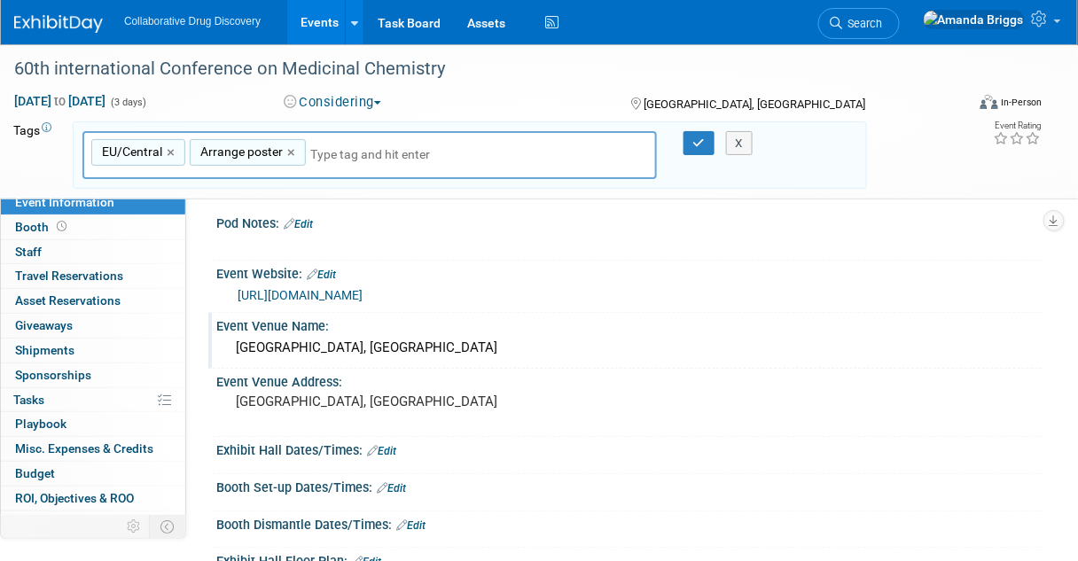
click at [320, 19] on link "Events" at bounding box center [319, 22] width 65 height 44
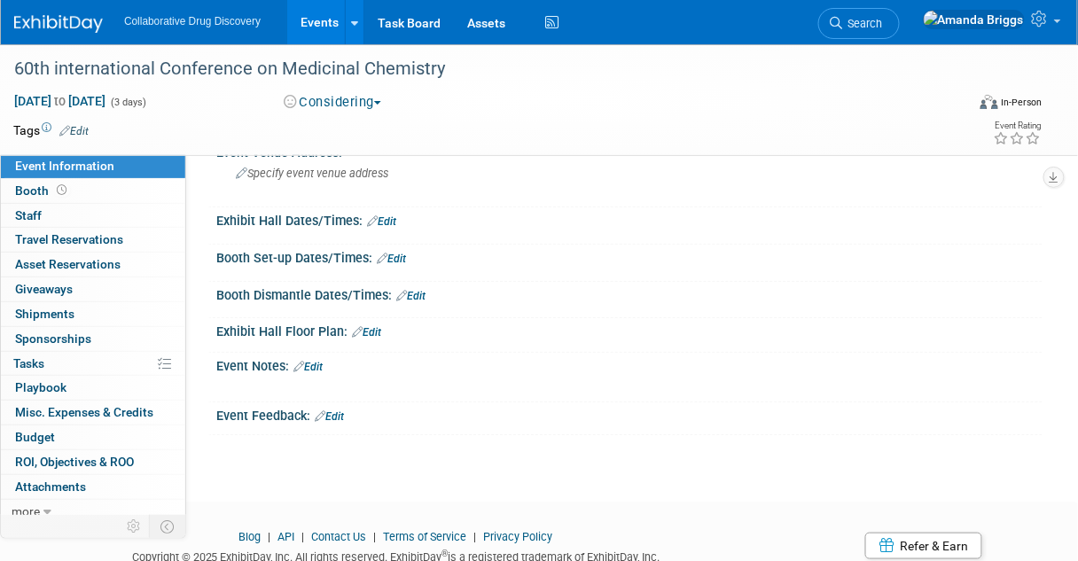
scroll to position [142, 0]
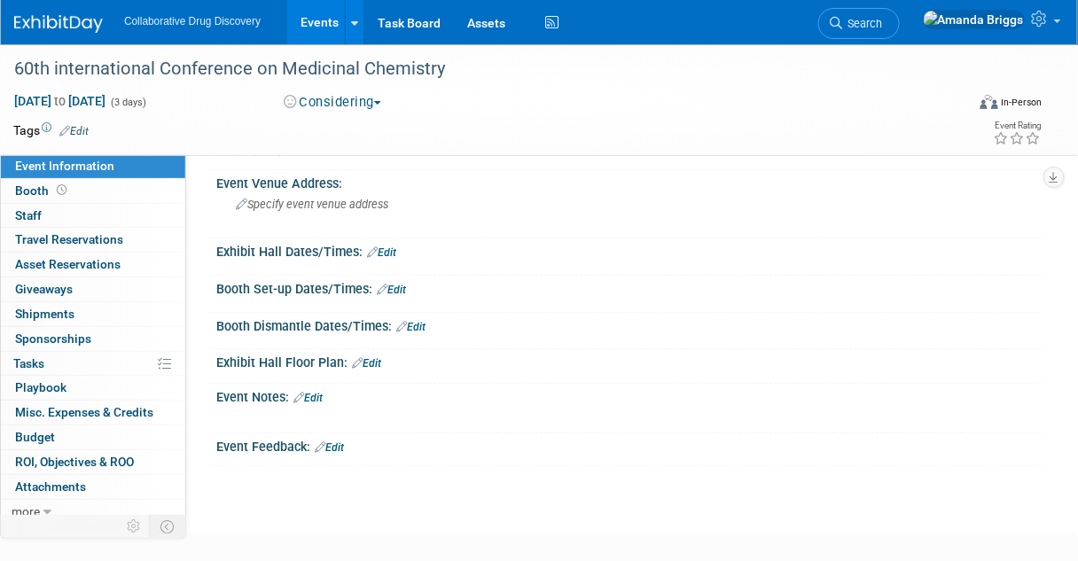
click at [313, 395] on link "Edit" at bounding box center [308, 398] width 29 height 12
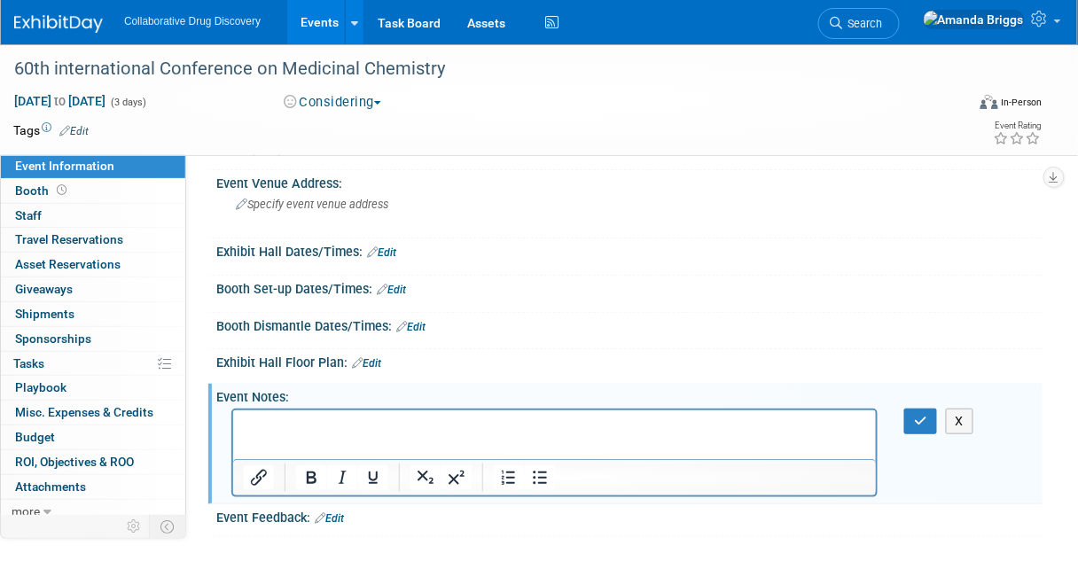
scroll to position [0, 0]
click at [927, 420] on icon "button" at bounding box center [920, 421] width 13 height 12
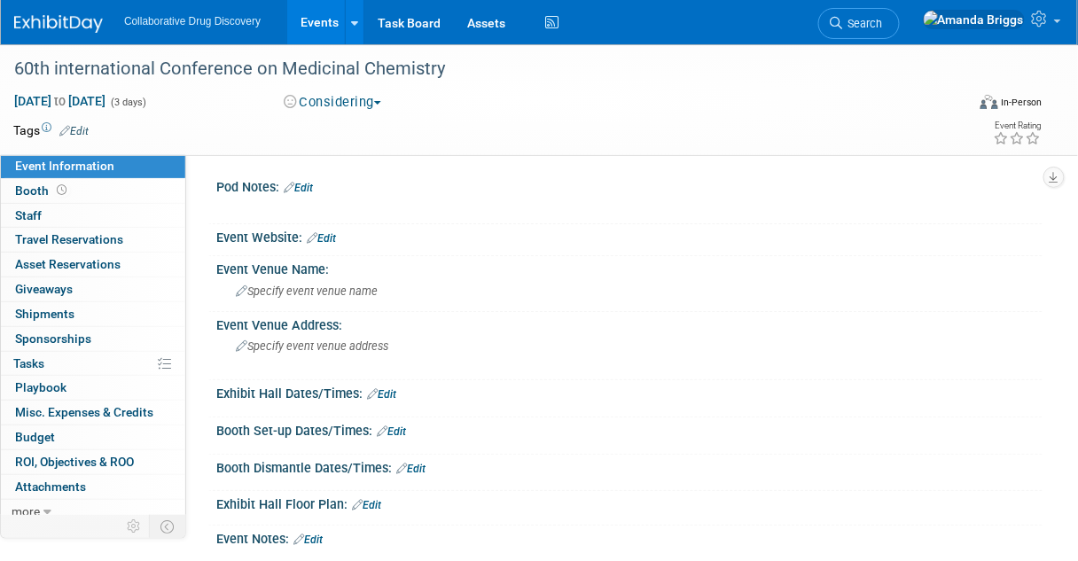
click at [79, 125] on link "Edit" at bounding box center [73, 131] width 29 height 12
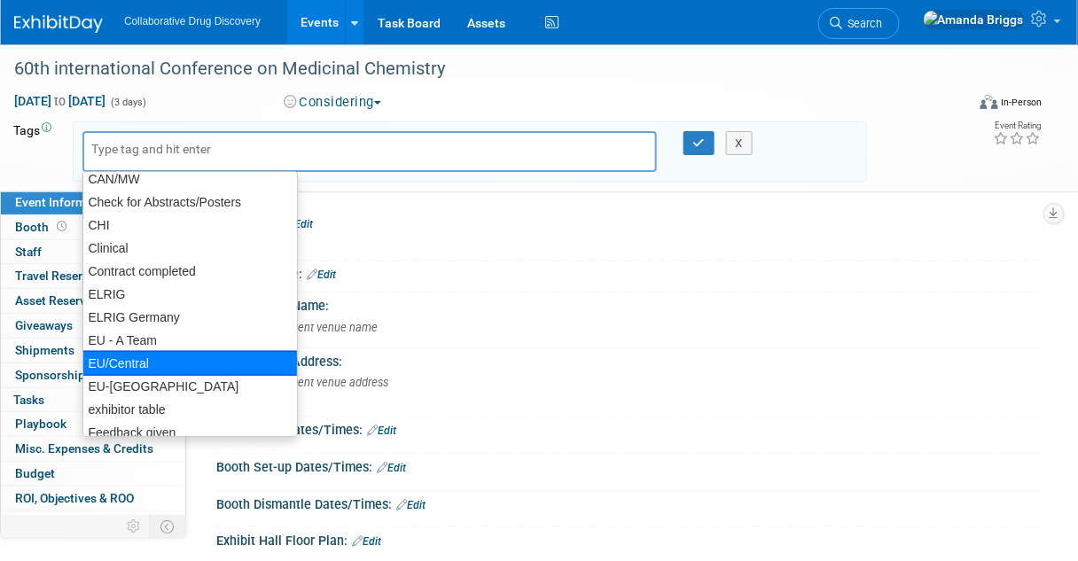
scroll to position [355, 0]
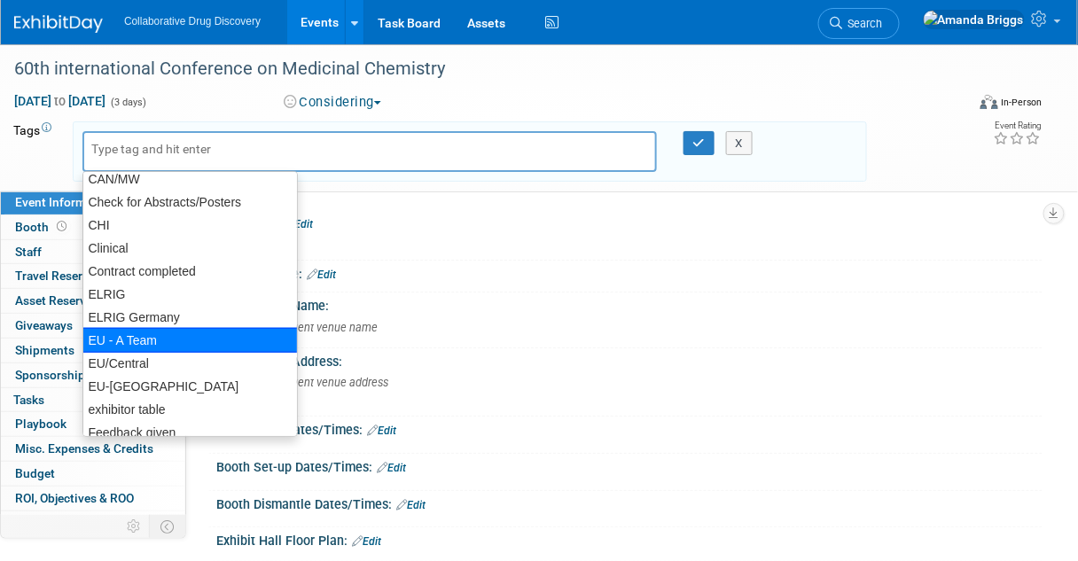
click at [145, 344] on div "EU - A Team" at bounding box center [190, 340] width 216 height 25
type input "EU - A Team"
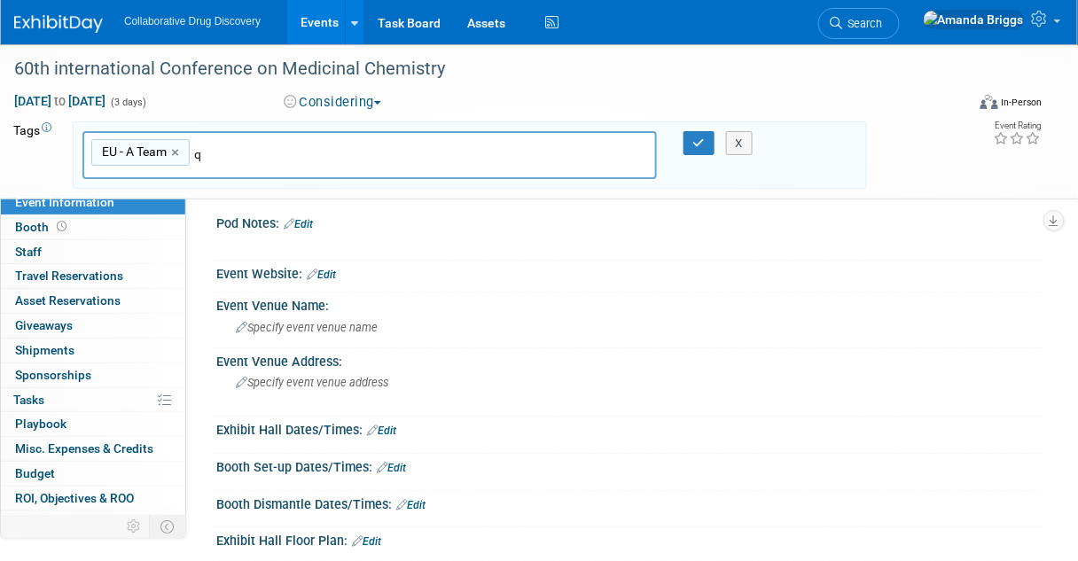
scroll to position [90, 0]
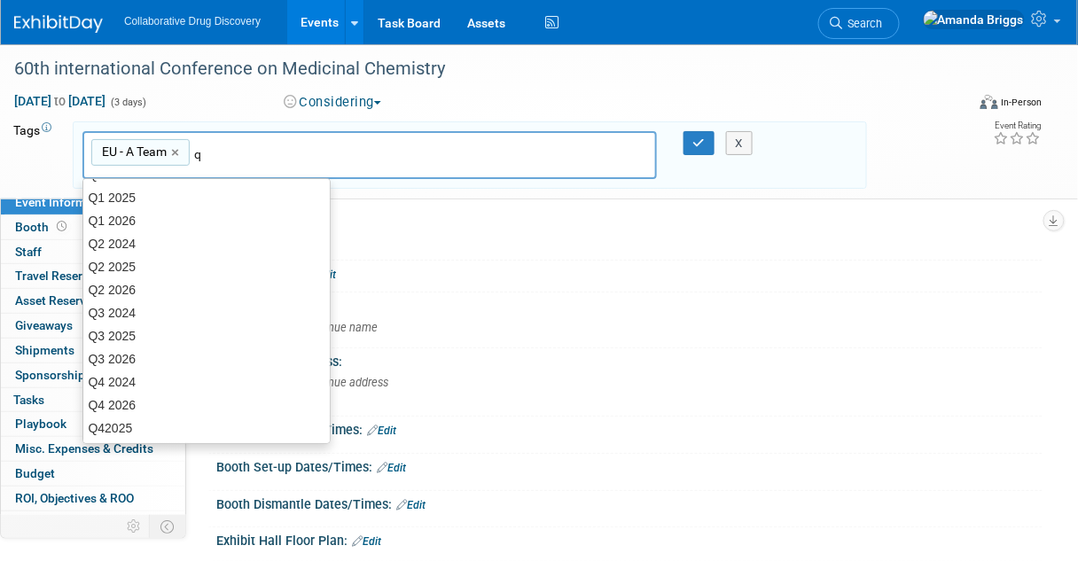
type input "q3"
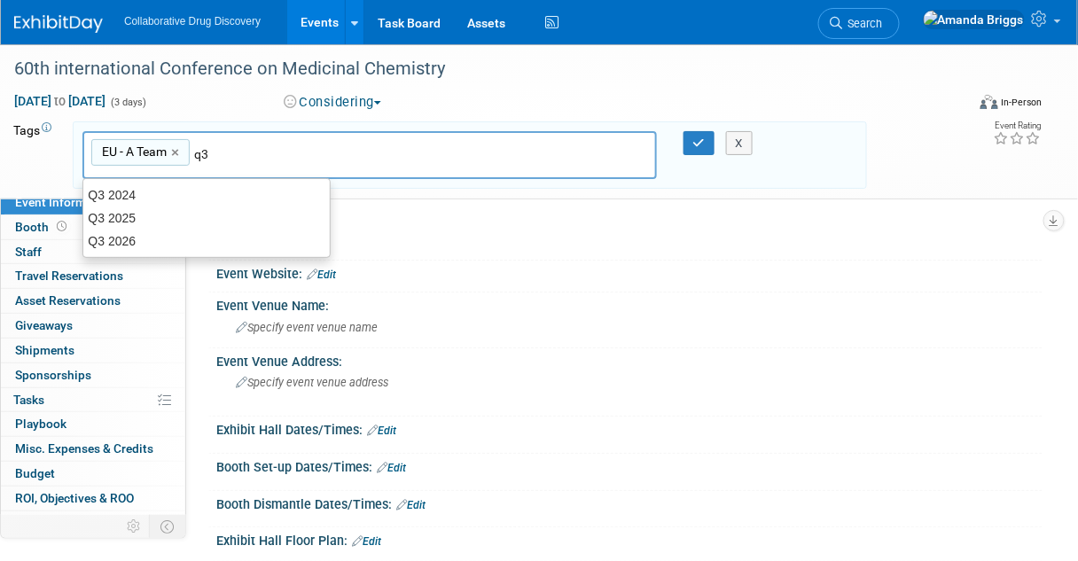
scroll to position [0, 0]
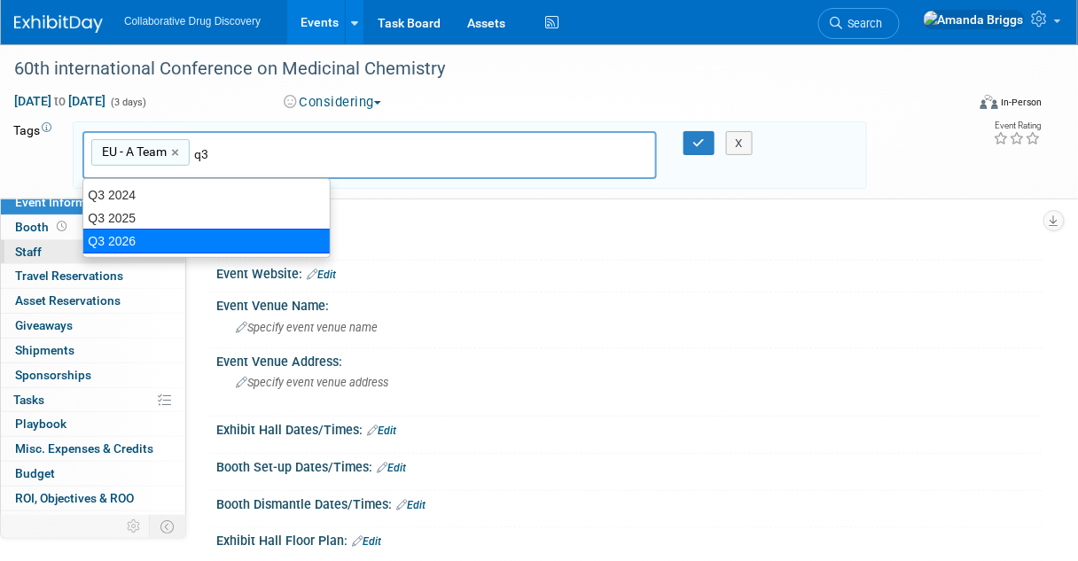
click at [118, 243] on div "Q3 2026" at bounding box center [206, 241] width 248 height 25
type input "EU - A Team, Q3 2026"
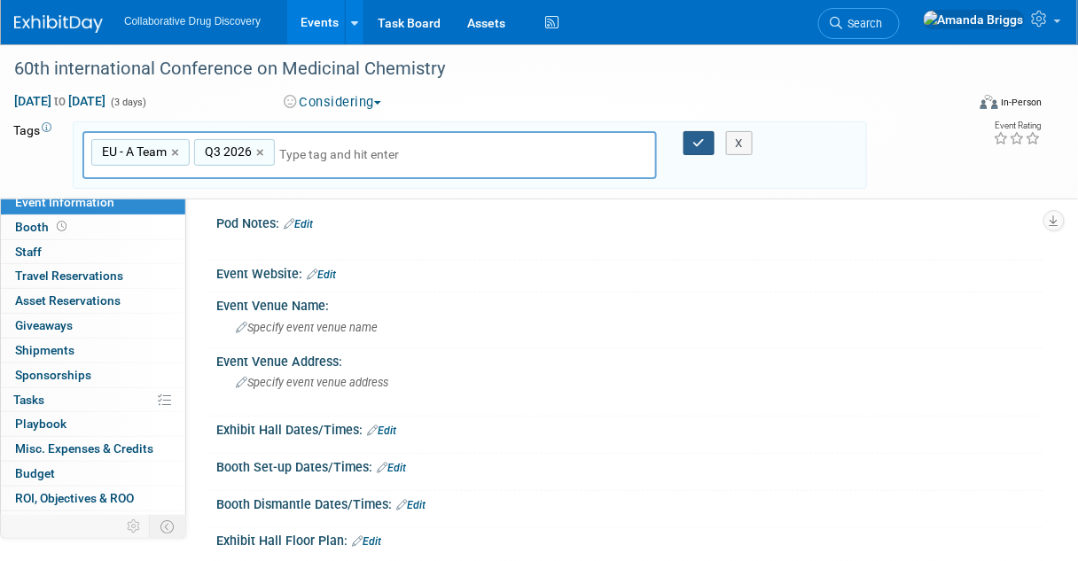
click at [702, 139] on icon "button" at bounding box center [700, 143] width 12 height 12
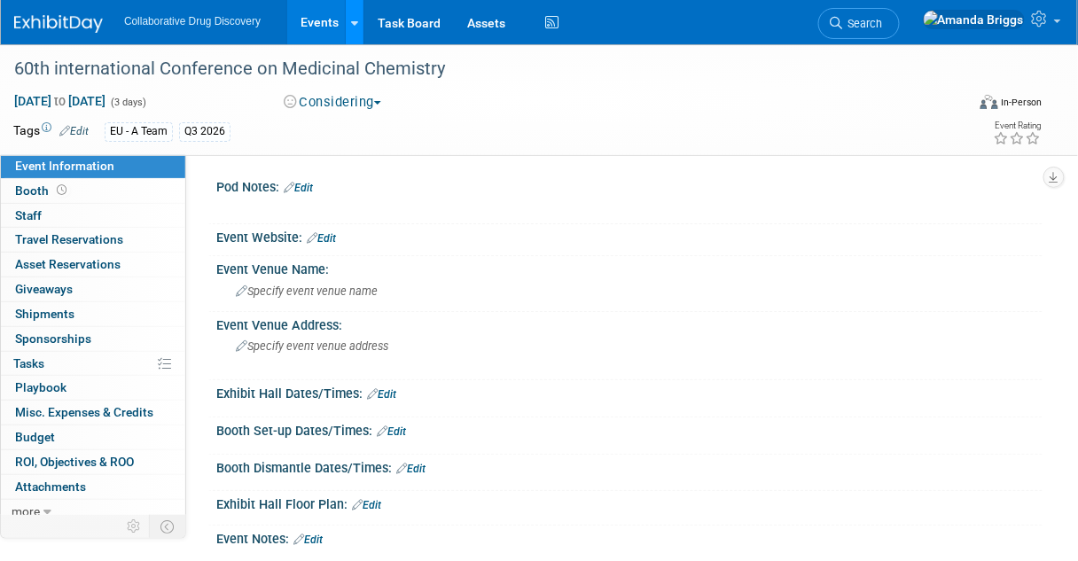
click at [351, 22] on icon at bounding box center [354, 24] width 7 height 12
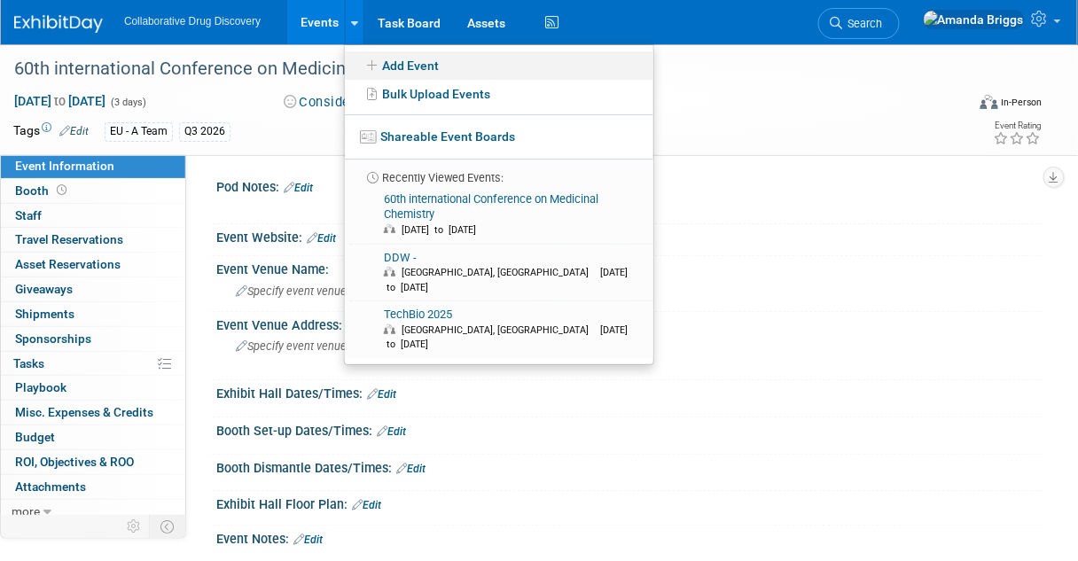
click at [393, 62] on link "Add Event" at bounding box center [499, 65] width 309 height 28
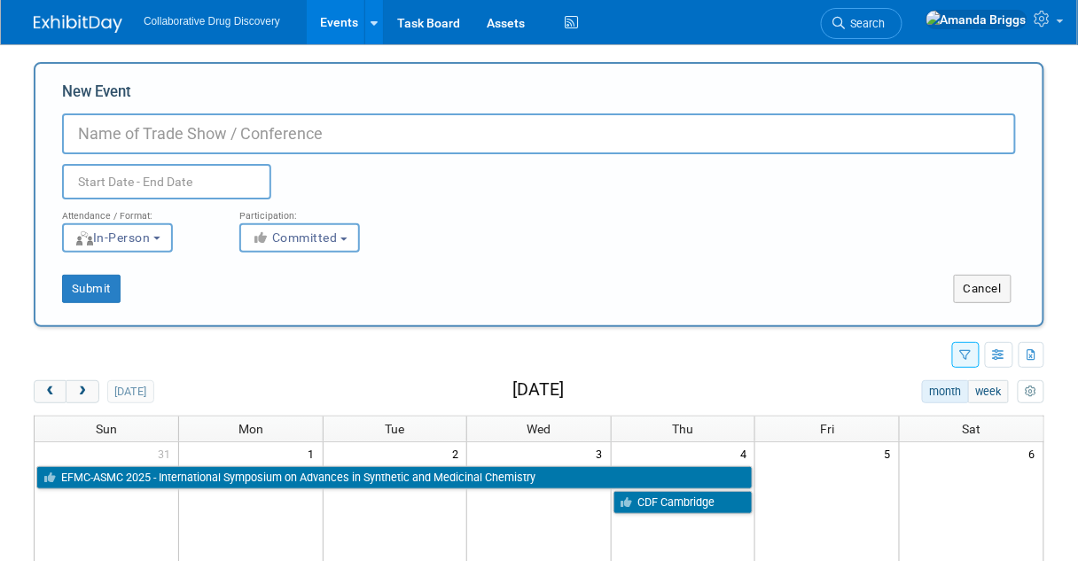
click at [181, 123] on input "New Event" at bounding box center [539, 134] width 954 height 41
paste input "Advanced Therapies Integrates 2025"
type input "Advanced Therapies Integrates 2025"
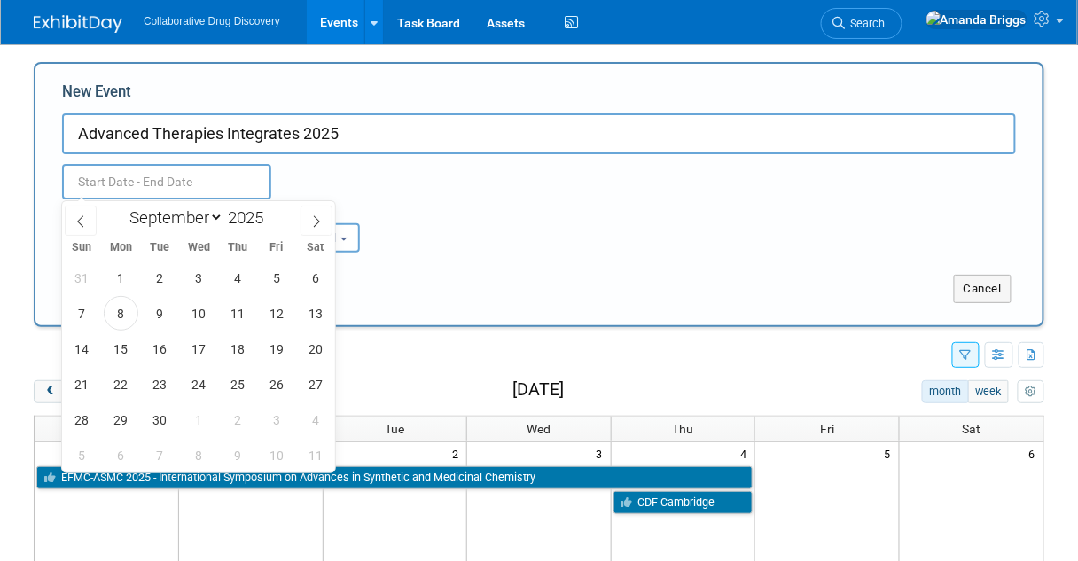
click at [167, 187] on input "text" at bounding box center [166, 181] width 209 height 35
click at [215, 214] on select "January February March April May June July August September October November De…" at bounding box center [173, 218] width 102 height 22
select select "11"
click at [122, 207] on select "January February March April May June July August September October November De…" at bounding box center [173, 218] width 102 height 22
click at [159, 277] on span "2" at bounding box center [160, 278] width 35 height 35
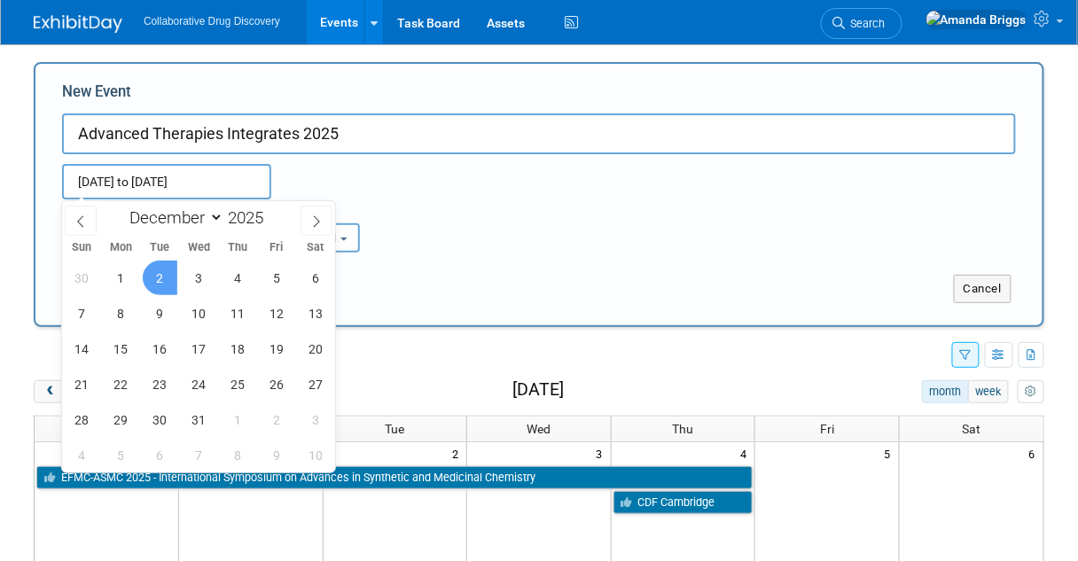
click at [174, 272] on span "2" at bounding box center [160, 278] width 35 height 35
type input "[DATE] to [DATE]"
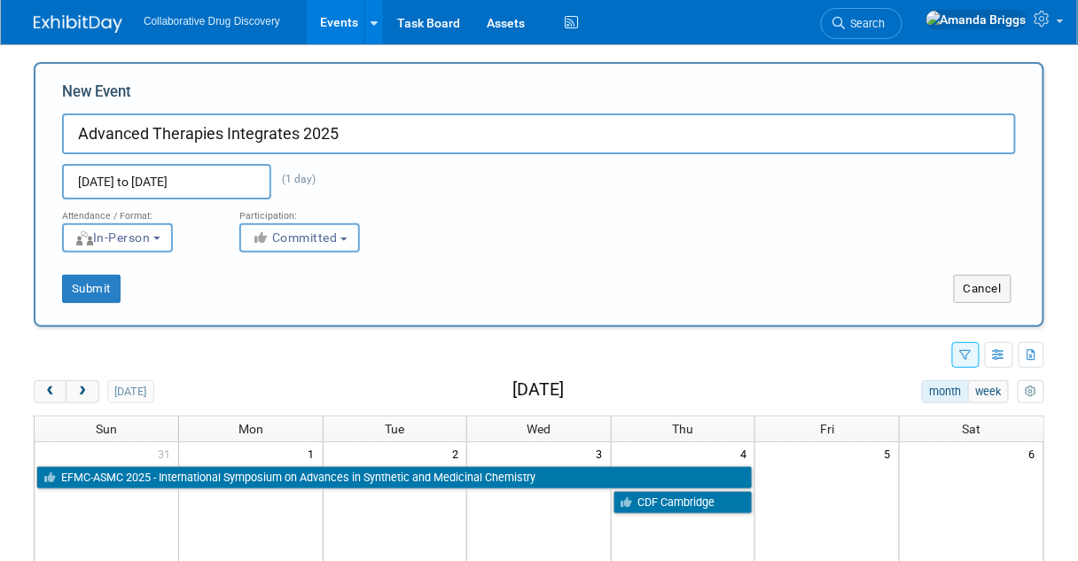
click at [348, 236] on button "Committed" at bounding box center [299, 237] width 121 height 29
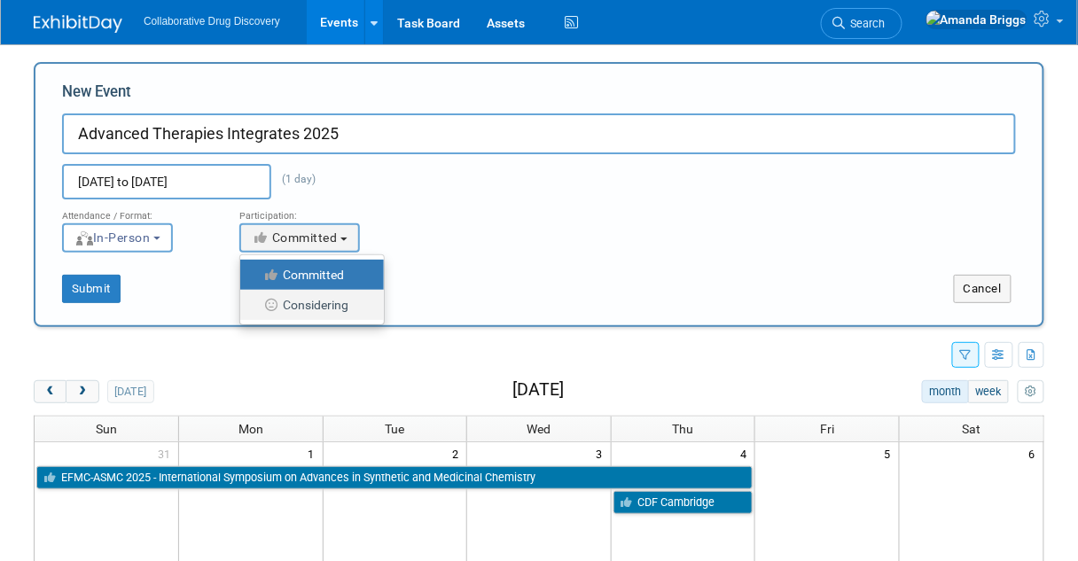
click at [323, 301] on label "Considering" at bounding box center [307, 305] width 117 height 23
click at [256, 301] on input "Considering" at bounding box center [251, 306] width 12 height 12
select select "2"
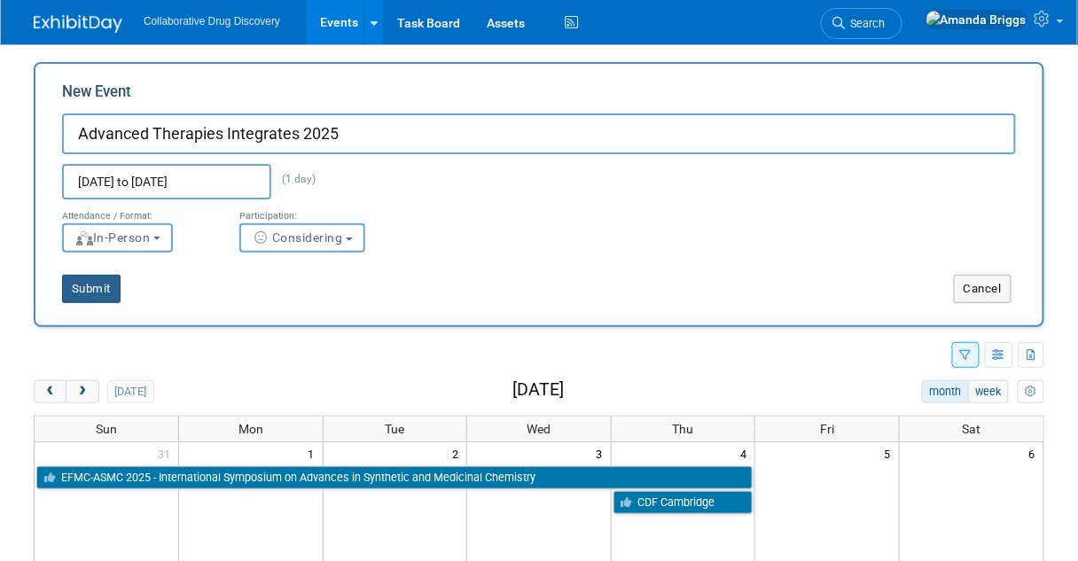
click at [97, 287] on button "Submit" at bounding box center [91, 289] width 59 height 28
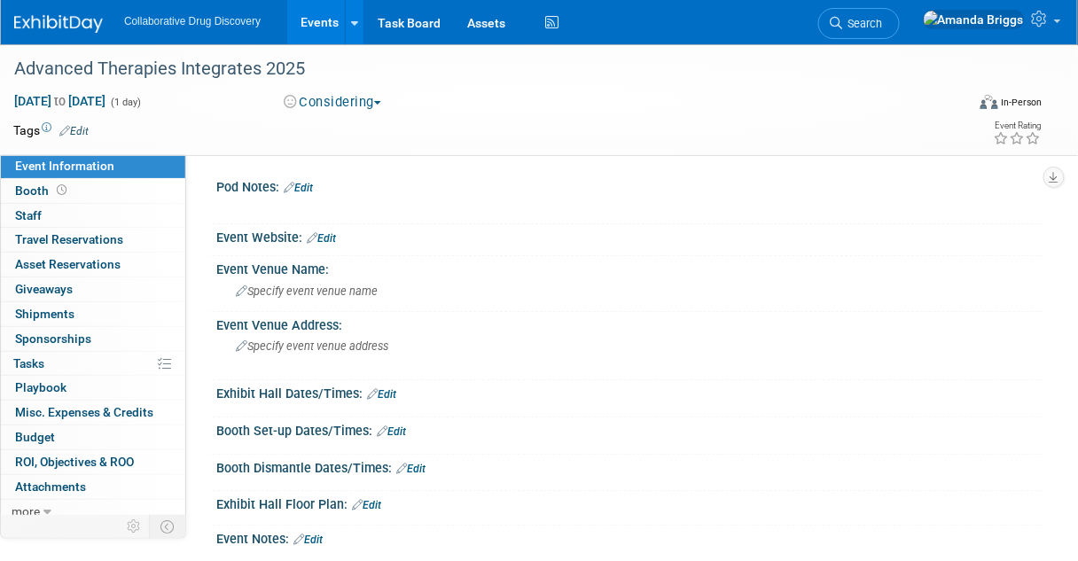
click at [82, 123] on span "Edit" at bounding box center [71, 130] width 35 height 14
click at [82, 125] on link "Edit" at bounding box center [73, 131] width 29 height 12
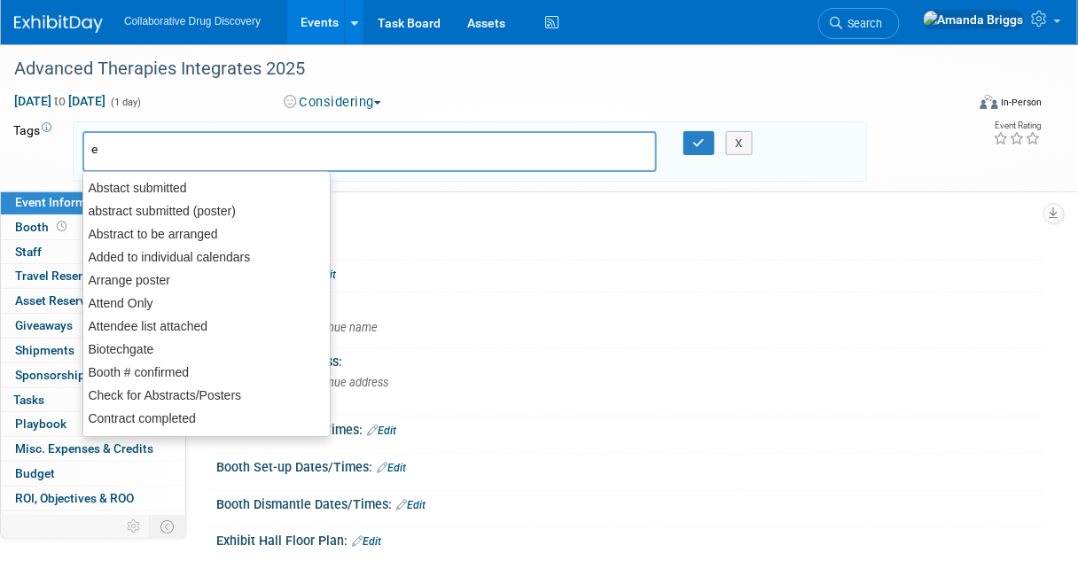
type input "eu"
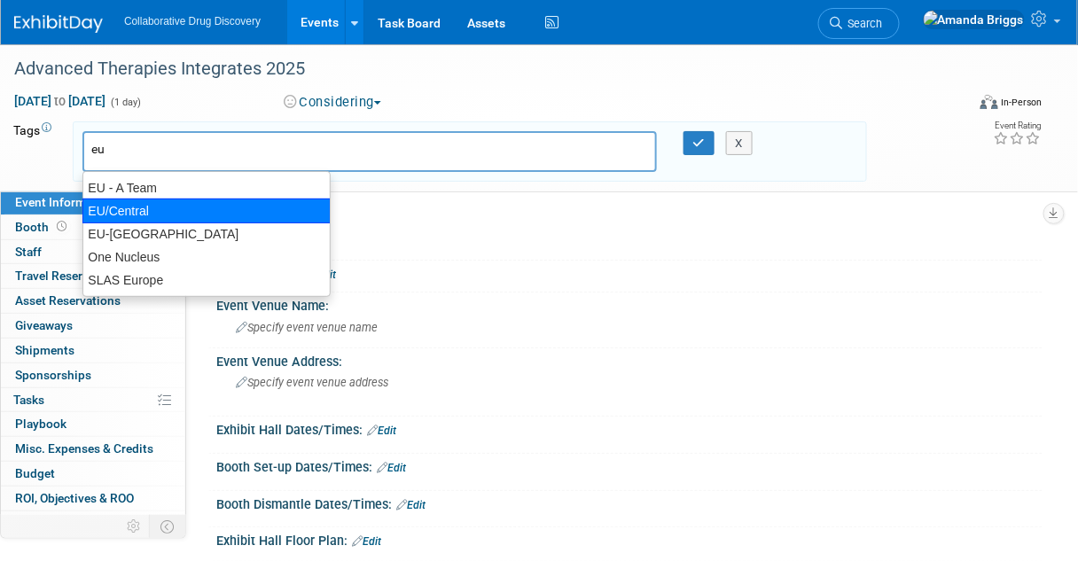
click at [126, 208] on div "EU/Central" at bounding box center [206, 211] width 248 height 25
type input "EU/Central"
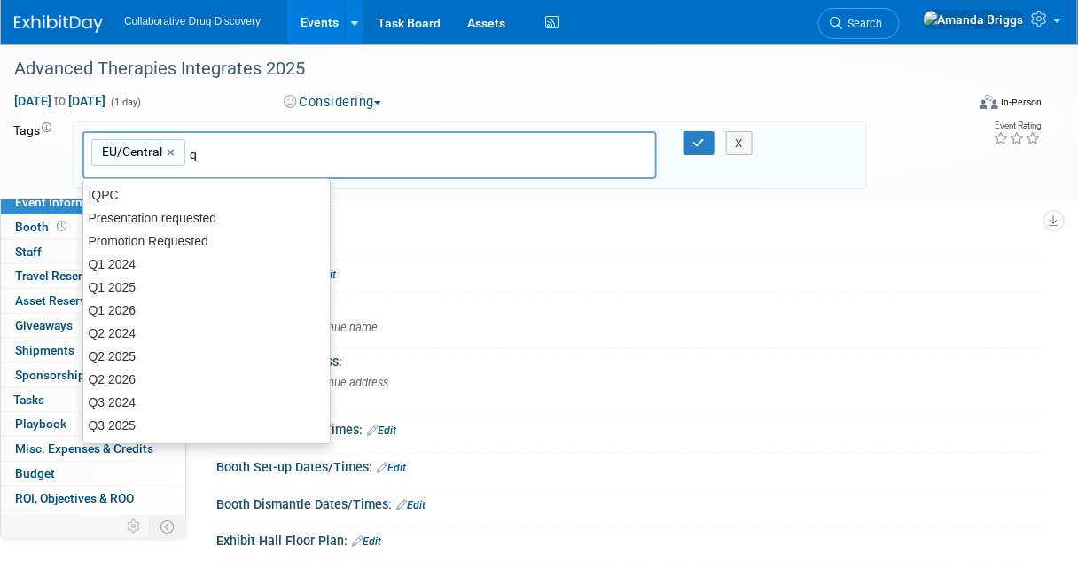
type input "q4"
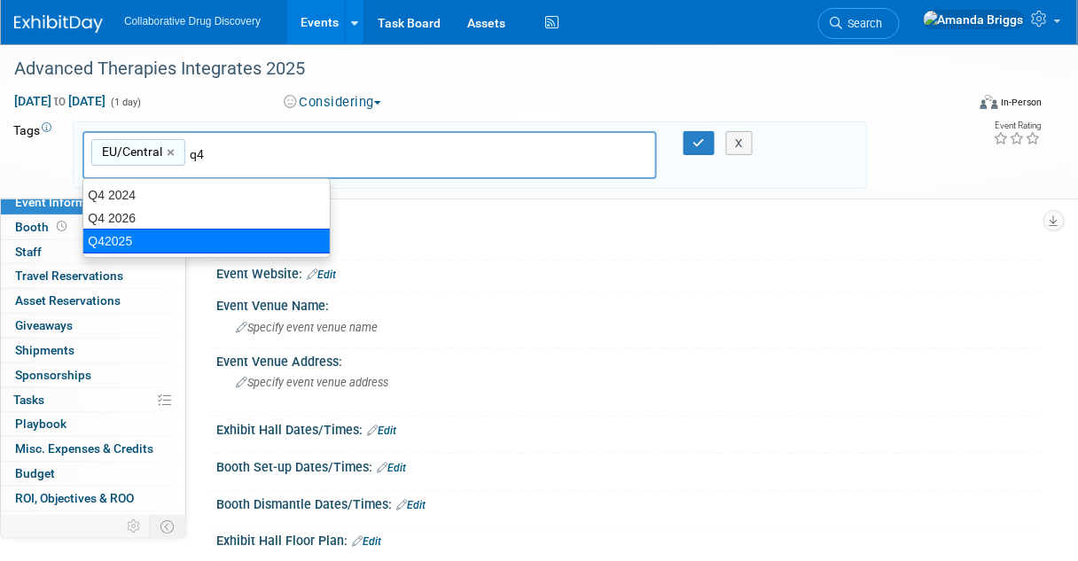
click at [156, 234] on div "Q42025" at bounding box center [206, 241] width 248 height 25
type input "EU/Central, Q42025"
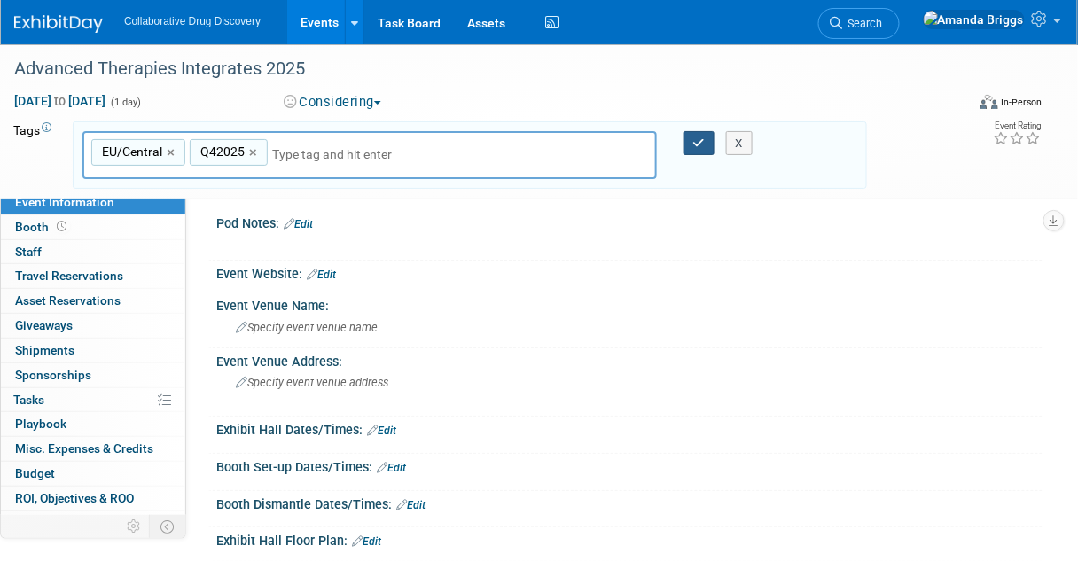
click at [697, 140] on icon "button" at bounding box center [700, 143] width 12 height 12
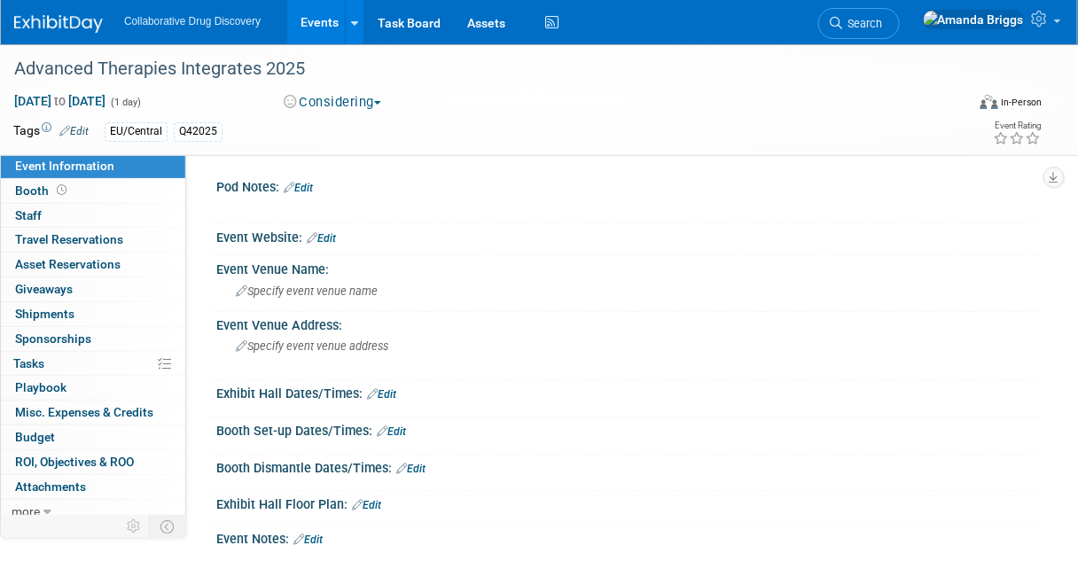
click at [332, 232] on link "Edit" at bounding box center [321, 238] width 29 height 12
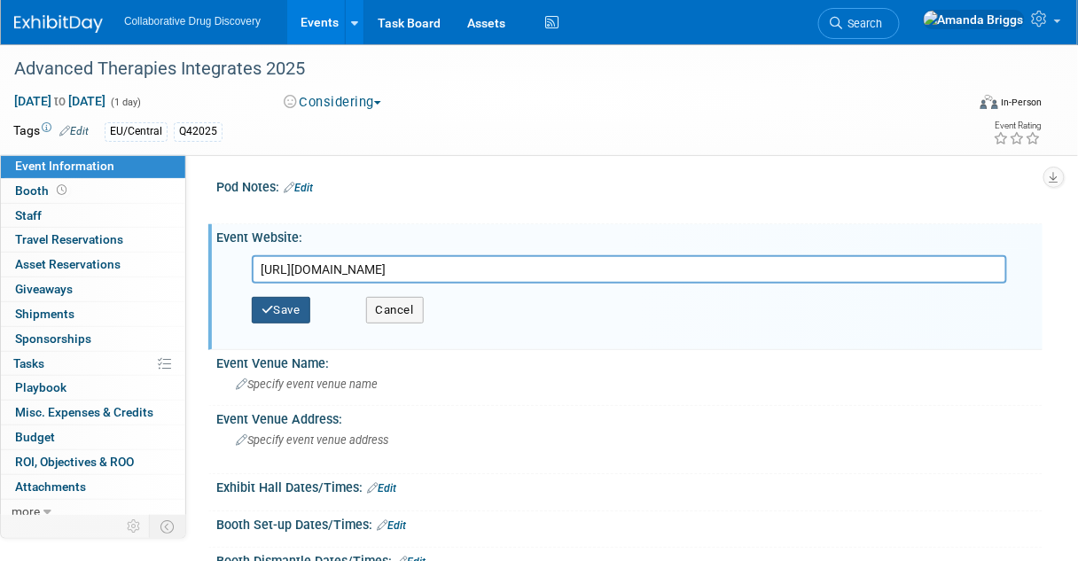
type input "[URL][DOMAIN_NAME]"
click at [282, 303] on button "Save" at bounding box center [281, 310] width 59 height 27
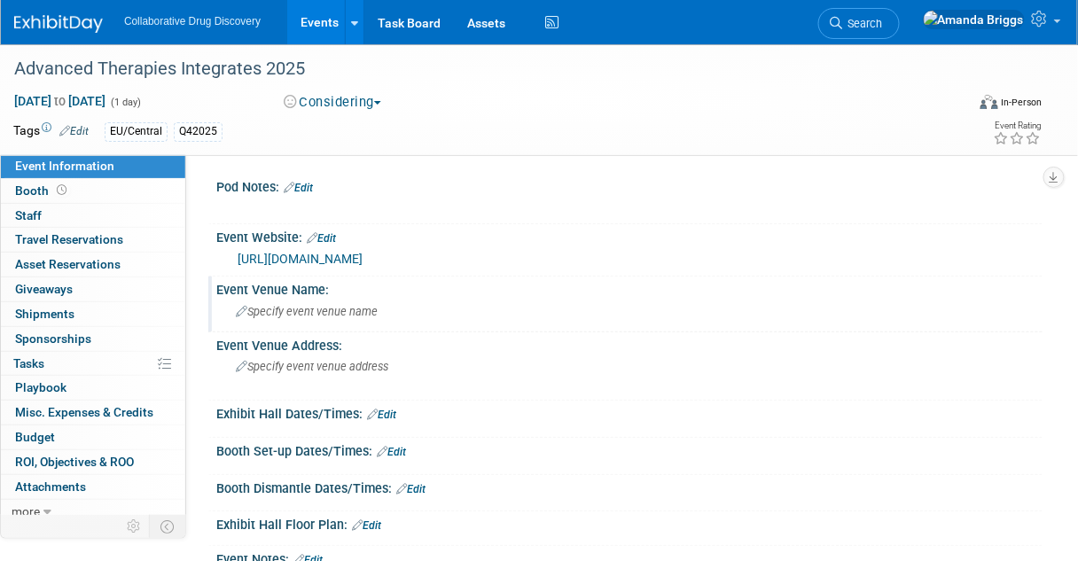
click at [260, 310] on span "Specify event venue name" at bounding box center [307, 311] width 142 height 13
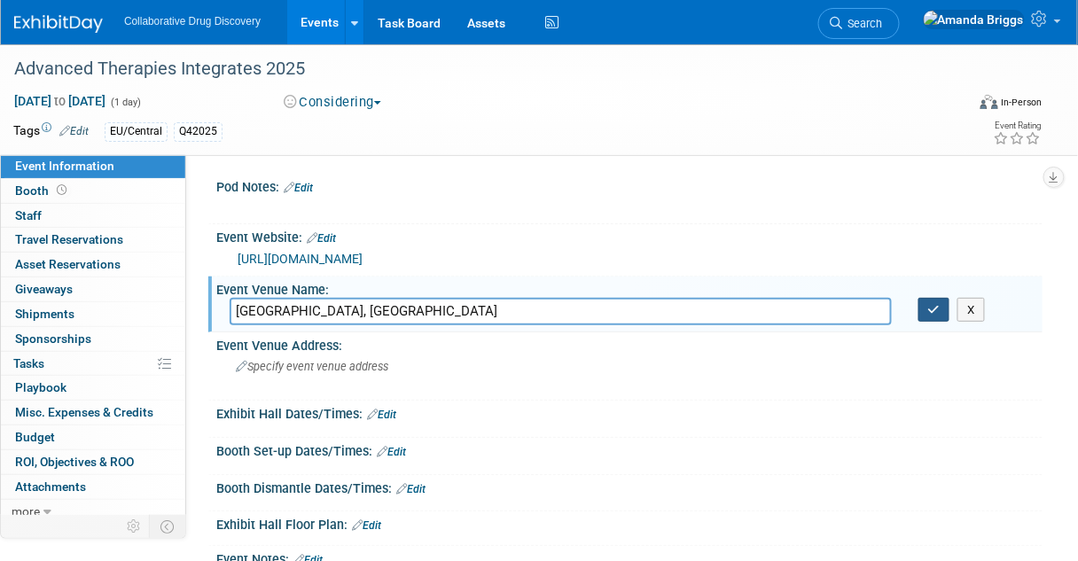
type input "[GEOGRAPHIC_DATA], [GEOGRAPHIC_DATA]"
click at [931, 309] on icon "button" at bounding box center [935, 310] width 12 height 12
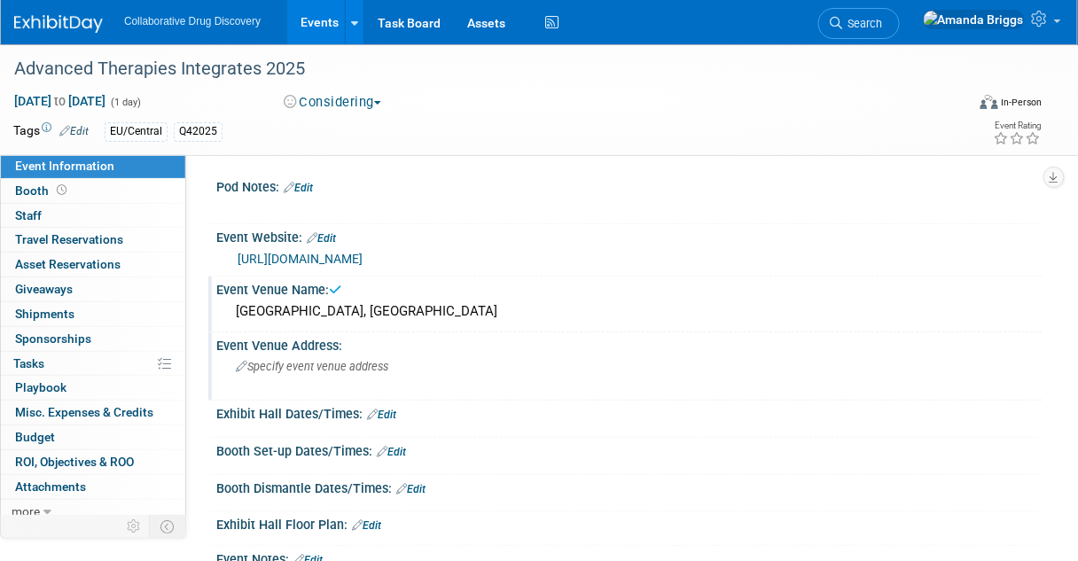
click at [342, 372] on span "Specify event venue address" at bounding box center [312, 366] width 153 height 13
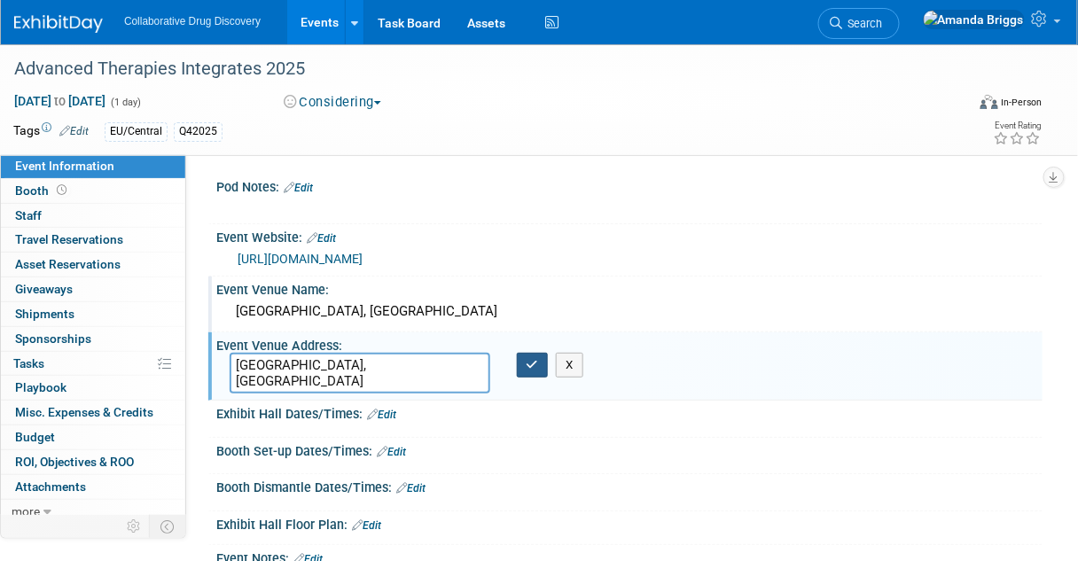
type textarea "London, UK"
click at [527, 366] on icon "button" at bounding box center [533, 365] width 12 height 12
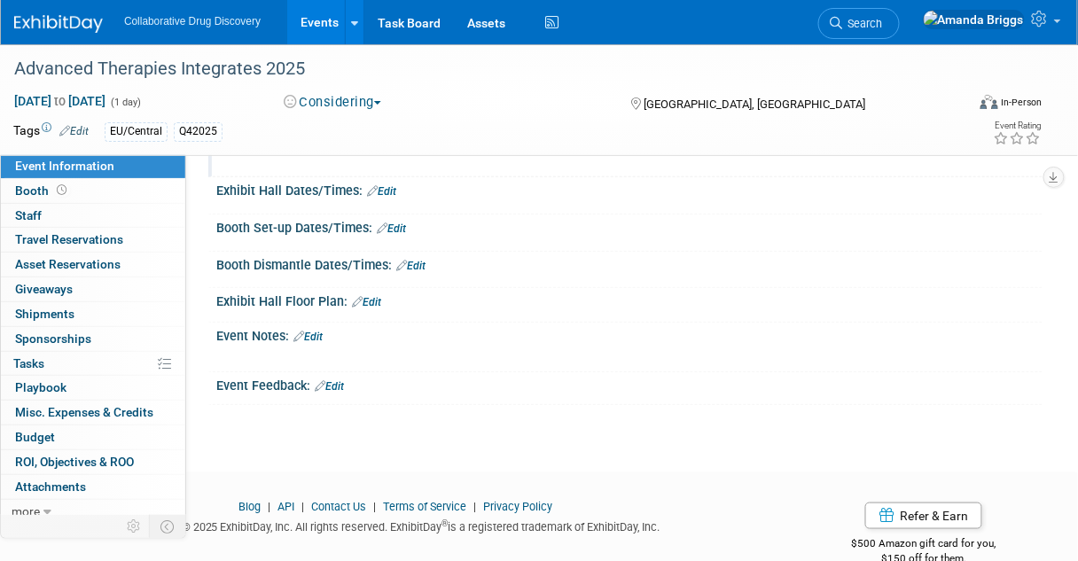
scroll to position [255, 0]
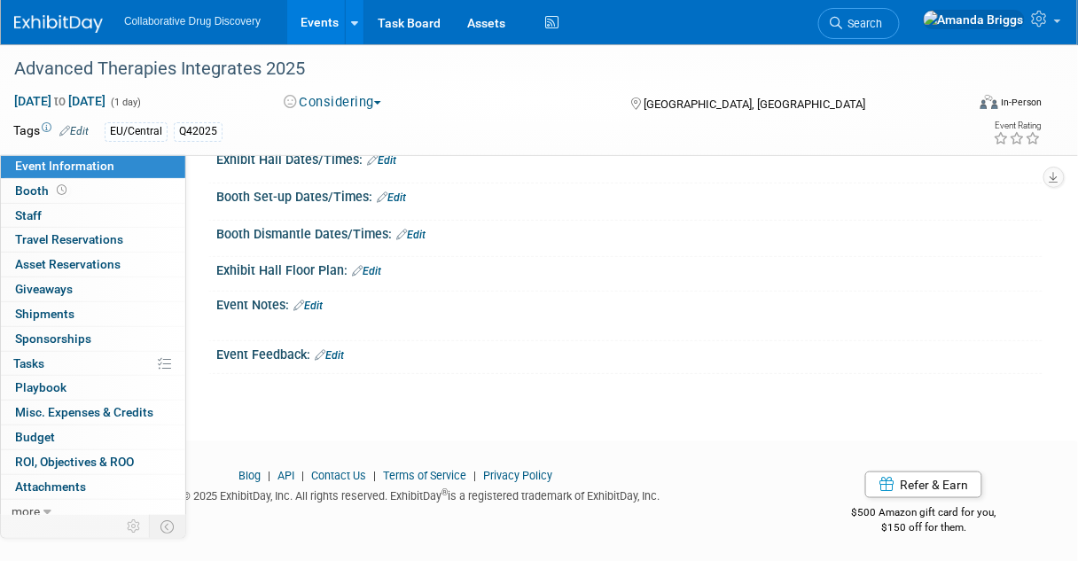
click at [344, 354] on link "Edit" at bounding box center [329, 355] width 29 height 12
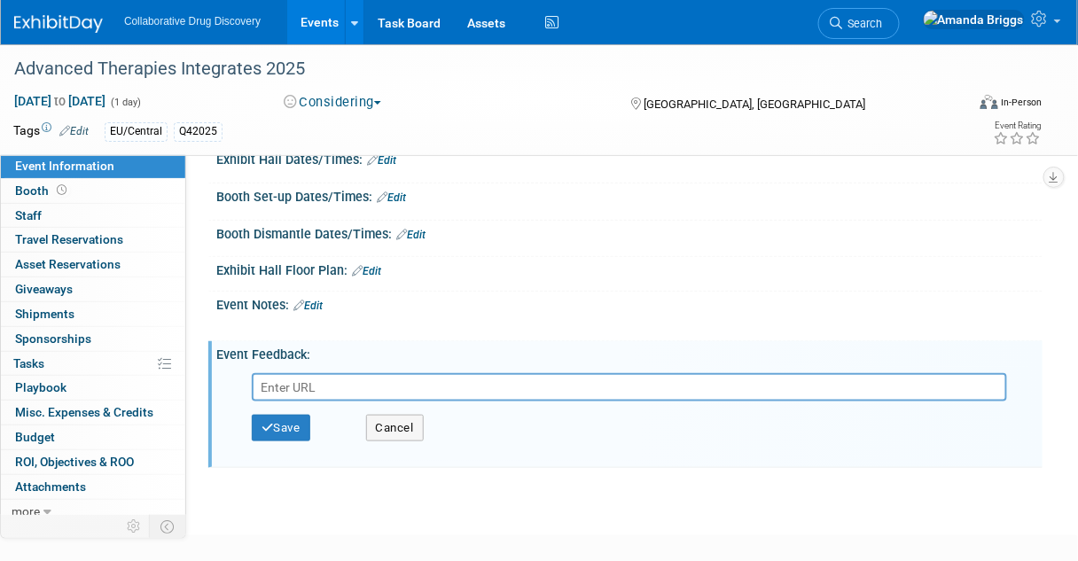
click at [401, 330] on div at bounding box center [554, 326] width 647 height 18
click at [323, 301] on link "Edit" at bounding box center [308, 306] width 29 height 12
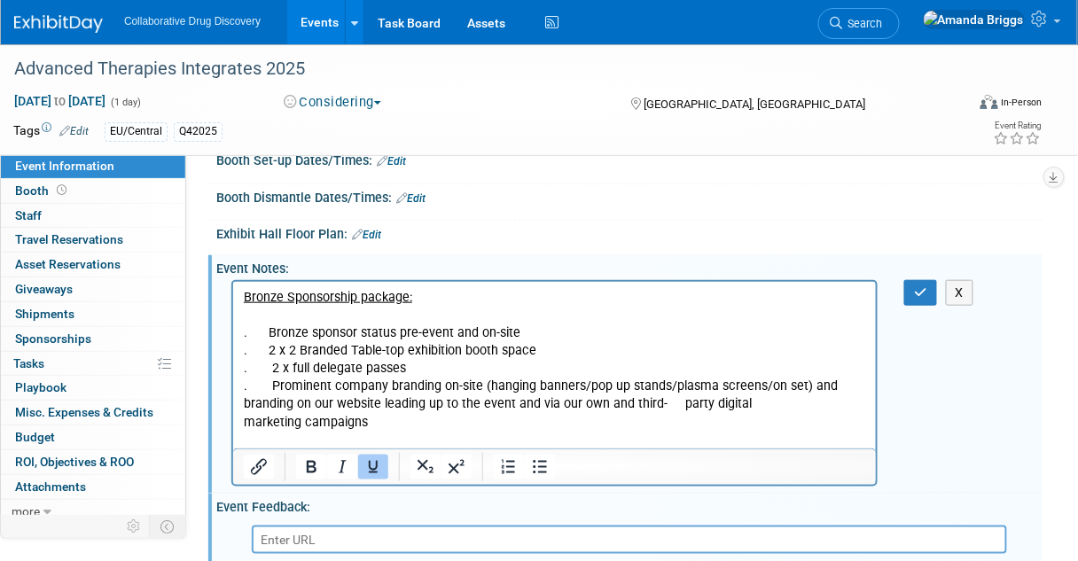
scroll to position [325, 0]
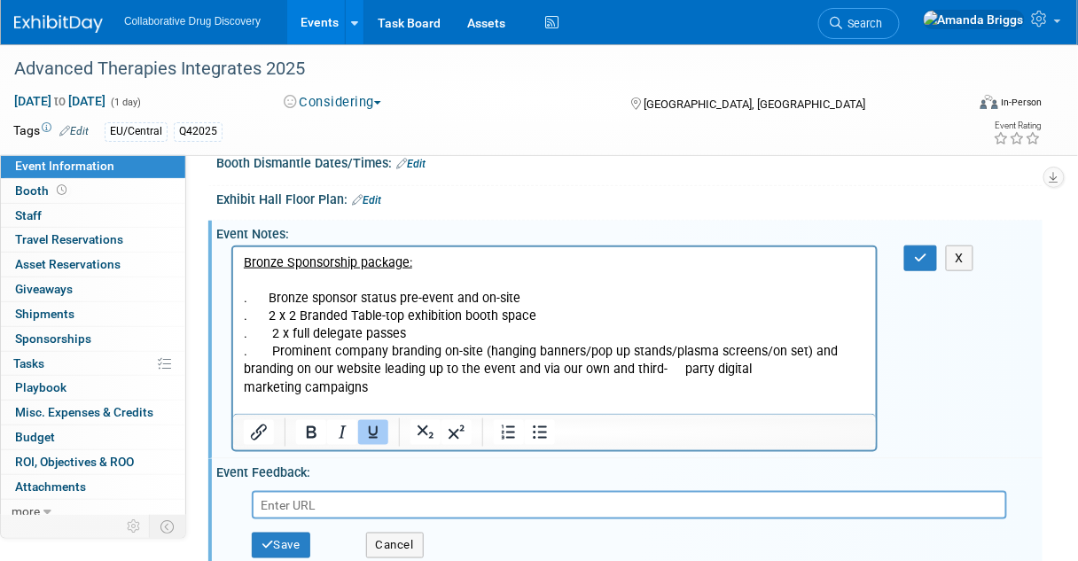
click at [245, 261] on u "Bronze Sponsorship package:" at bounding box center [327, 262] width 169 height 15
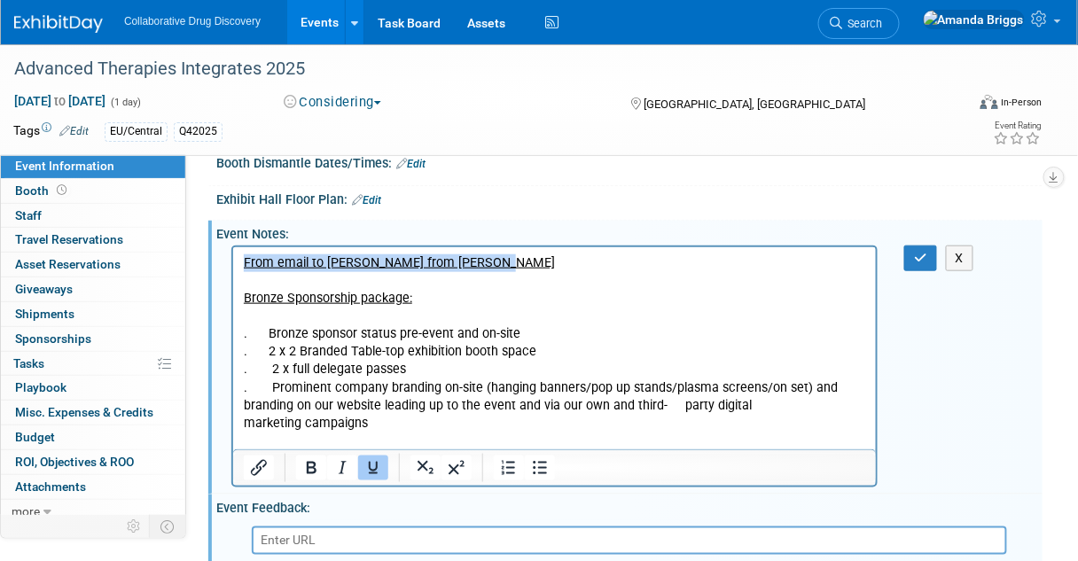
drag, startPoint x: 536, startPoint y: 269, endPoint x: 241, endPoint y: 254, distance: 294.8
click at [242, 254] on body "From email to Lauren from Samuel Thangiah Bronze Sponsorship package: . Bronze …" at bounding box center [554, 361] width 624 height 214
click at [370, 471] on icon "Underline" at bounding box center [373, 468] width 9 height 12
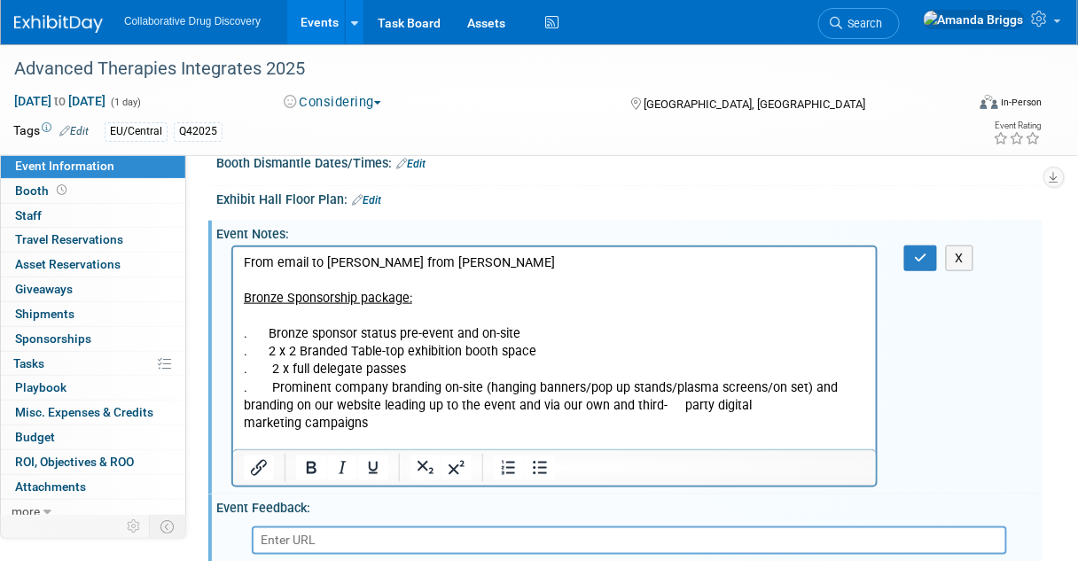
click at [243, 265] on p "From email to Lauren from Samuel Thangiah" at bounding box center [554, 263] width 623 height 18
click at [928, 256] on button "button" at bounding box center [921, 259] width 33 height 26
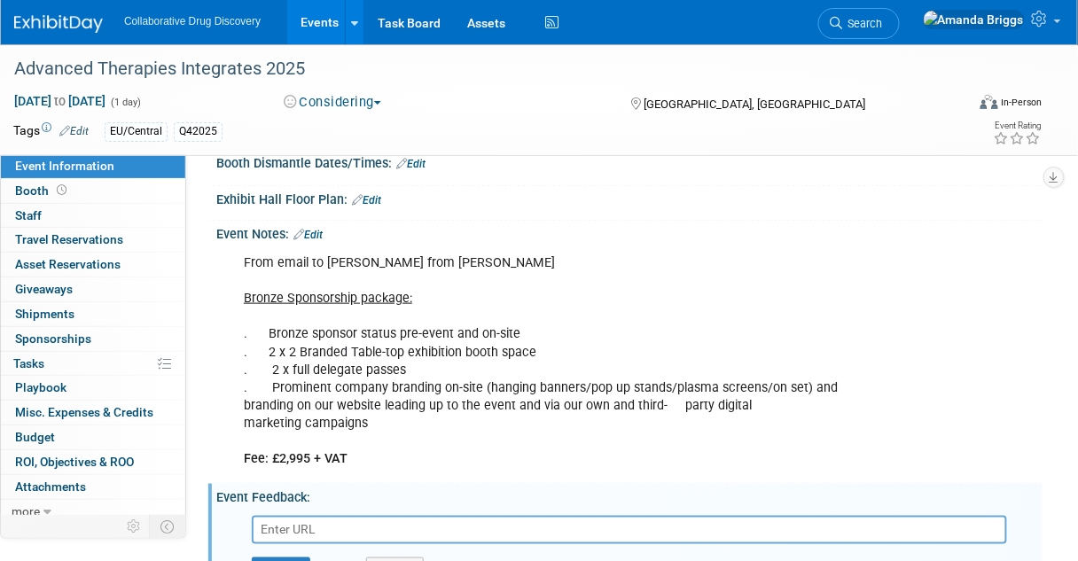
drag, startPoint x: 309, startPoint y: 65, endPoint x: 11, endPoint y: 44, distance: 298.7
click at [388, 146] on div "Tags Edit EU/Central Q42025 EU/Central, Q42025 EU/Central × Q42025 × X Event Ra…" at bounding box center [528, 134] width 1056 height 31
click at [318, 65] on div "Advanced Therapies Integrates 2025" at bounding box center [481, 69] width 947 height 32
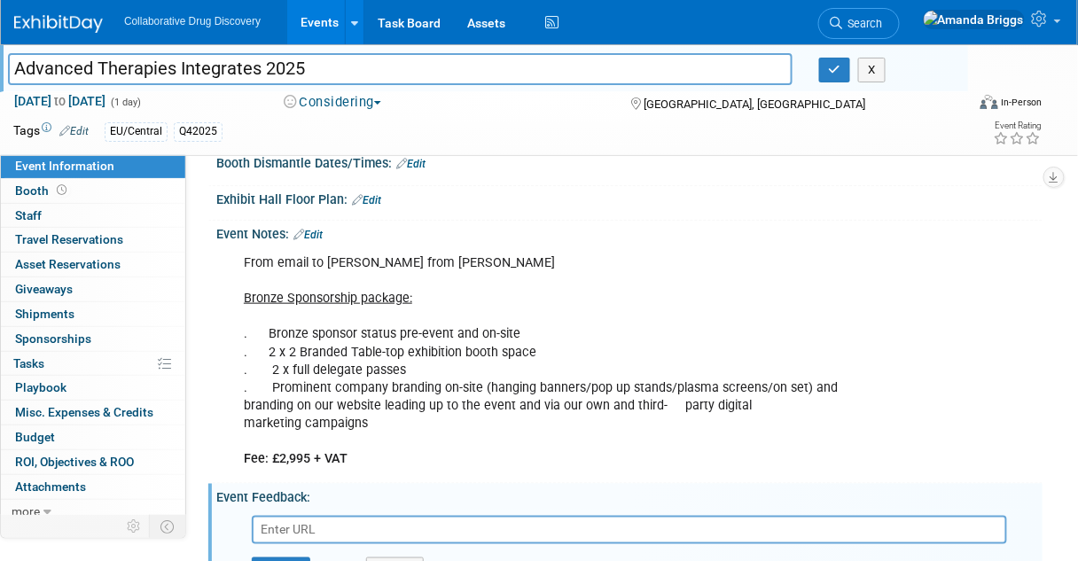
drag, startPoint x: 318, startPoint y: 65, endPoint x: 6, endPoint y: 77, distance: 311.5
click at [6, 77] on div "Advanced Therapies Integrates 2025" at bounding box center [401, 71] width 812 height 27
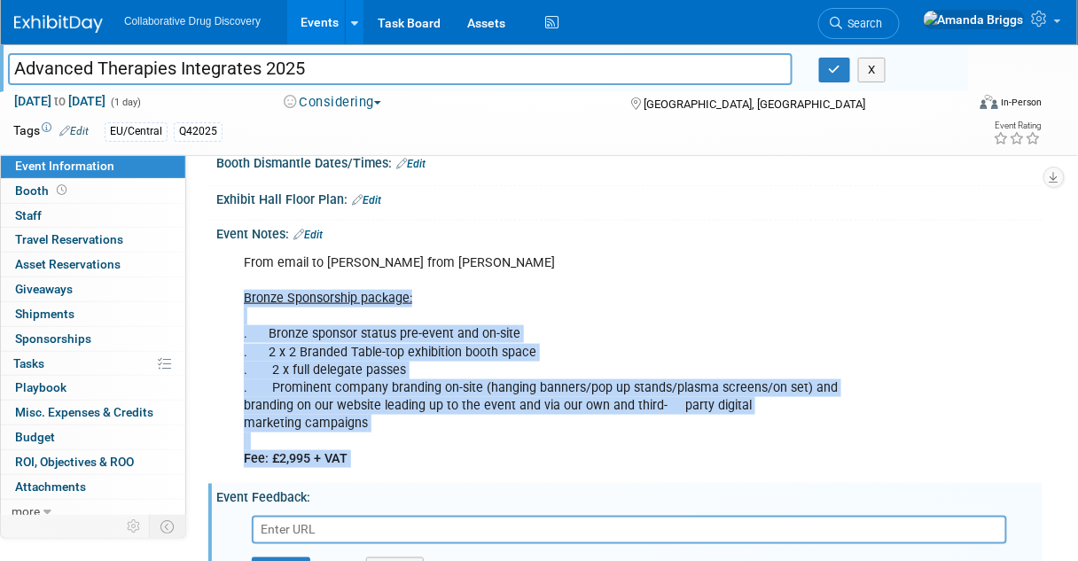
drag, startPoint x: 364, startPoint y: 432, endPoint x: 233, endPoint y: 302, distance: 184.4
click at [233, 302] on div "From email to Lauren from Samuel Thangiah Bronze Sponsorship package: . Bronze …" at bounding box center [554, 361] width 647 height 231
copy div "Bronze Sponsorship package: . Bronze sponsor status pre-event and on-site . 2 x…"
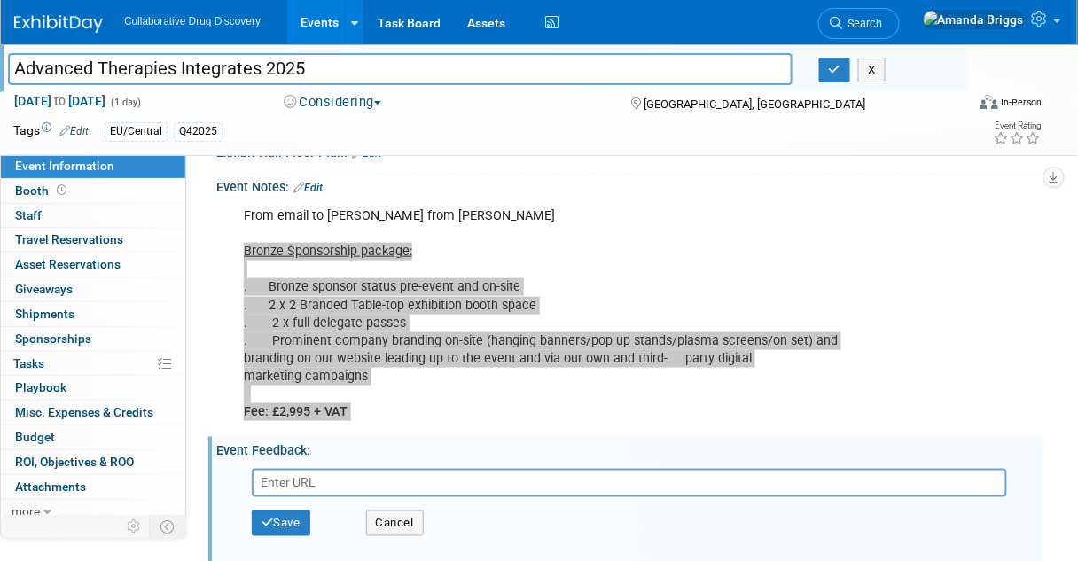
scroll to position [396, 0]
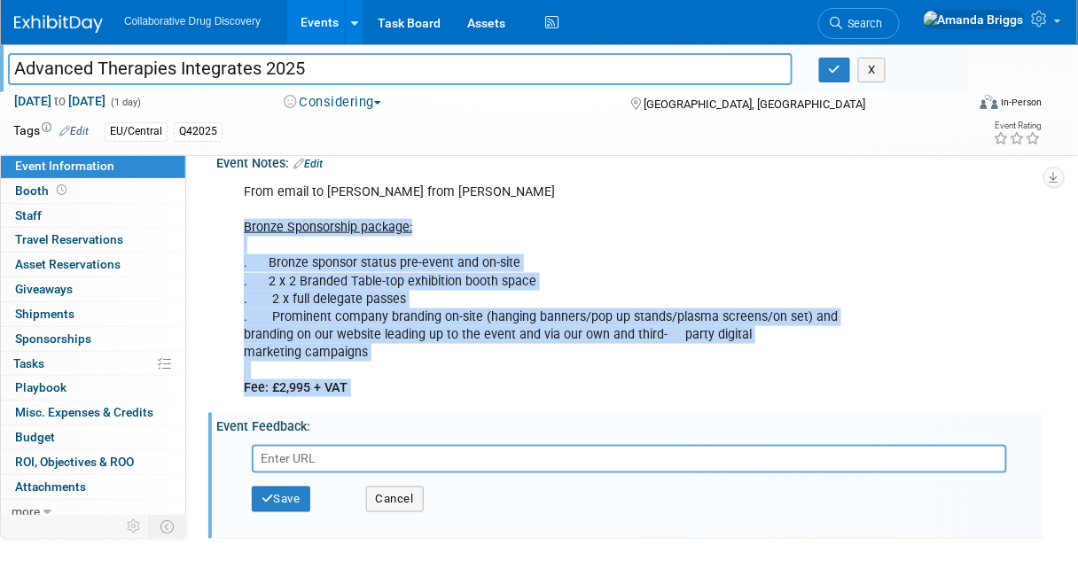
click at [508, 413] on div "Event Feedback: Edit" at bounding box center [629, 424] width 827 height 22
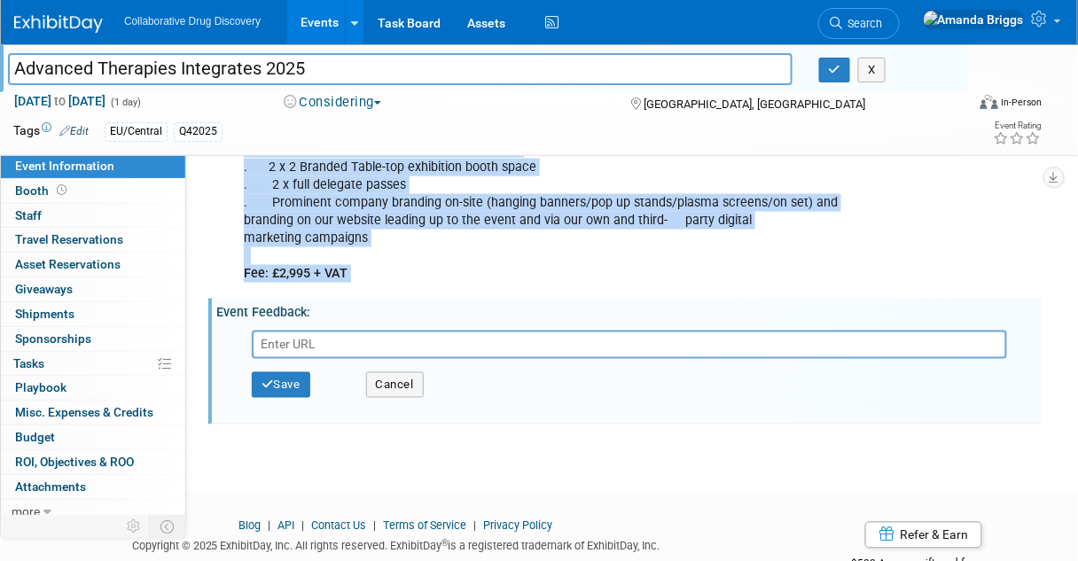
scroll to position [538, 0]
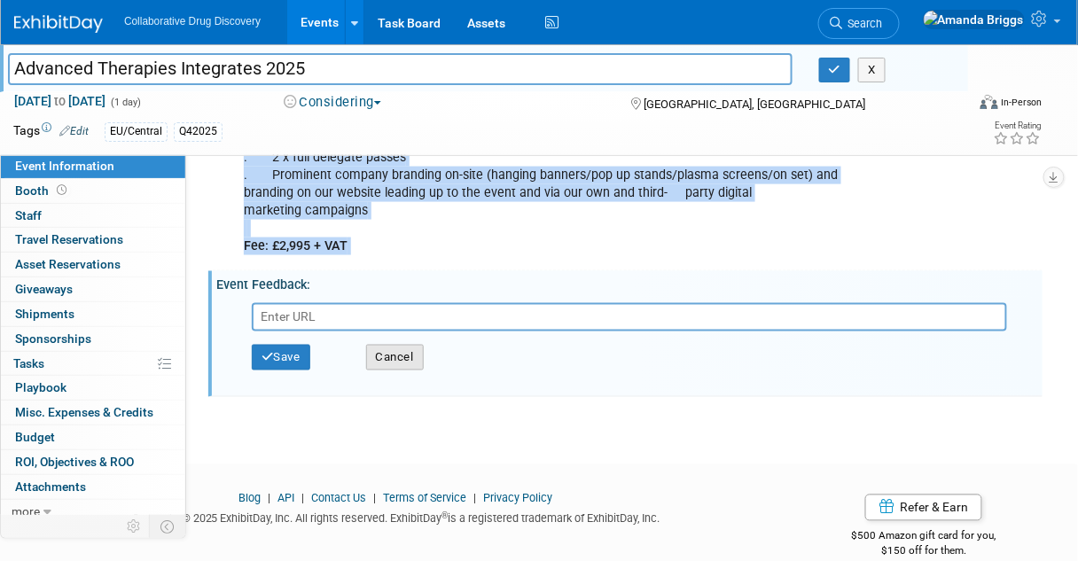
click at [400, 345] on button "Cancel" at bounding box center [395, 358] width 58 height 27
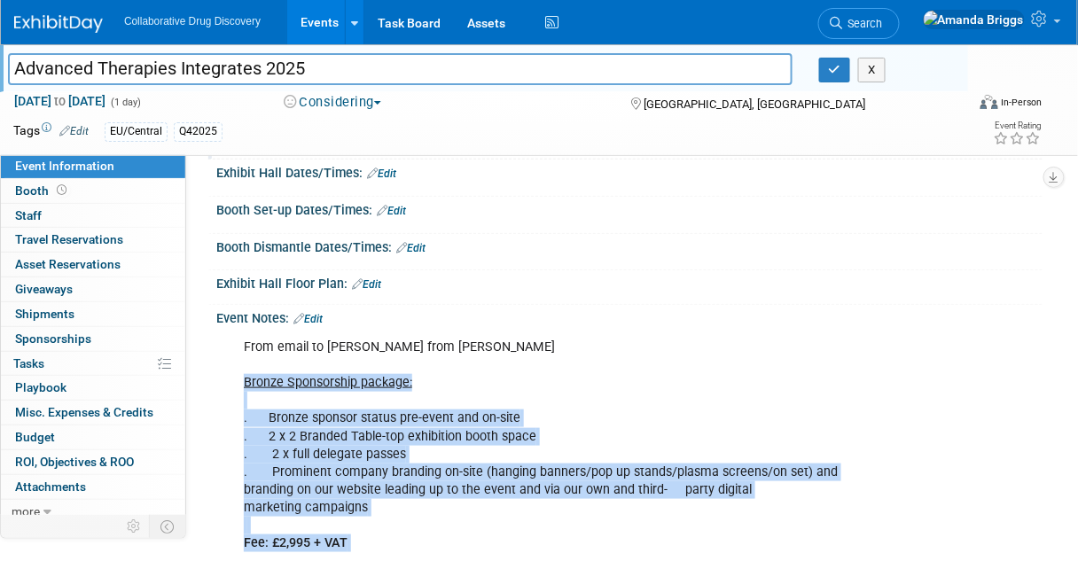
scroll to position [238, 0]
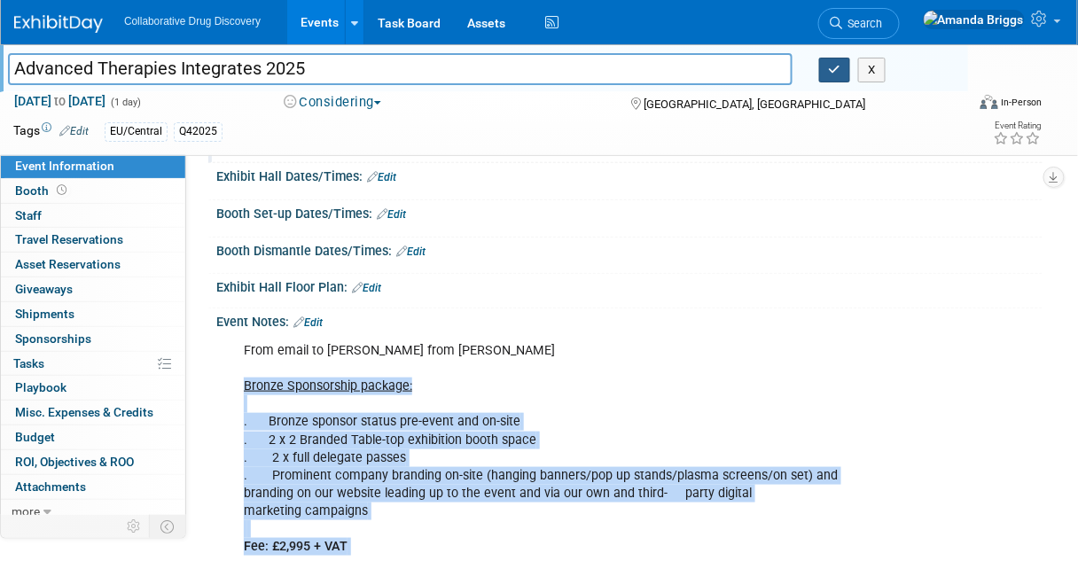
click at [830, 73] on icon "button" at bounding box center [835, 70] width 12 height 12
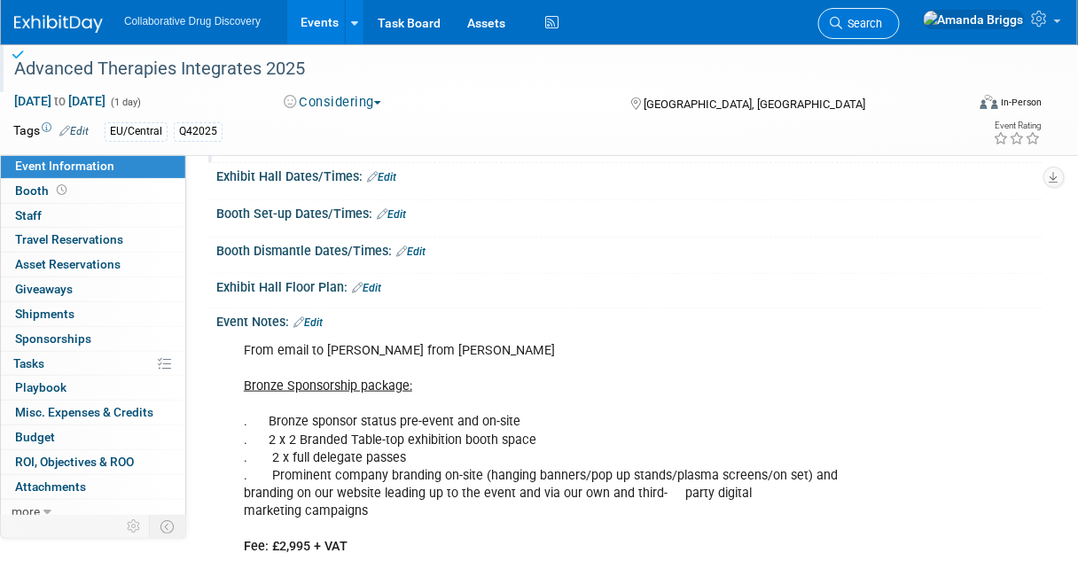
click at [883, 21] on span "Search" at bounding box center [863, 23] width 41 height 13
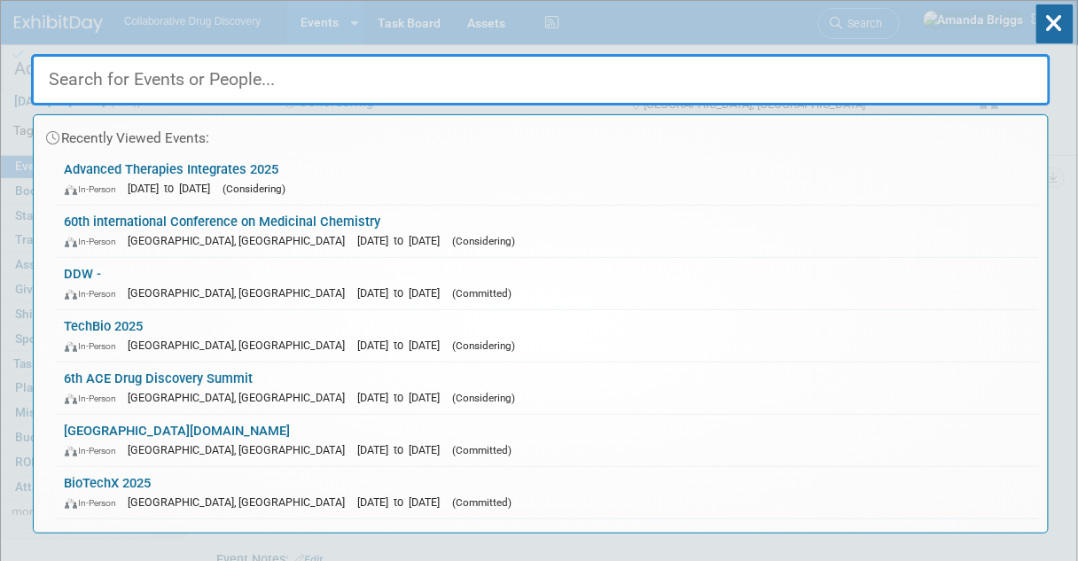
click at [320, 76] on input "text" at bounding box center [541, 79] width 1020 height 51
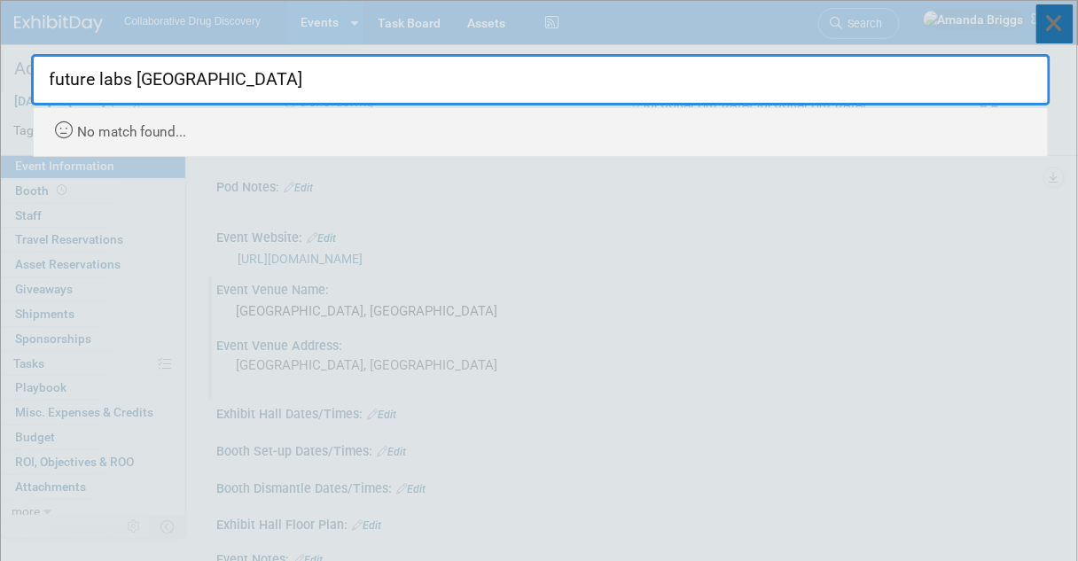
type input "future labs europe"
click at [1059, 27] on icon at bounding box center [1055, 23] width 37 height 39
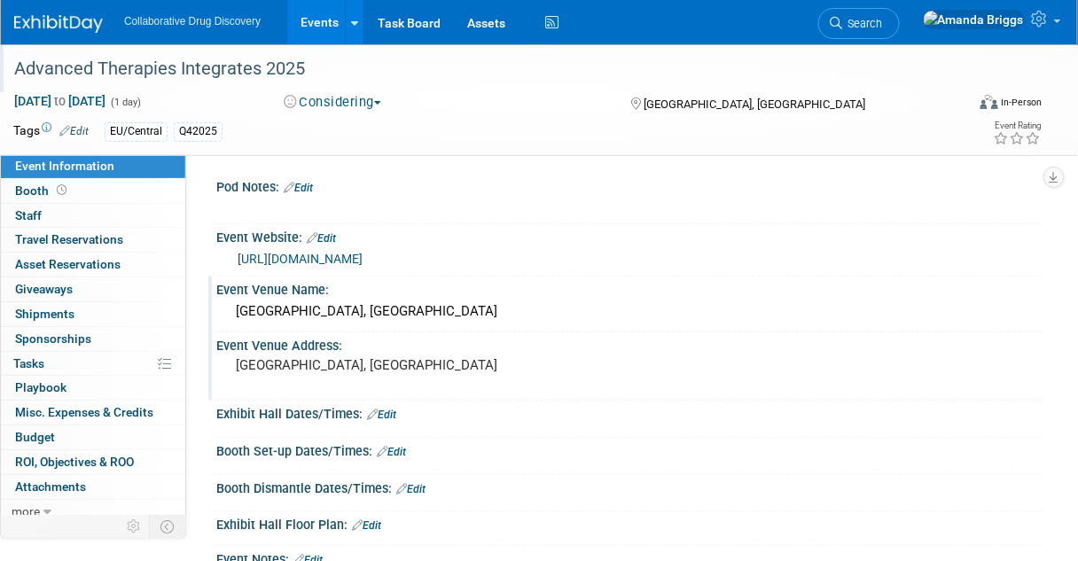
click at [328, 21] on link "Events" at bounding box center [319, 22] width 65 height 44
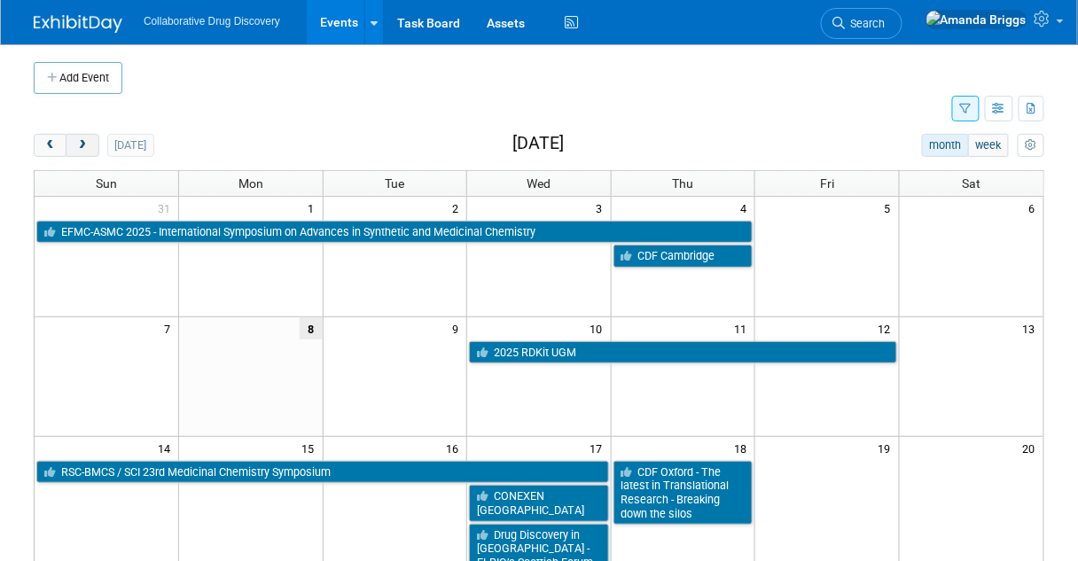
click at [79, 145] on span "next" at bounding box center [81, 146] width 13 height 12
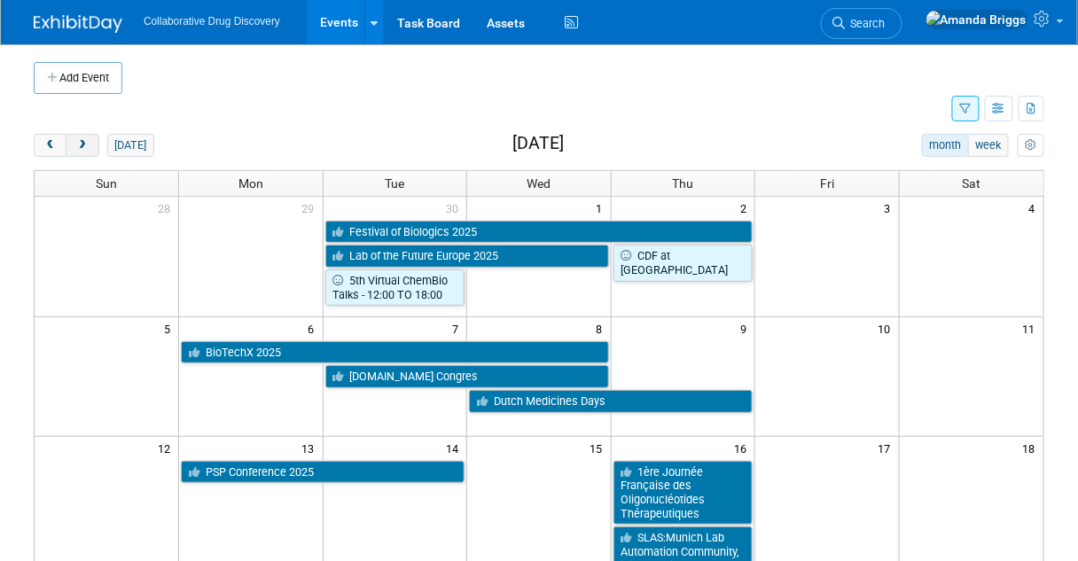
click at [79, 145] on span "next" at bounding box center [81, 146] width 13 height 12
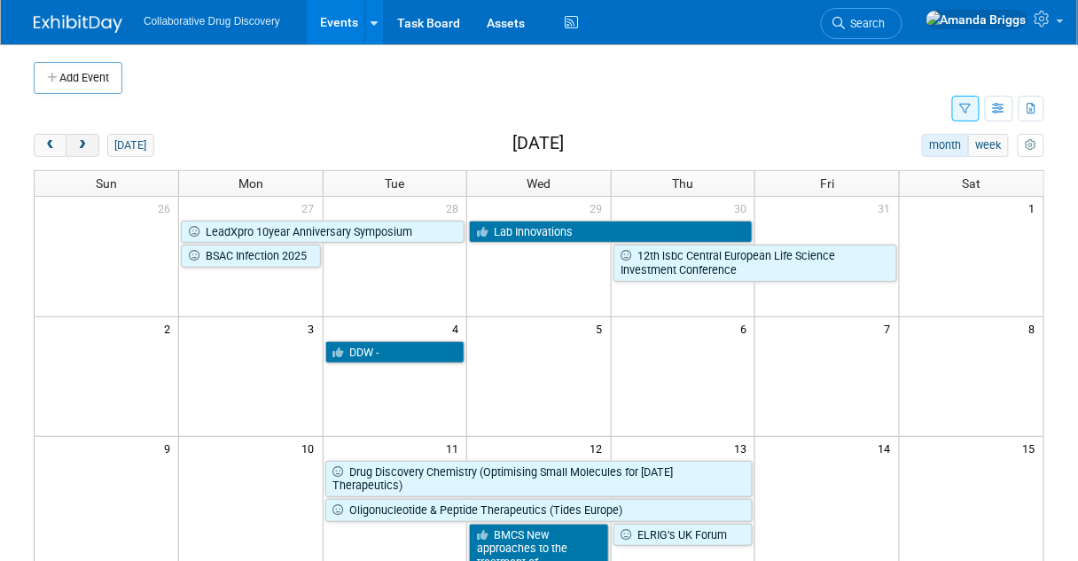
click at [79, 145] on span "next" at bounding box center [81, 146] width 13 height 12
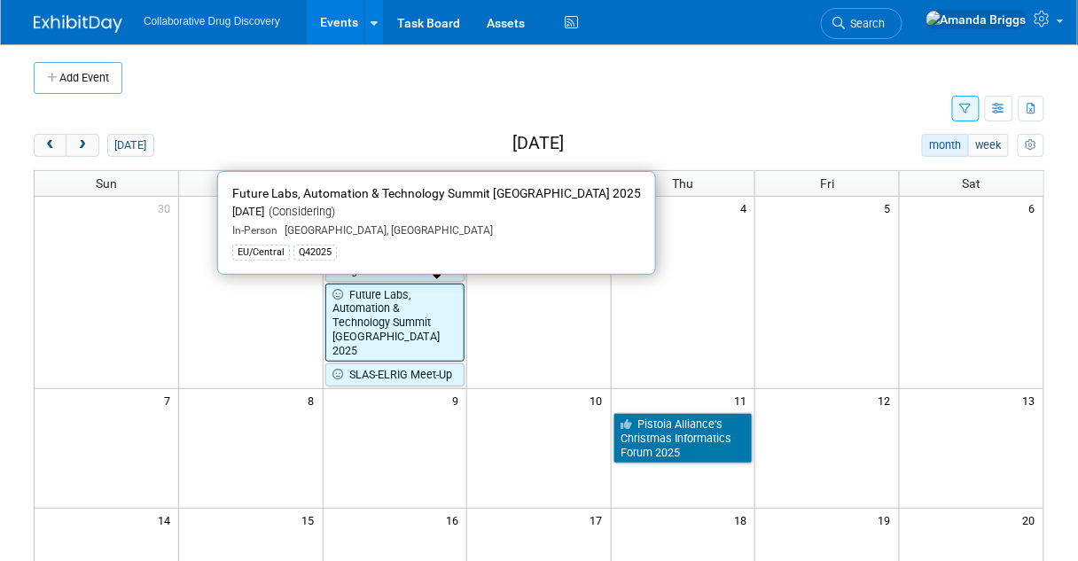
click at [363, 320] on link "Future Labs, Automation & Technology Summit [GEOGRAPHIC_DATA] 2025" at bounding box center [395, 323] width 140 height 79
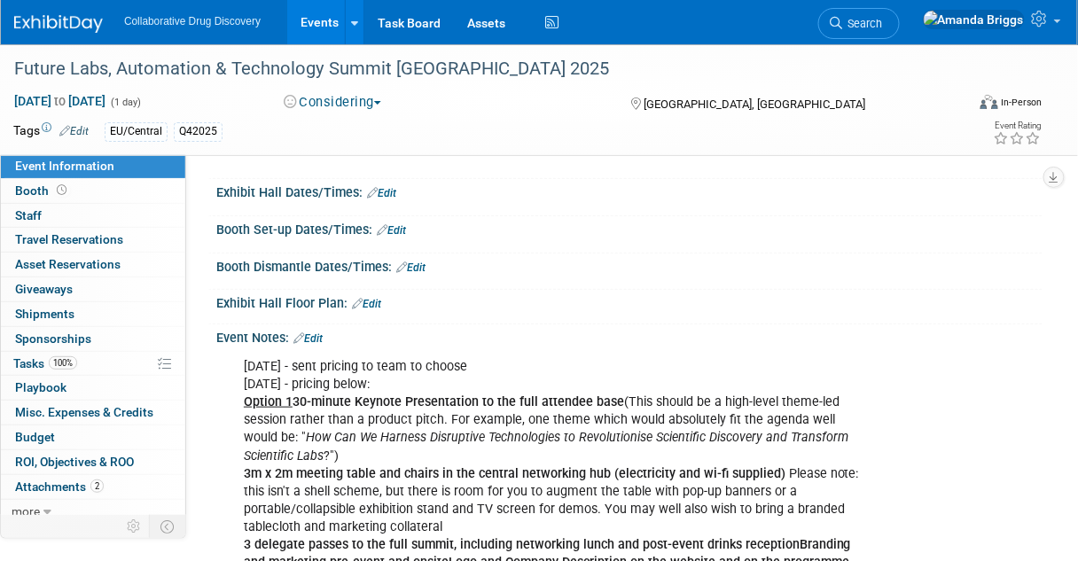
scroll to position [284, 0]
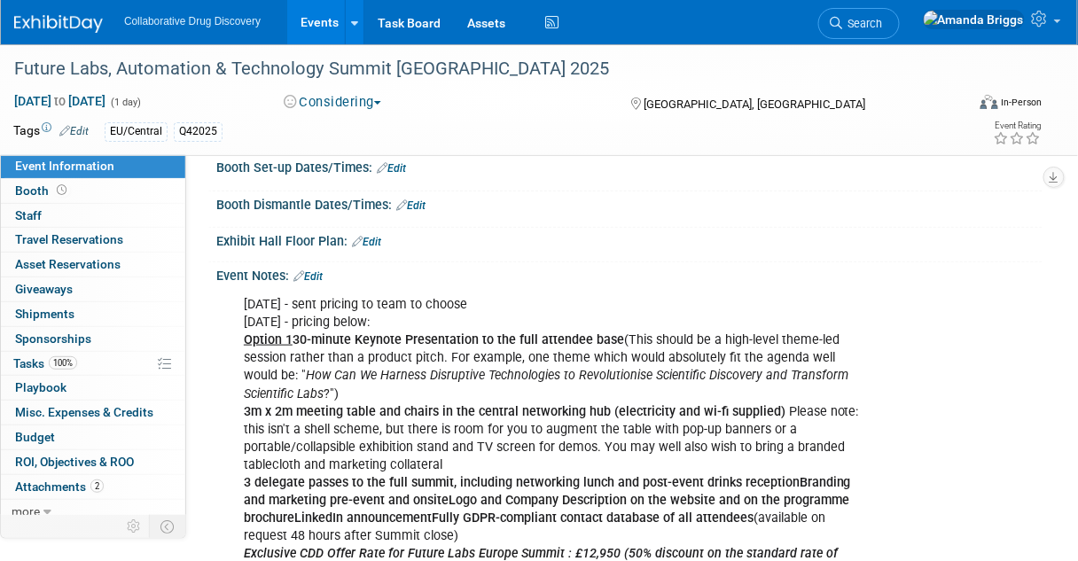
click at [317, 271] on link "Edit" at bounding box center [308, 277] width 29 height 12
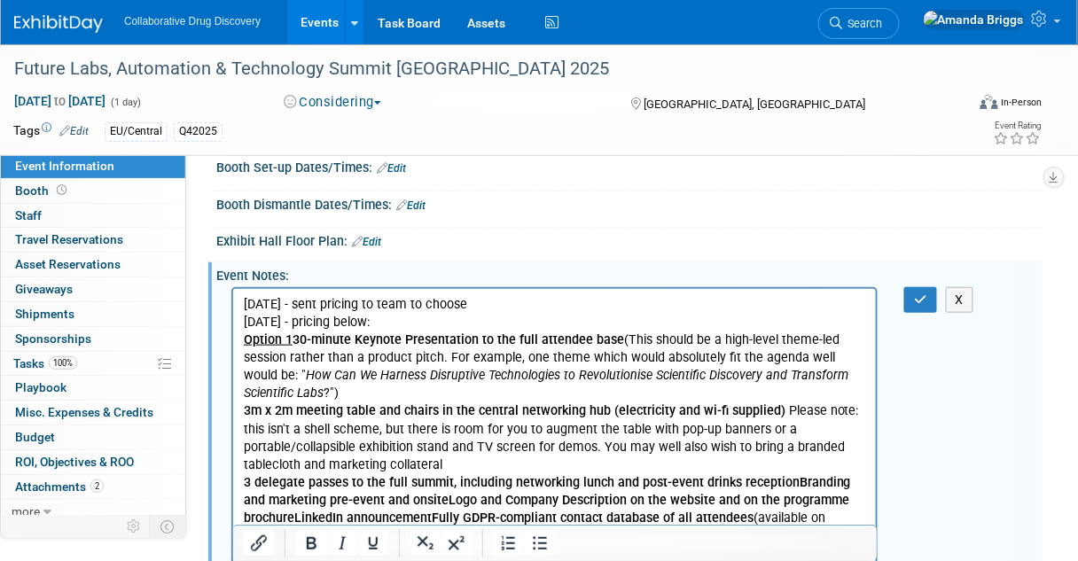
scroll to position [0, 0]
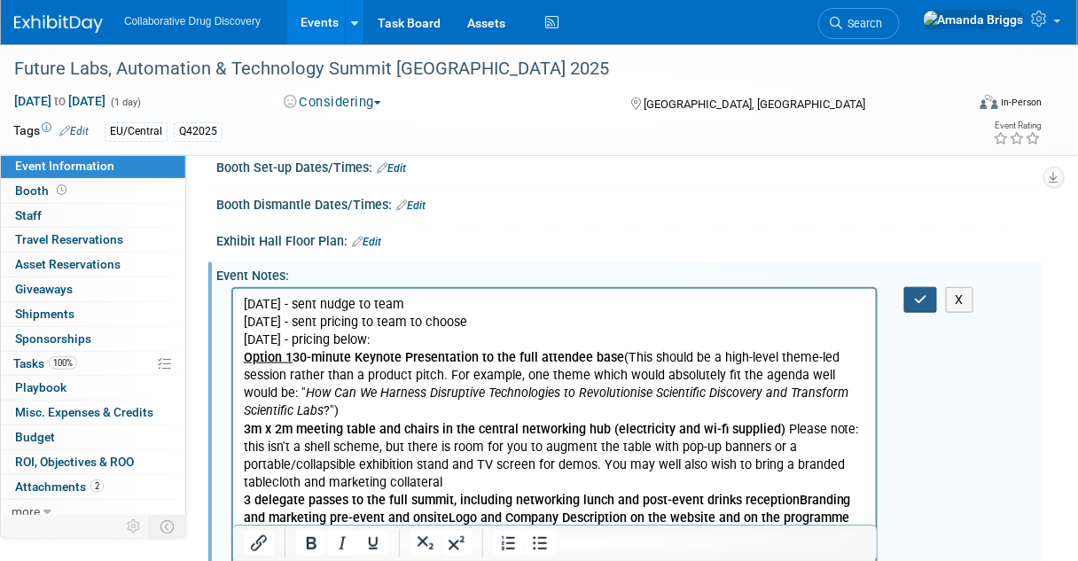
drag, startPoint x: 914, startPoint y: 299, endPoint x: 319, endPoint y: 39, distance: 648.6
click at [914, 299] on button "button" at bounding box center [921, 300] width 33 height 26
